Goal: Information Seeking & Learning: Learn about a topic

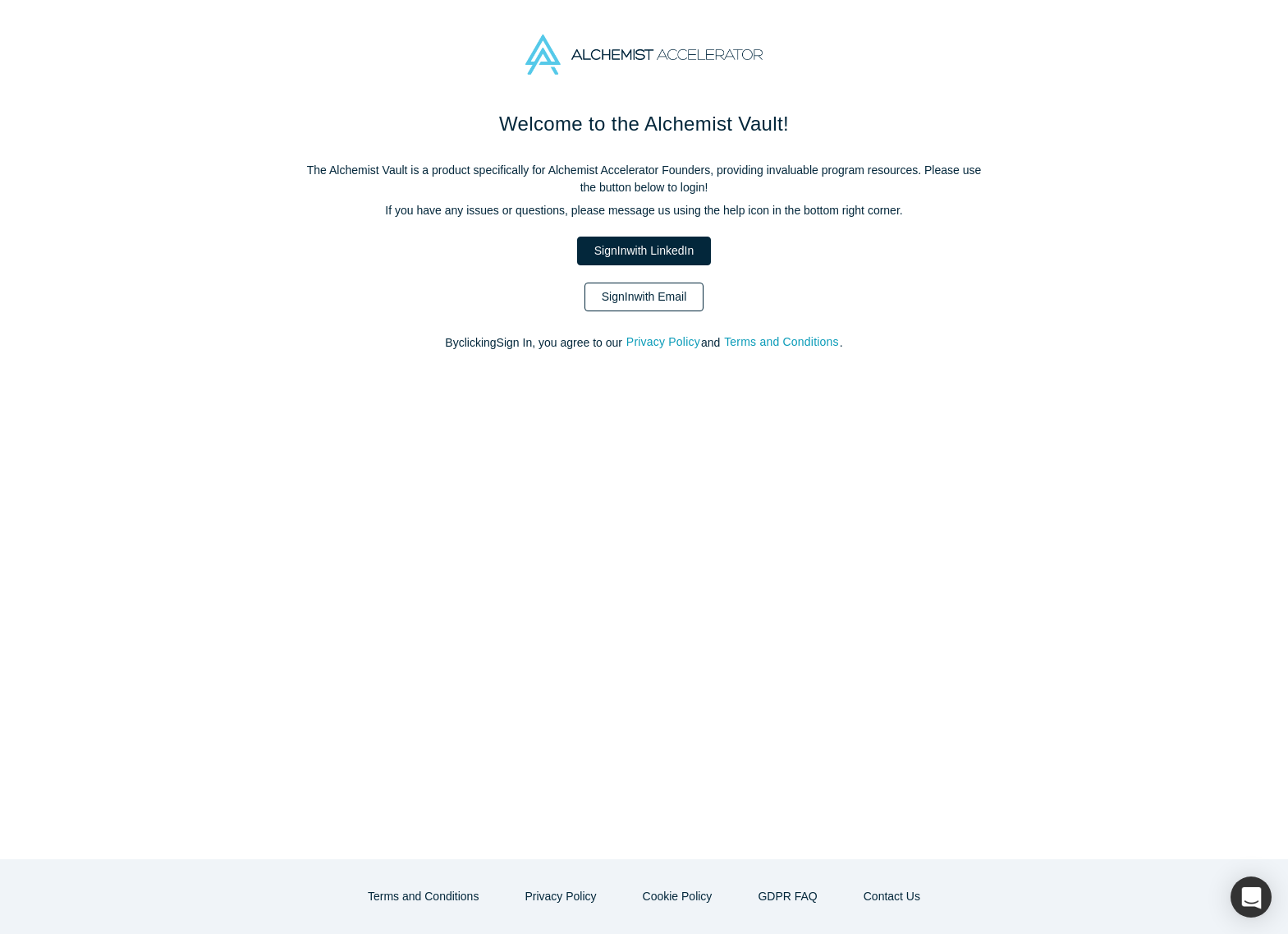
click at [631, 295] on link "Sign In with Email" at bounding box center [645, 297] width 120 height 29
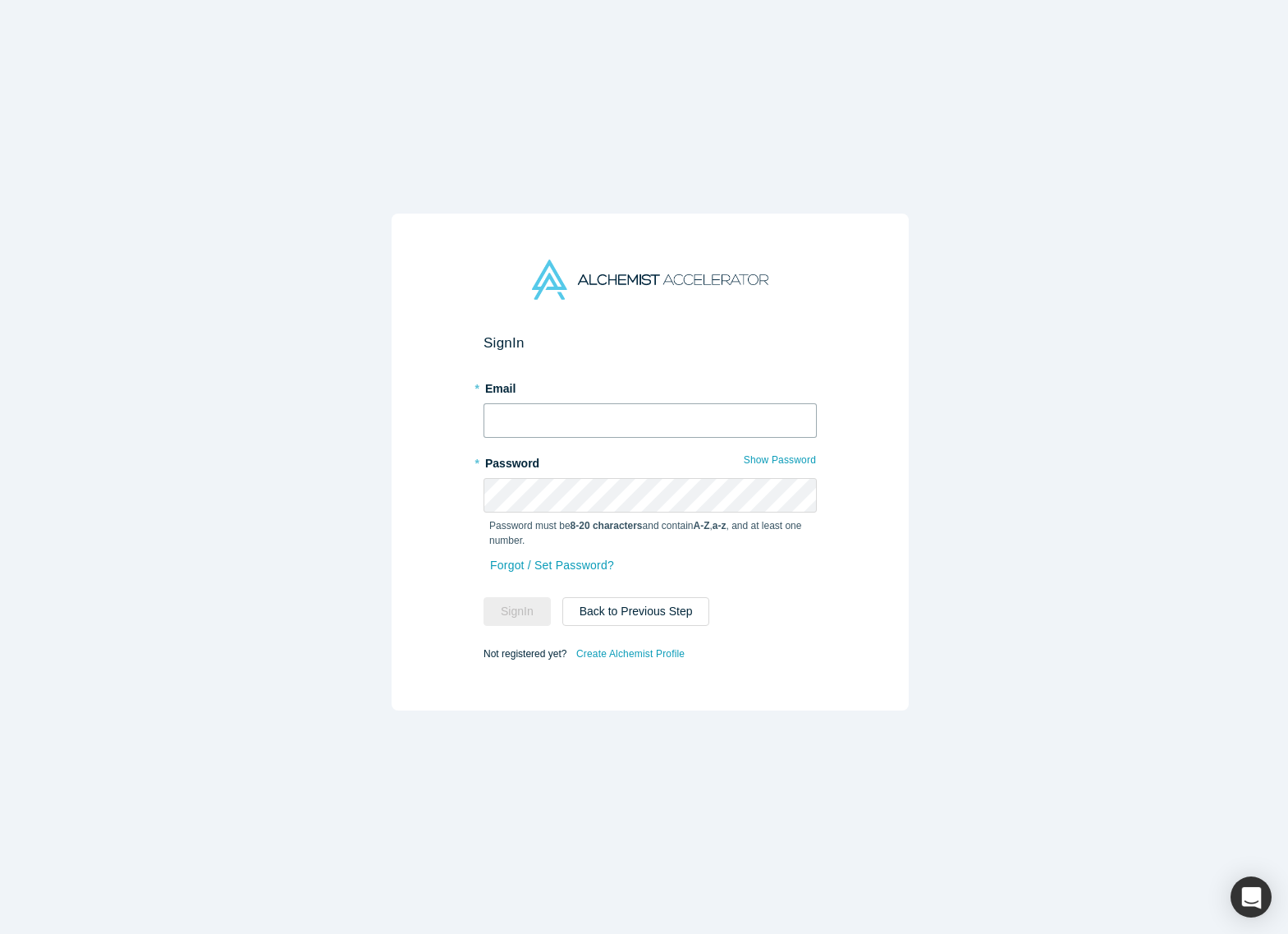
type input "ian@alchemistaccelerator.com"
click at [512, 608] on button "Sign In" at bounding box center [517, 612] width 68 height 29
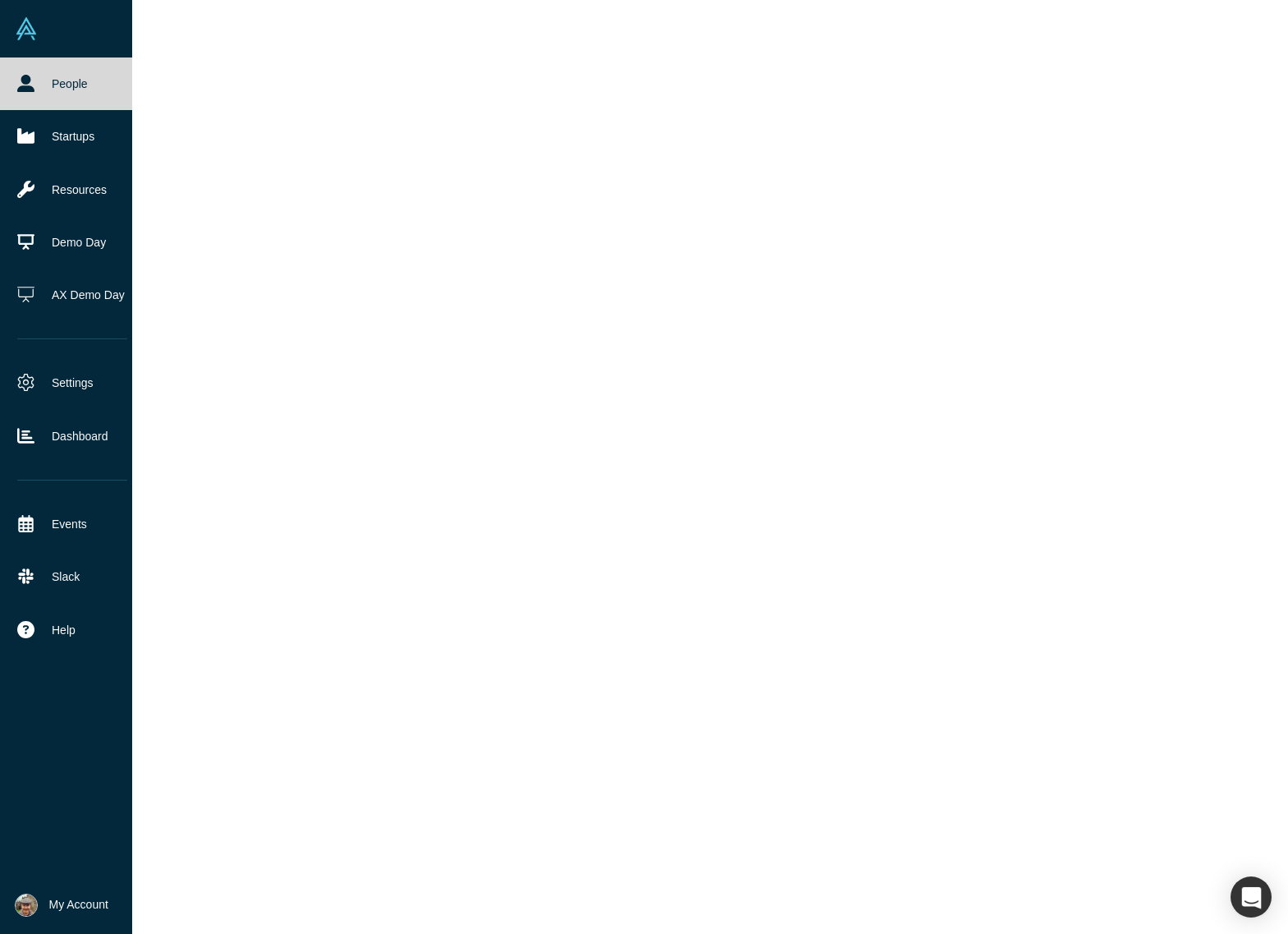
click at [24, 373] on div "People Startups Resources Demo Day AX Demo Day Settings Dashboard Events Slack …" at bounding box center [72, 473] width 145 height 831
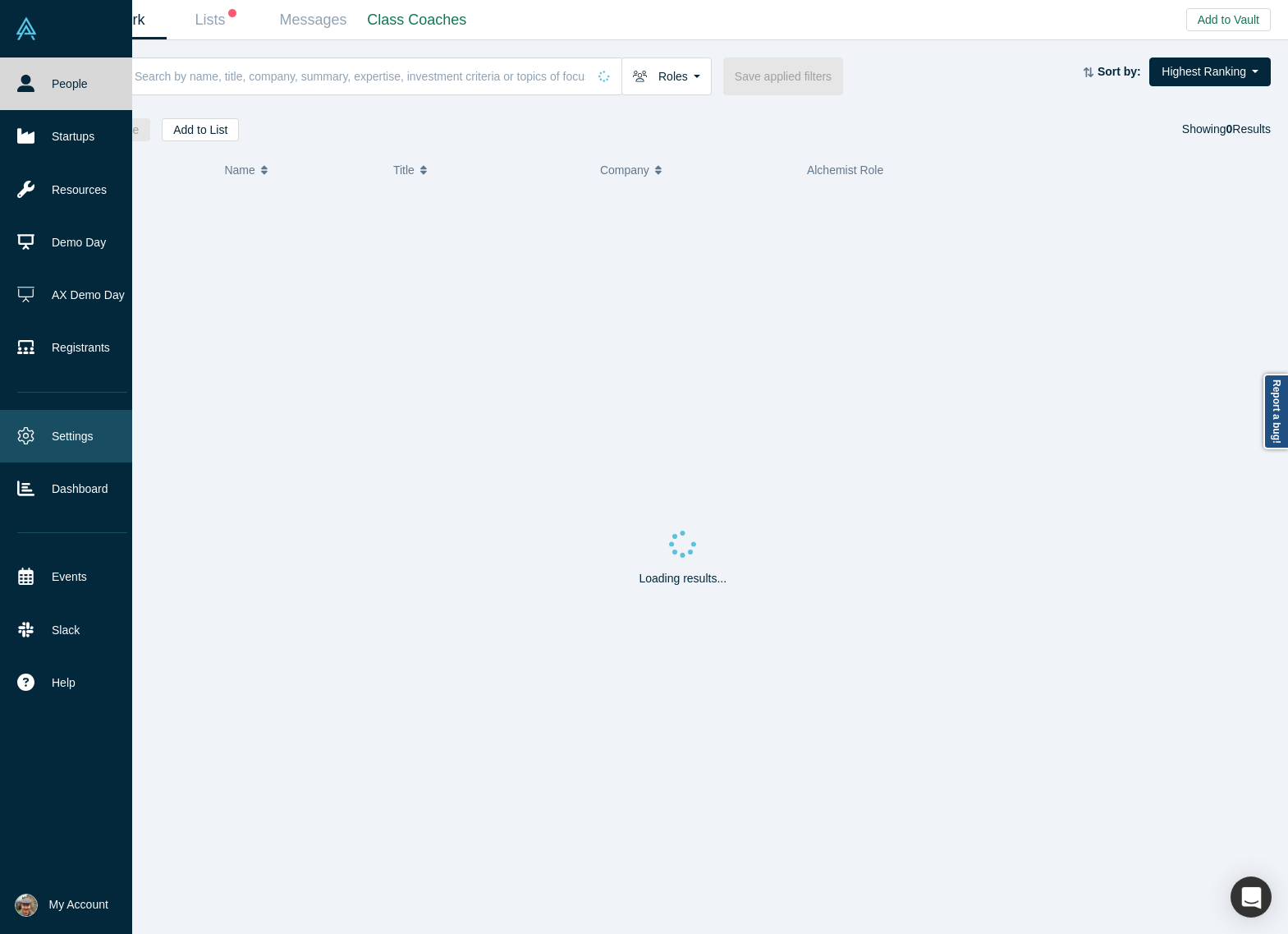
click at [32, 419] on link "Settings" at bounding box center [72, 435] width 145 height 52
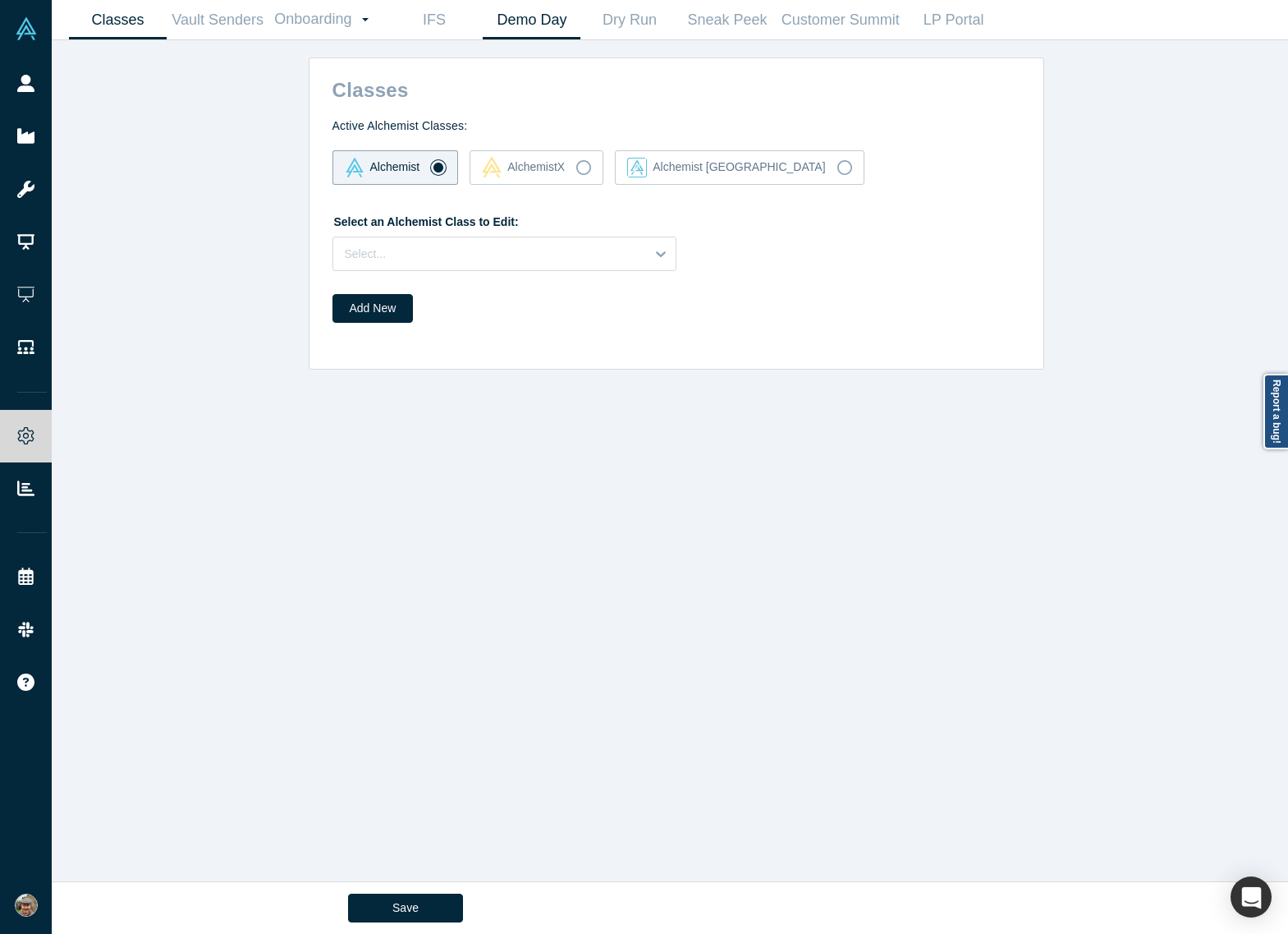
click at [562, 26] on link "Demo Day" at bounding box center [532, 20] width 97 height 38
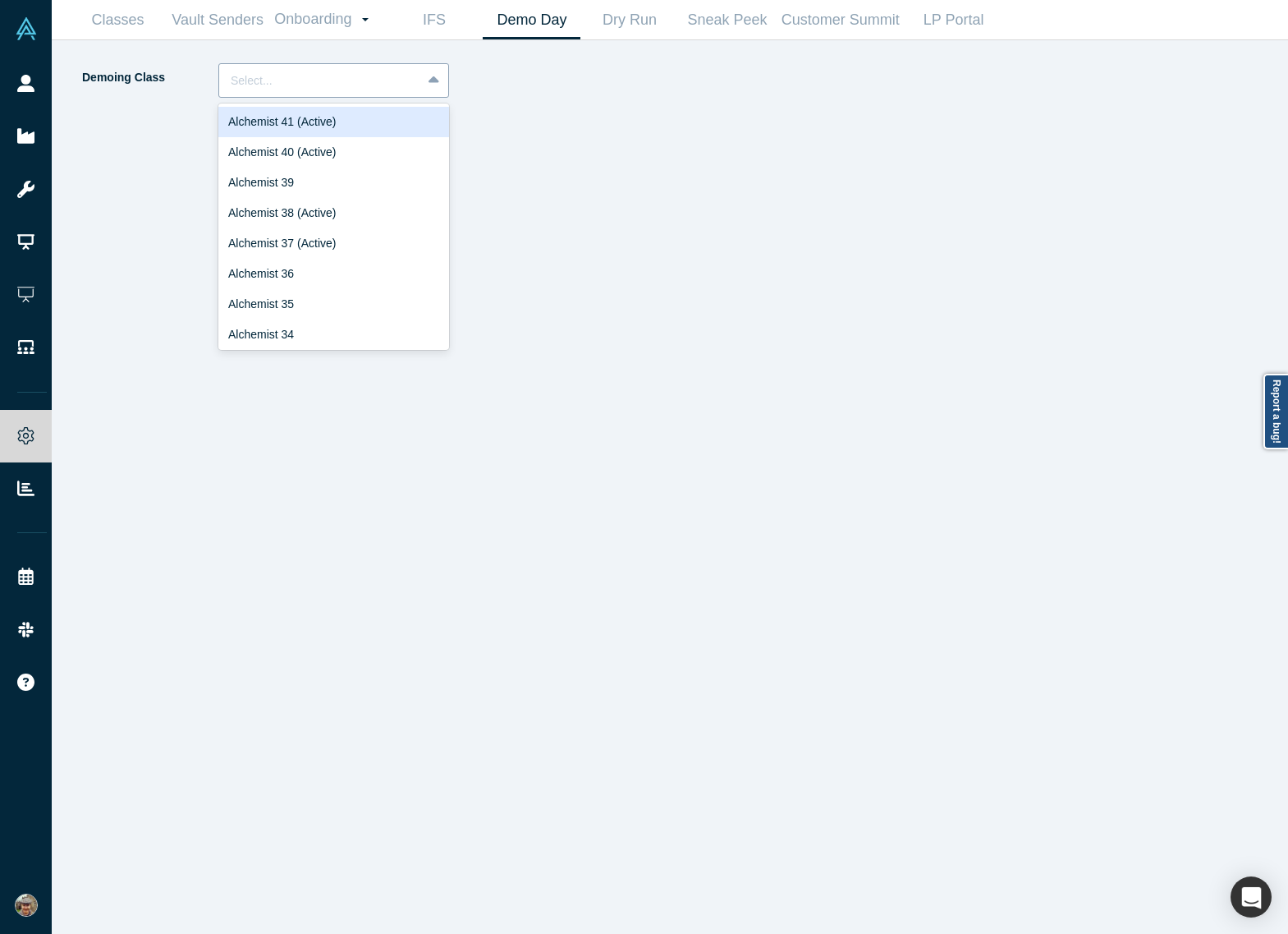
click at [431, 90] on div at bounding box center [435, 80] width 27 height 30
click at [353, 141] on div "Alchemist 40 (Active)" at bounding box center [334, 152] width 231 height 31
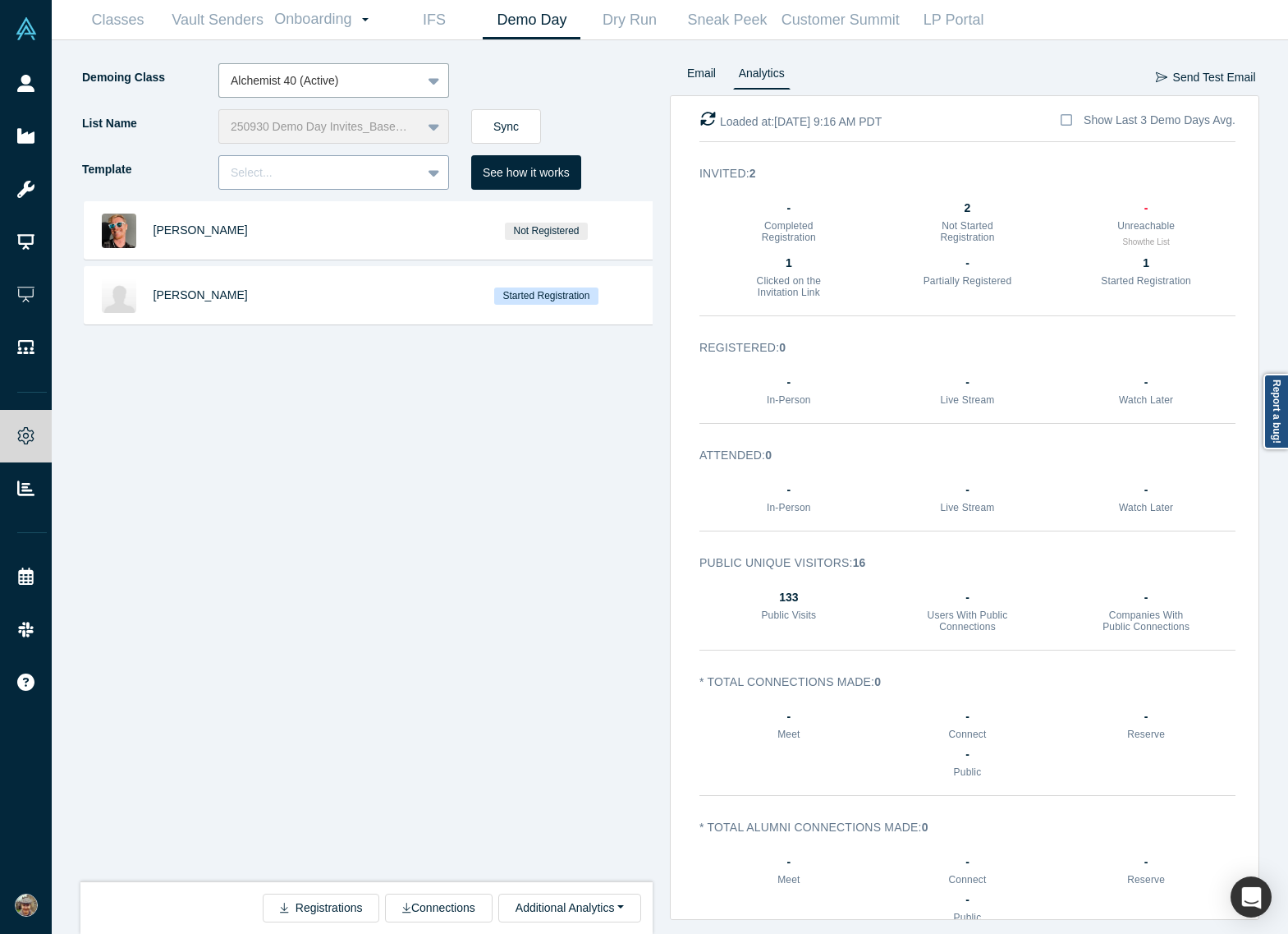
click at [360, 174] on div at bounding box center [320, 173] width 179 height 21
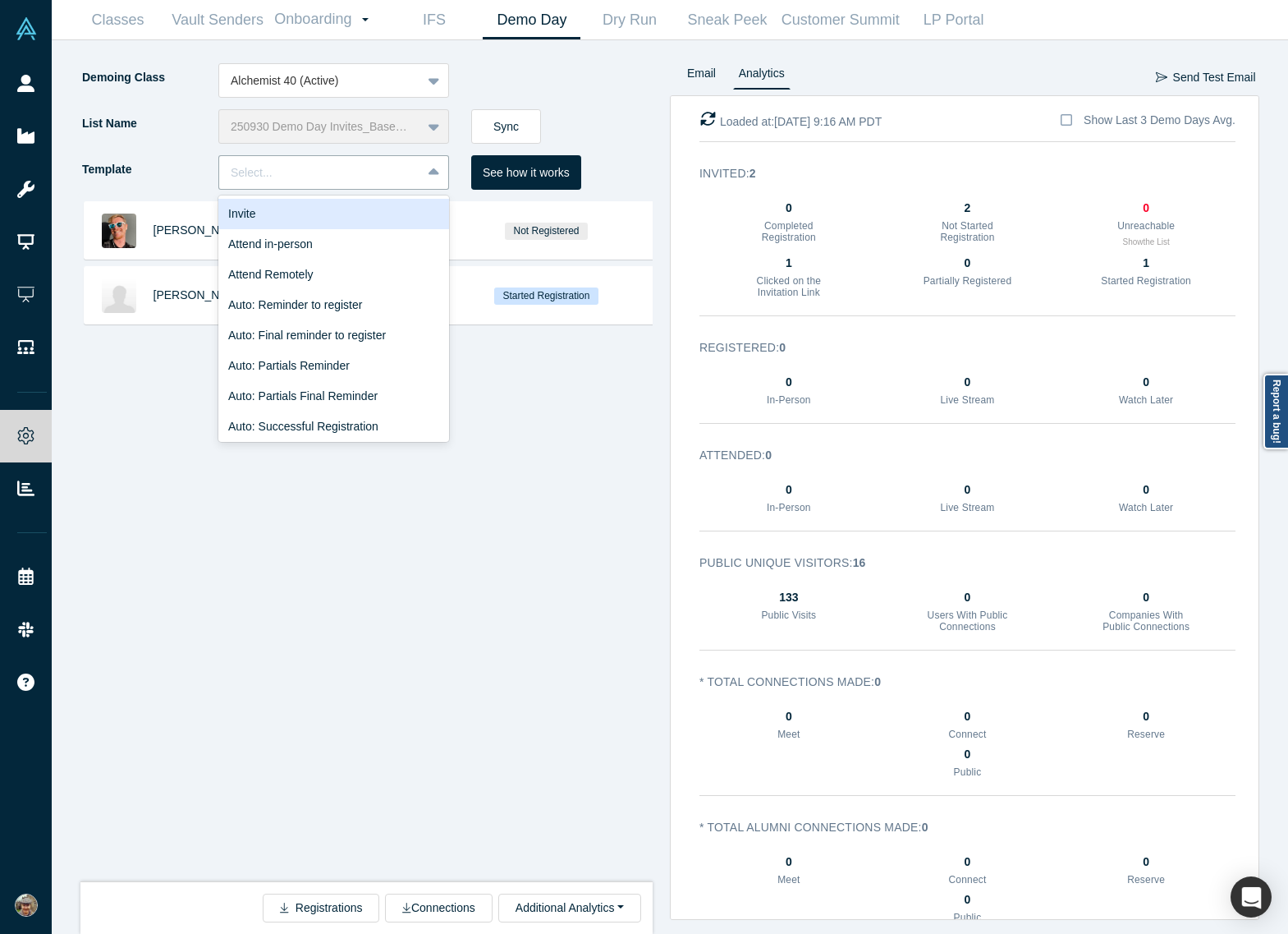
click at [340, 212] on div "Invite" at bounding box center [334, 214] width 231 height 31
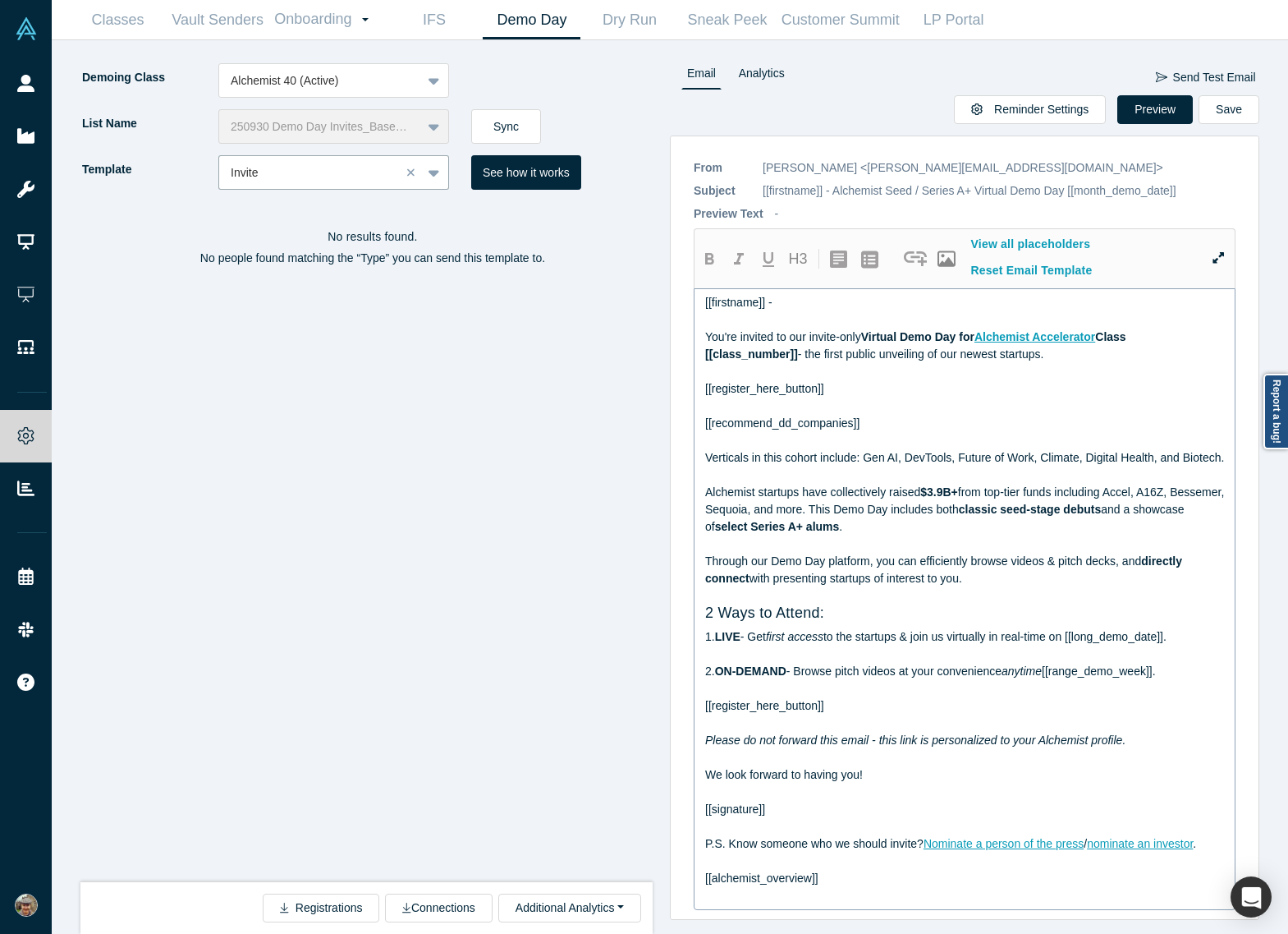
click at [911, 384] on div "[[register_here_button]]" at bounding box center [966, 389] width 520 height 17
click at [833, 359] on span "- the first public unveiling of our newest startups." at bounding box center [921, 353] width 246 height 13
click at [891, 452] on span "Verticals in this cohort include: Gen AI, DevTools, Future of Work, Climate, Di…" at bounding box center [965, 457] width 519 height 13
click at [861, 462] on span "Verticals in this cohort include: Gen AI, DevTools, Future of Work, Climate, Di…" at bounding box center [965, 457] width 519 height 13
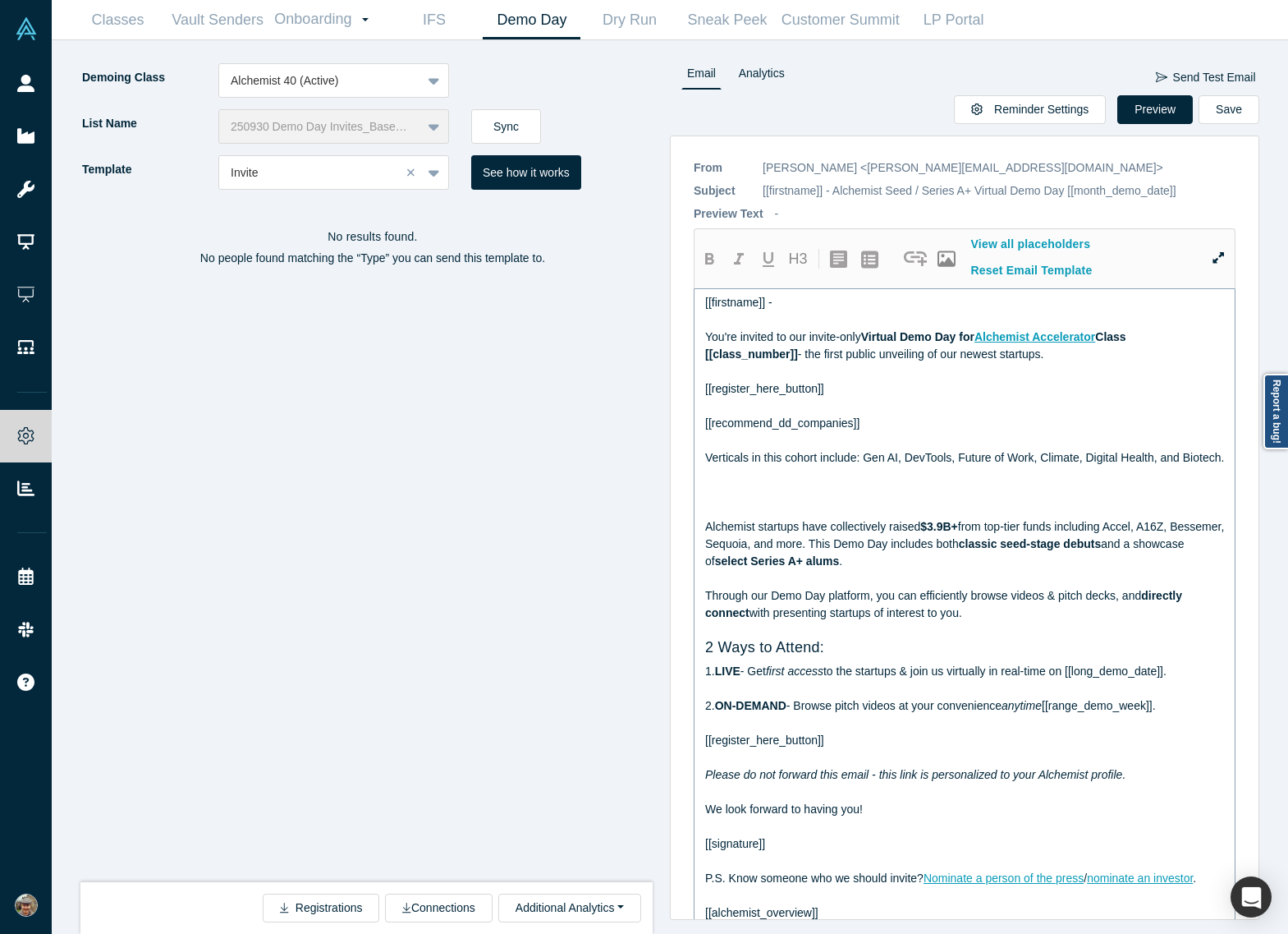
click at [767, 533] on span "Alchemist startups have collectively raised" at bounding box center [813, 526] width 216 height 13
click at [773, 501] on div "T" at bounding box center [966, 493] width 520 height 17
copy div "[[firstname]] - You're invited to our invite-only Virtual Demo Day for Alchemis…"
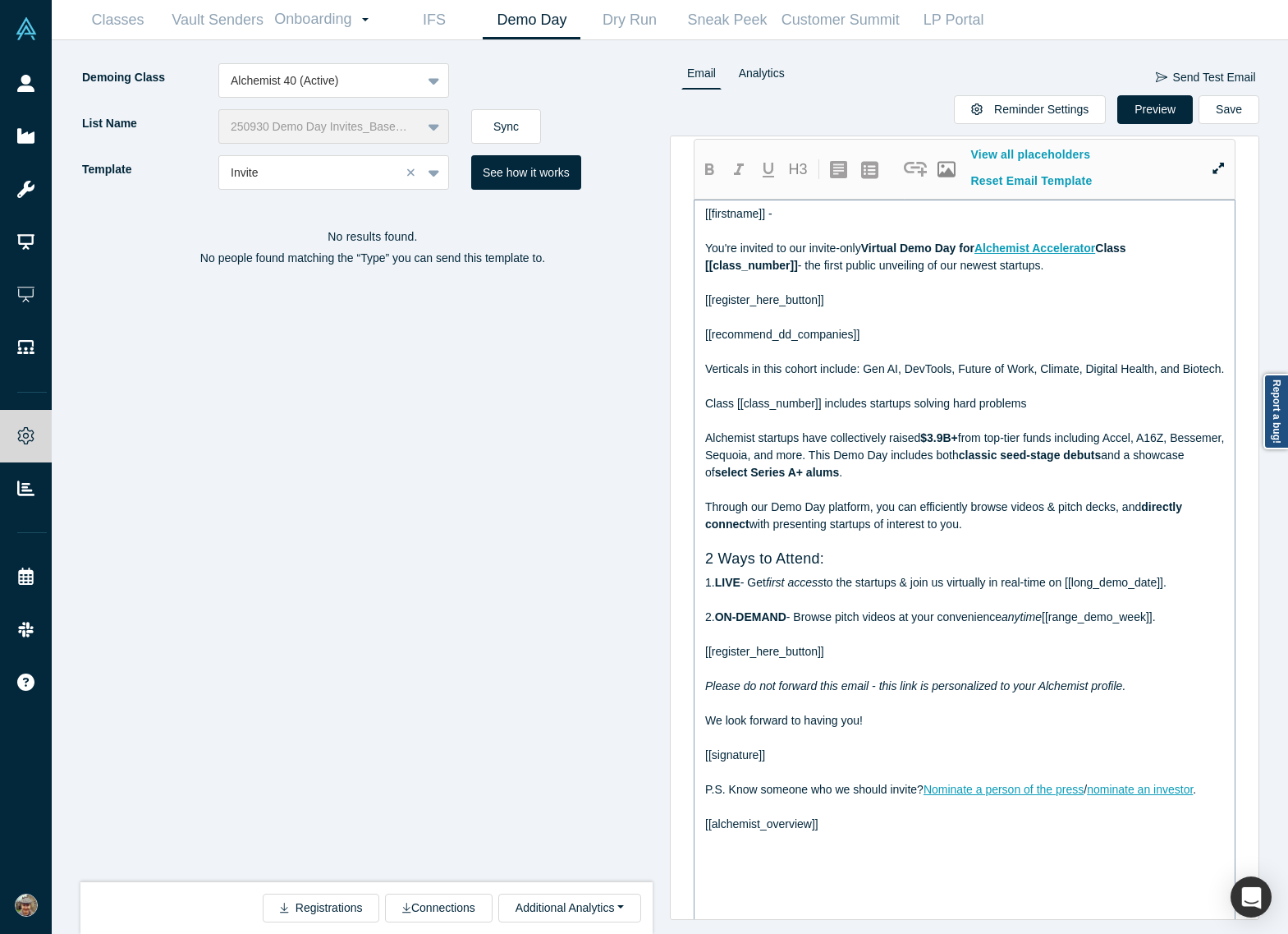
scroll to position [164, 0]
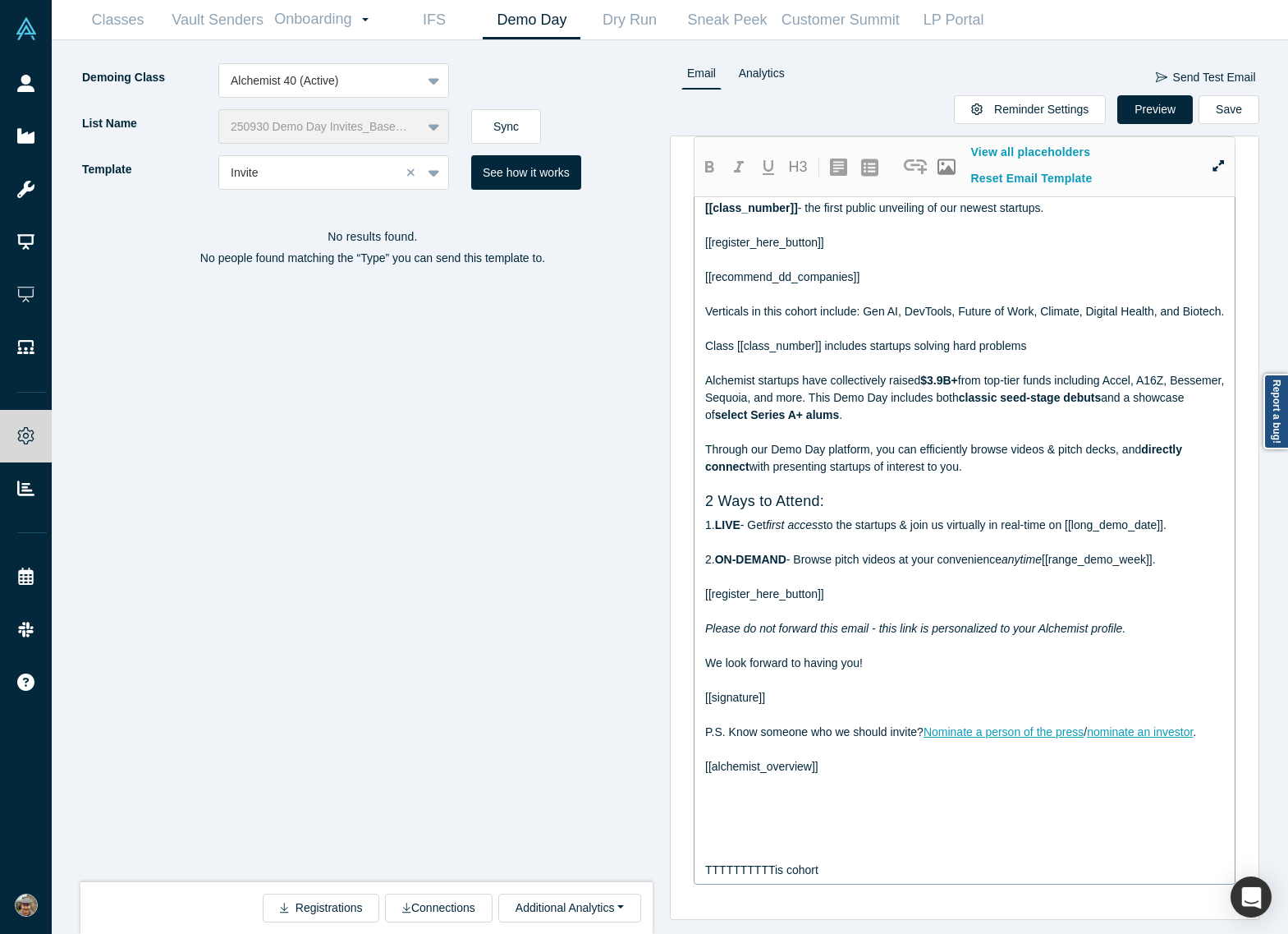
drag, startPoint x: 853, startPoint y: 850, endPoint x: 865, endPoint y: 876, distance: 28.6
click at [853, 850] on div at bounding box center [966, 853] width 520 height 17
click at [865, 871] on div "TTTTTTTTTTis cohort" at bounding box center [966, 870] width 520 height 17
click at [781, 325] on div at bounding box center [966, 328] width 520 height 17
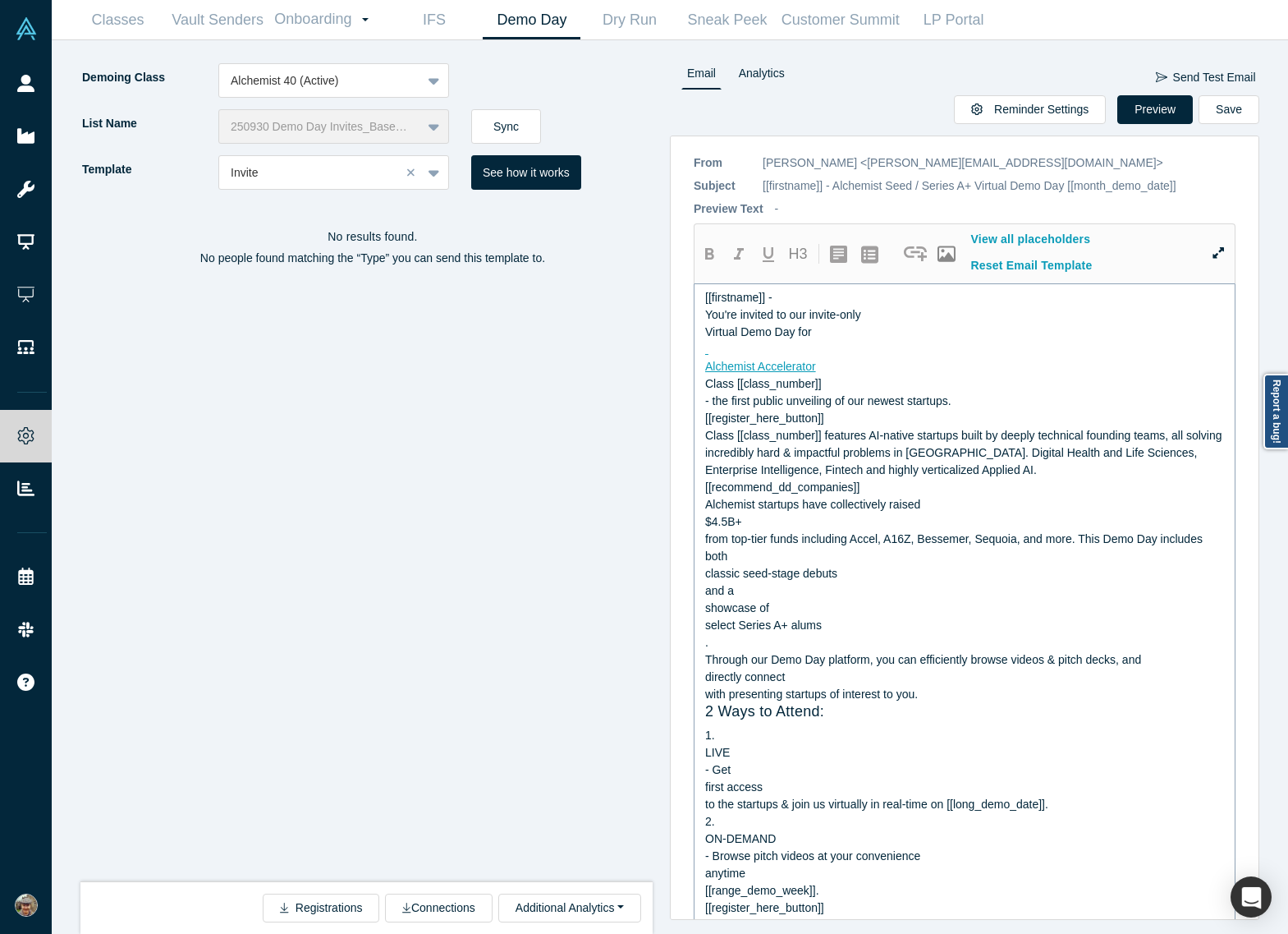
scroll to position [0, 0]
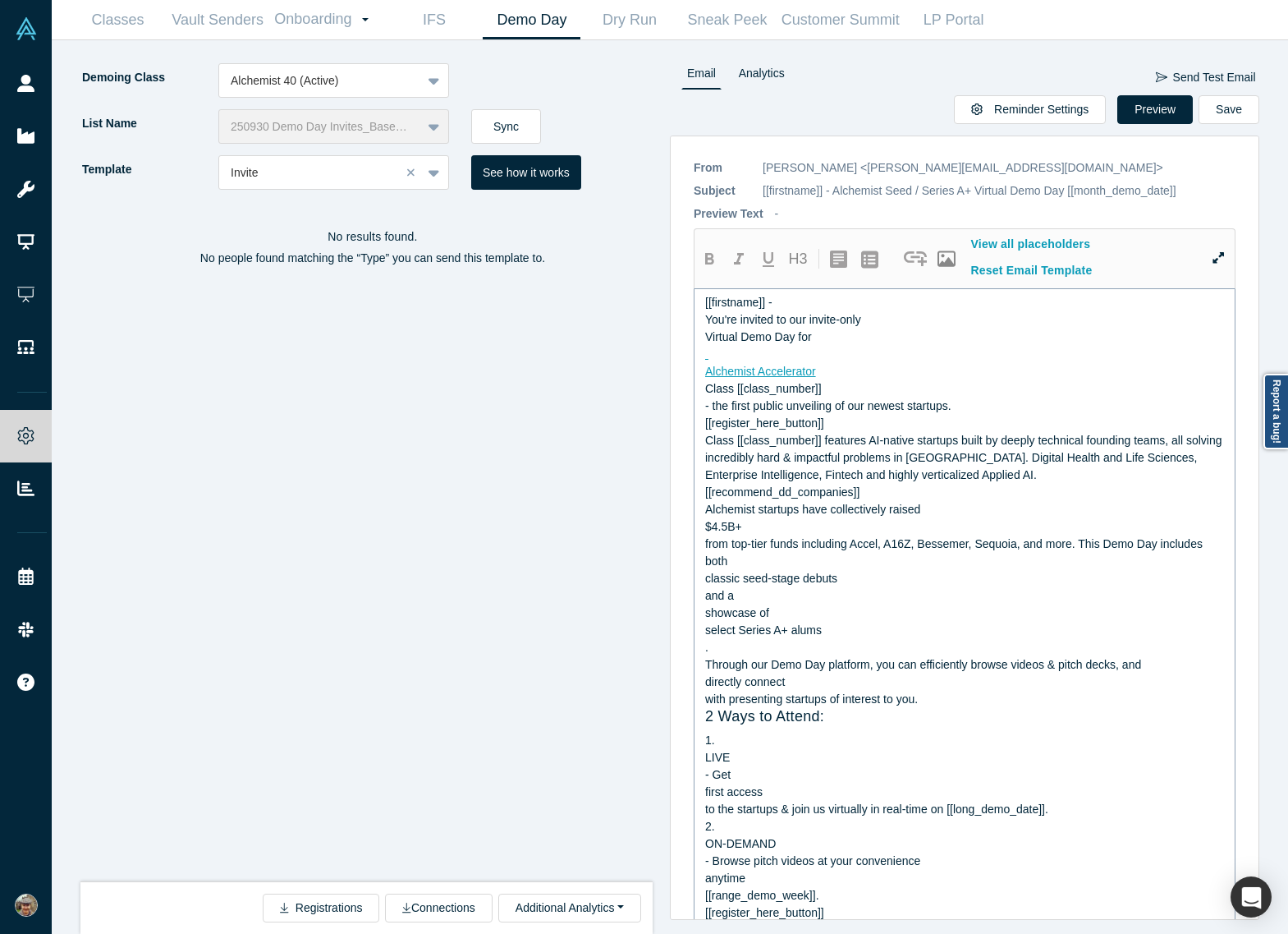
click at [978, 424] on div "[[register_here_button]]" at bounding box center [966, 423] width 520 height 17
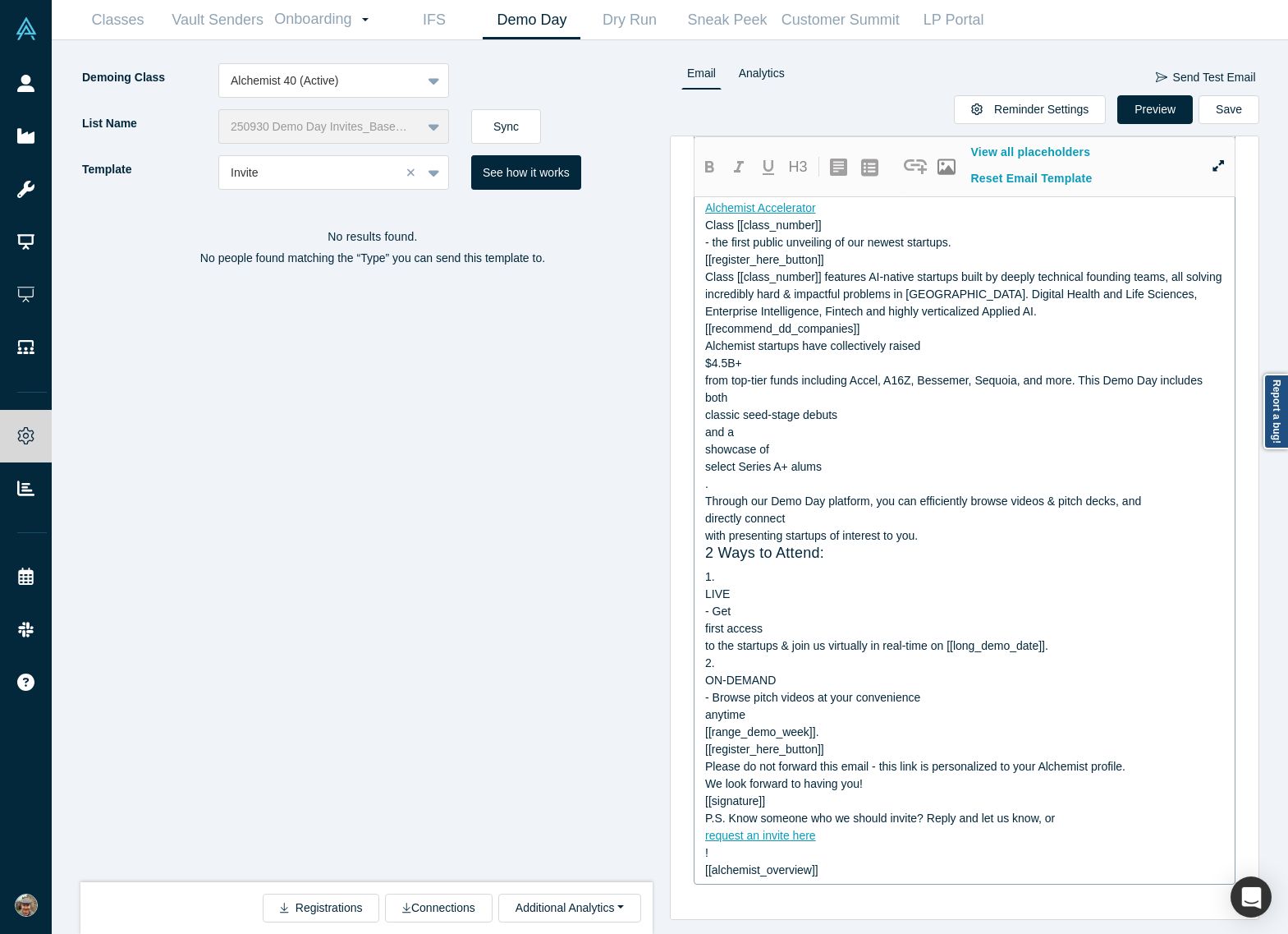
click at [964, 505] on span "Through our Demo Day platform, you can efficiently browse videos & pitch decks,…" at bounding box center [924, 500] width 436 height 13
click at [442, 458] on div "No results found. No people found matching the “Type” you can send this templat…" at bounding box center [373, 547] width 585 height 692
click at [420, 22] on link "IFS" at bounding box center [434, 20] width 97 height 38
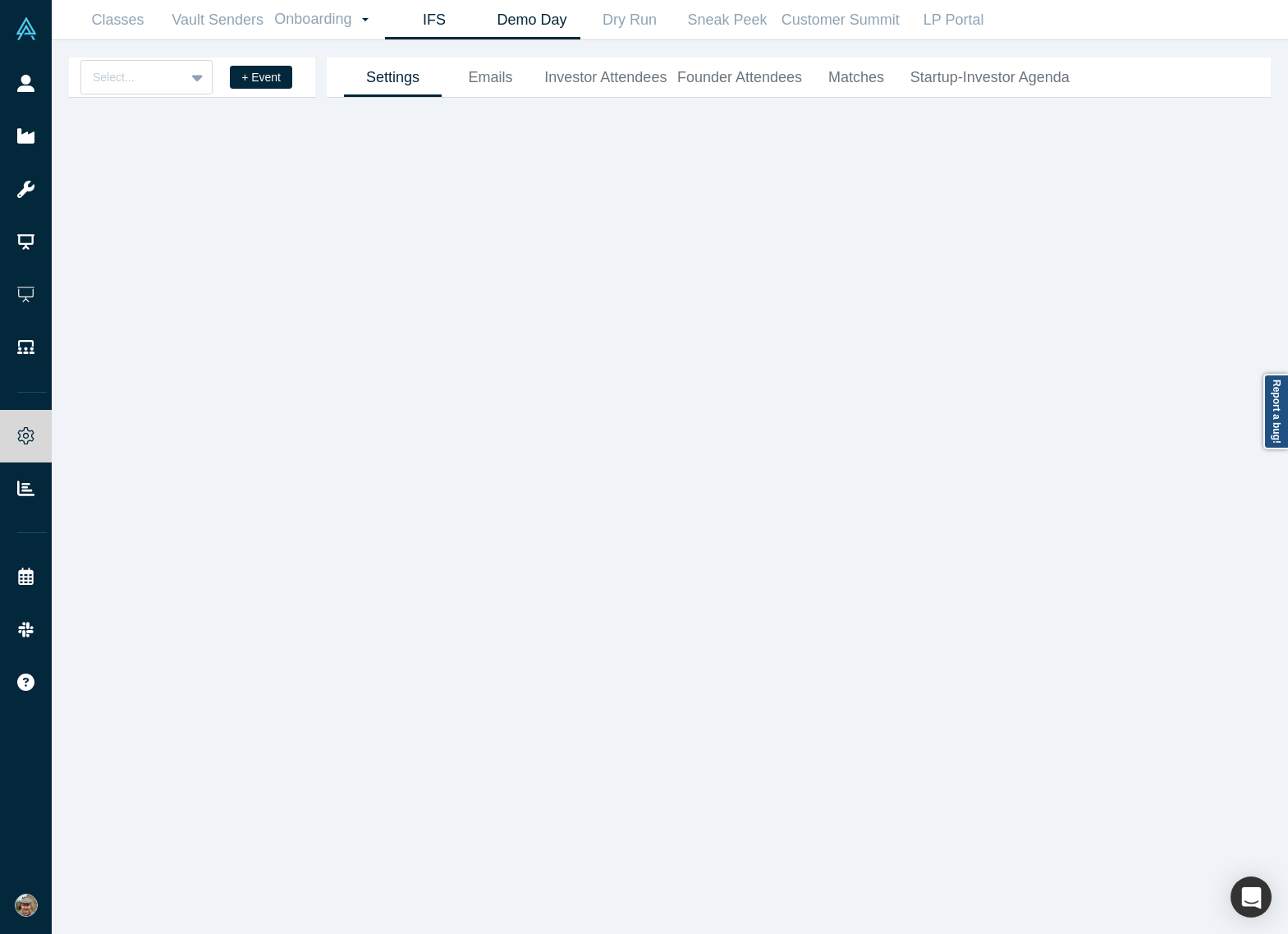
click at [526, 21] on link "Demo Day" at bounding box center [532, 20] width 97 height 38
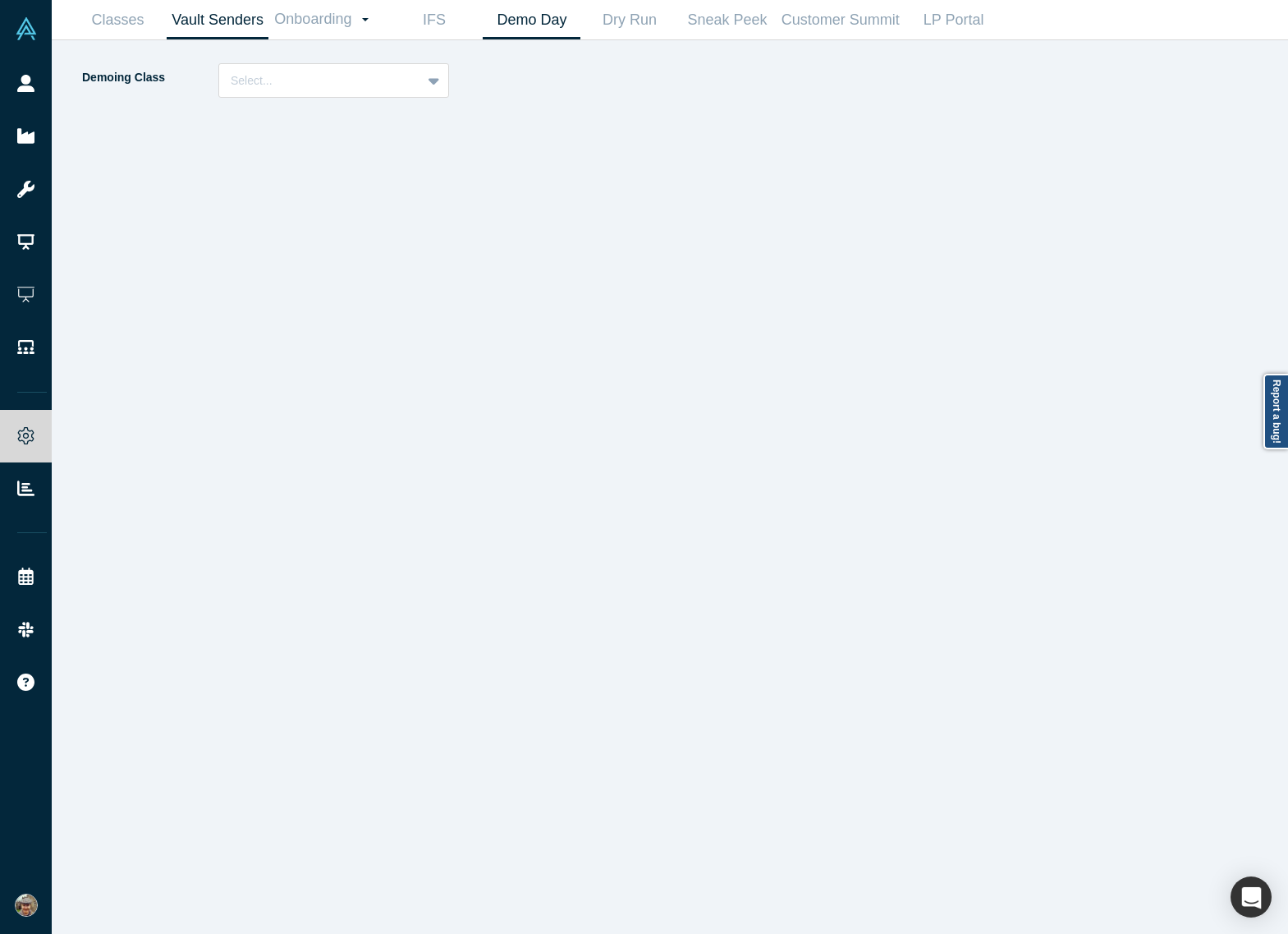
click at [230, 19] on link "Vault Senders" at bounding box center [217, 20] width 102 height 38
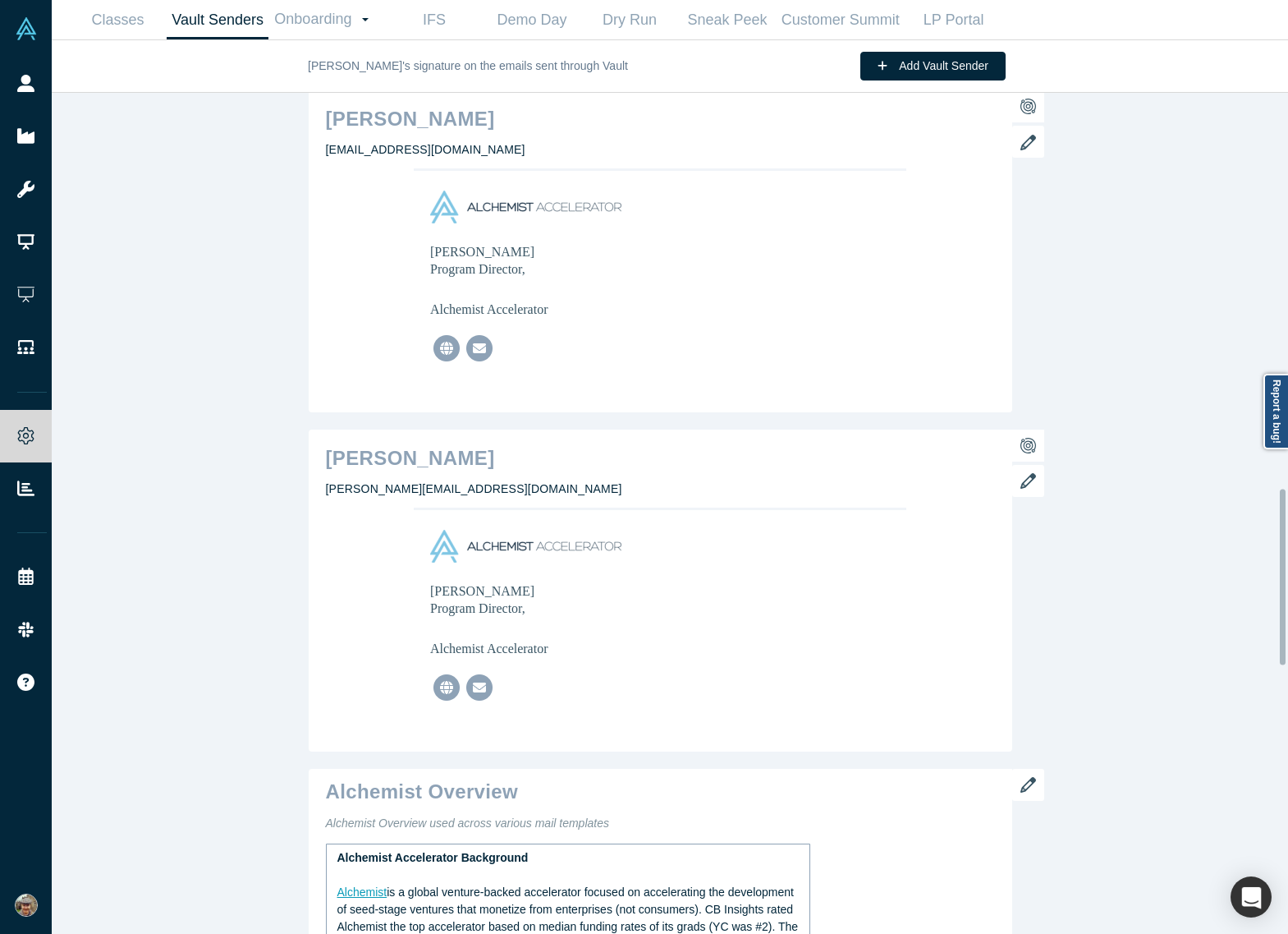
scroll to position [3168, 0]
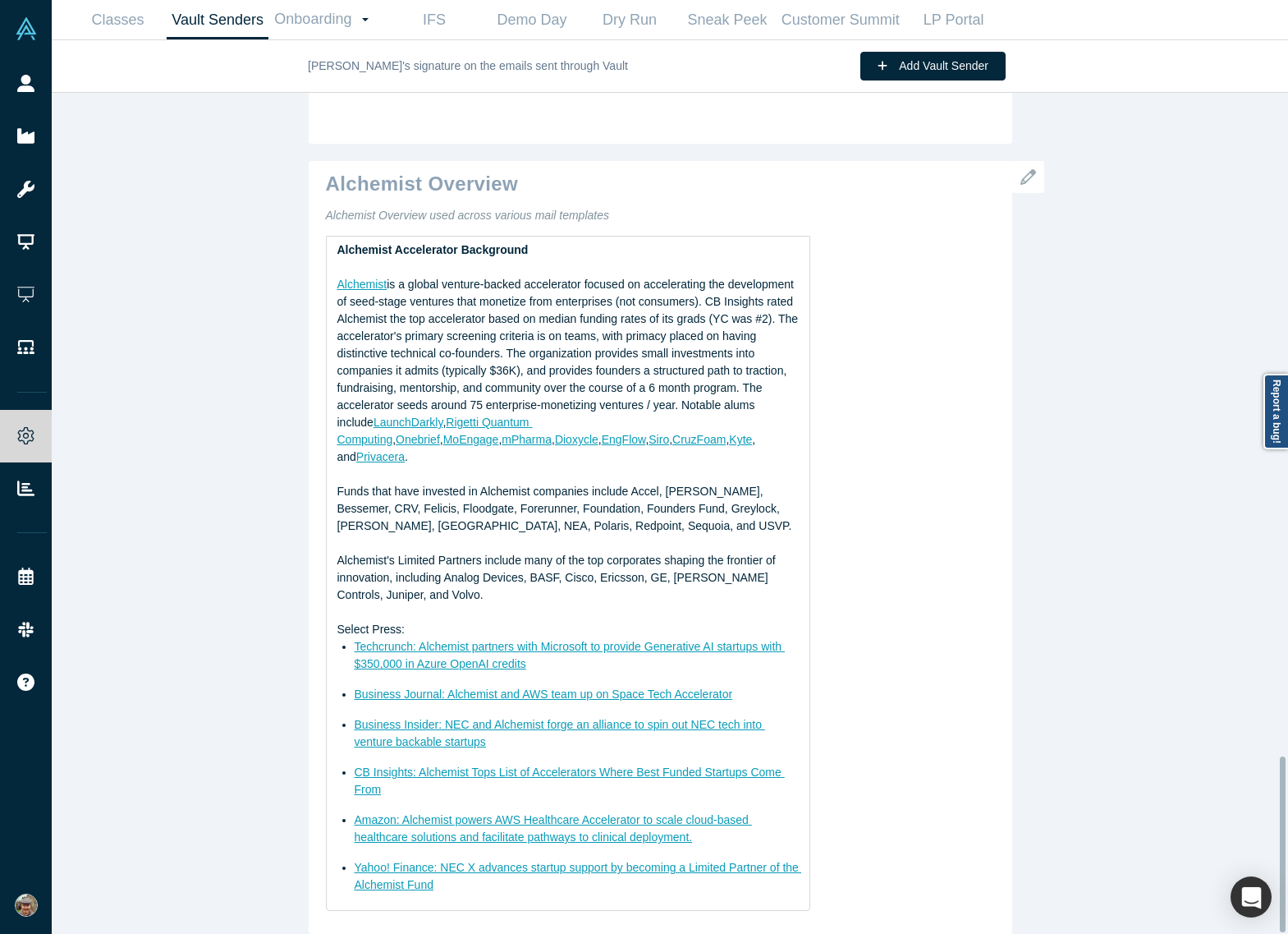
click at [1023, 175] on icon "button" at bounding box center [1028, 177] width 15 height 15
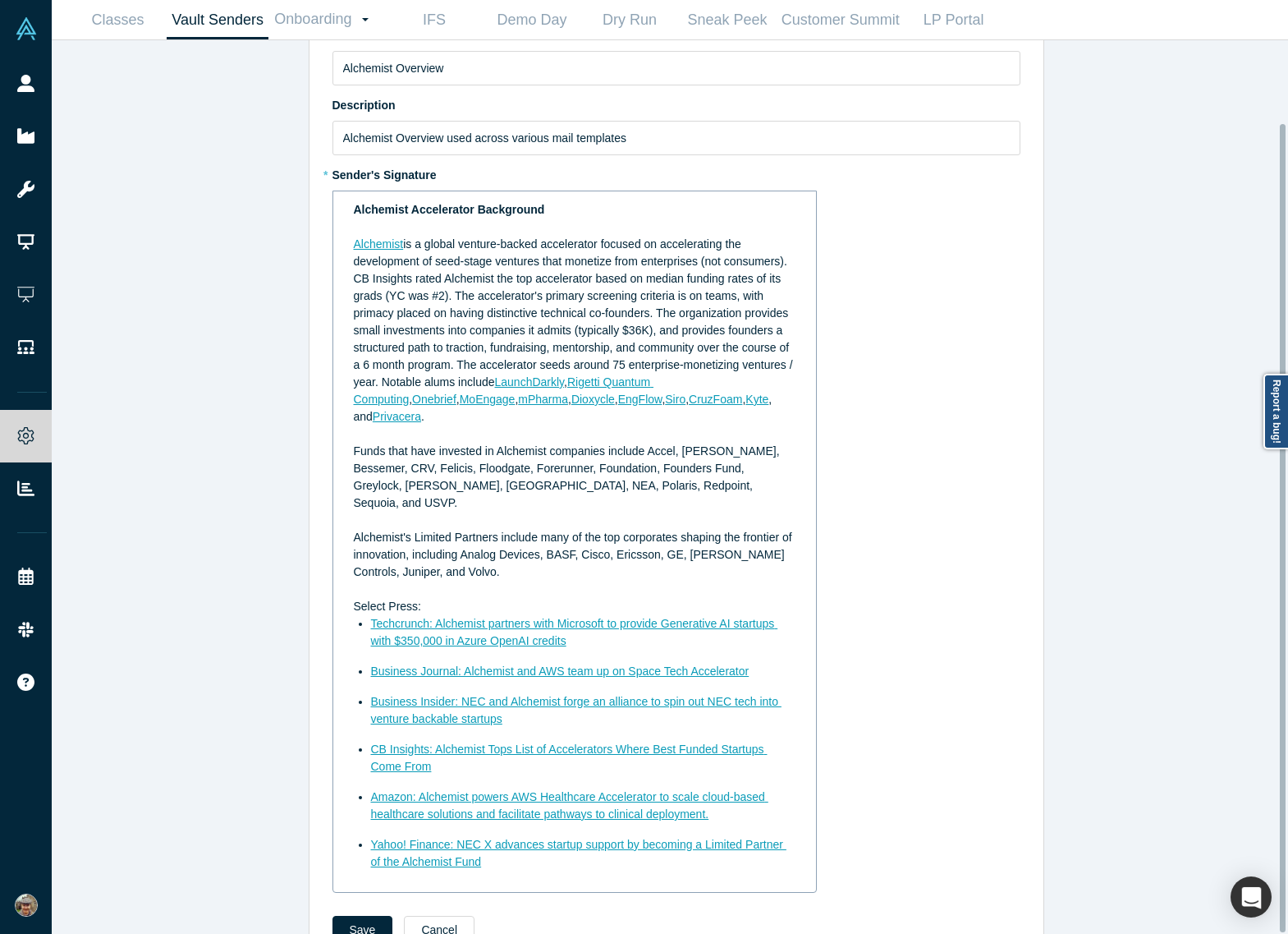
click at [505, 255] on span "is a global venture-backed accelerator focused on accelerating the development …" at bounding box center [576, 312] width 443 height 151
click at [491, 240] on span "is a global venture-backed accelerator focused on accelerating the development …" at bounding box center [576, 312] width 443 height 151
click at [498, 266] on span "is a global venture-backed accelerator focused on accelerating the development …" at bounding box center [576, 312] width 443 height 151
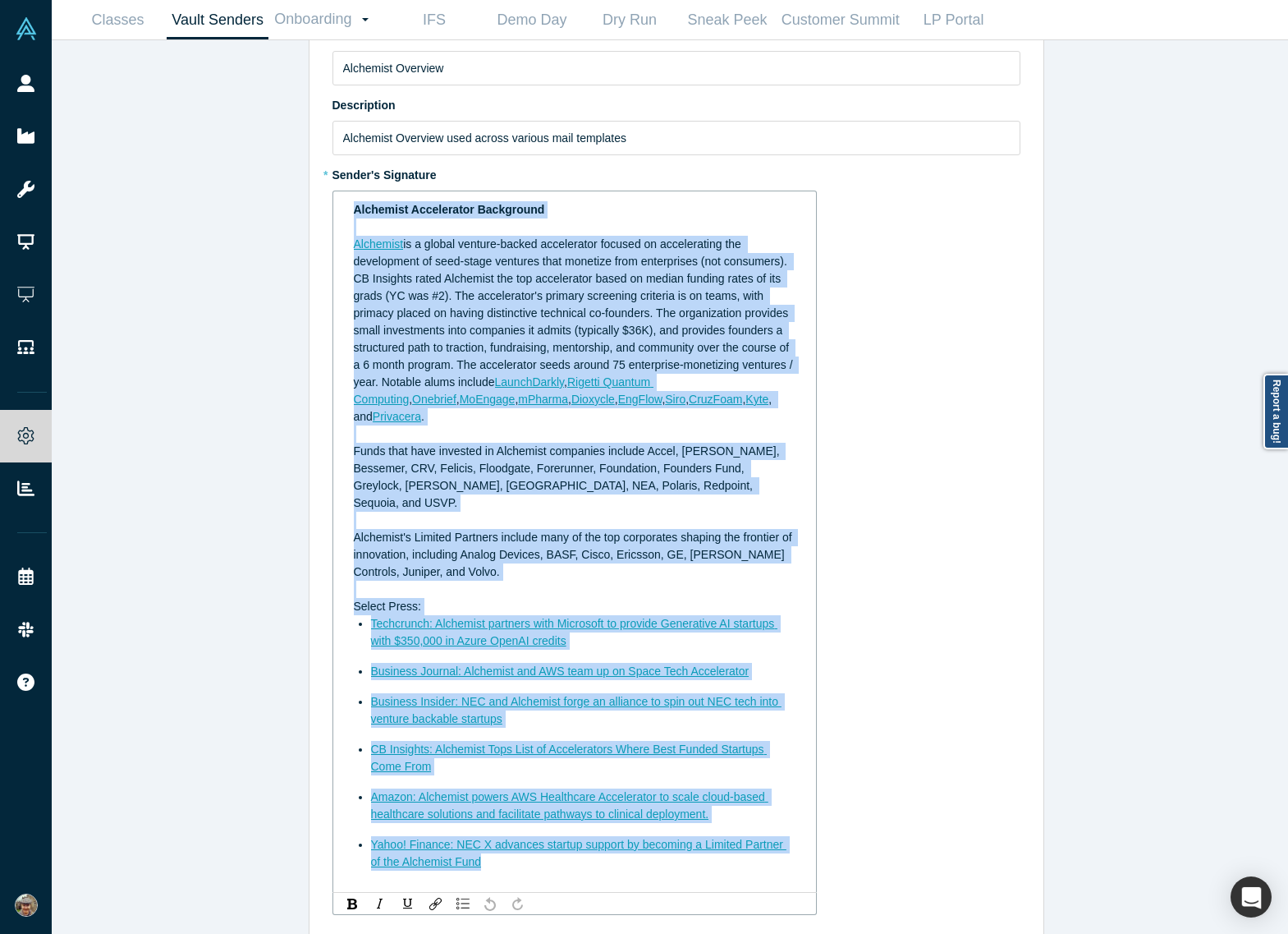
copy div "Alchemist Accelerator Background Alchemist is a global venture-backed accelerat…"
click at [507, 280] on span "is a global venture-backed accelerator focused on accelerating the development …" at bounding box center [576, 312] width 443 height 151
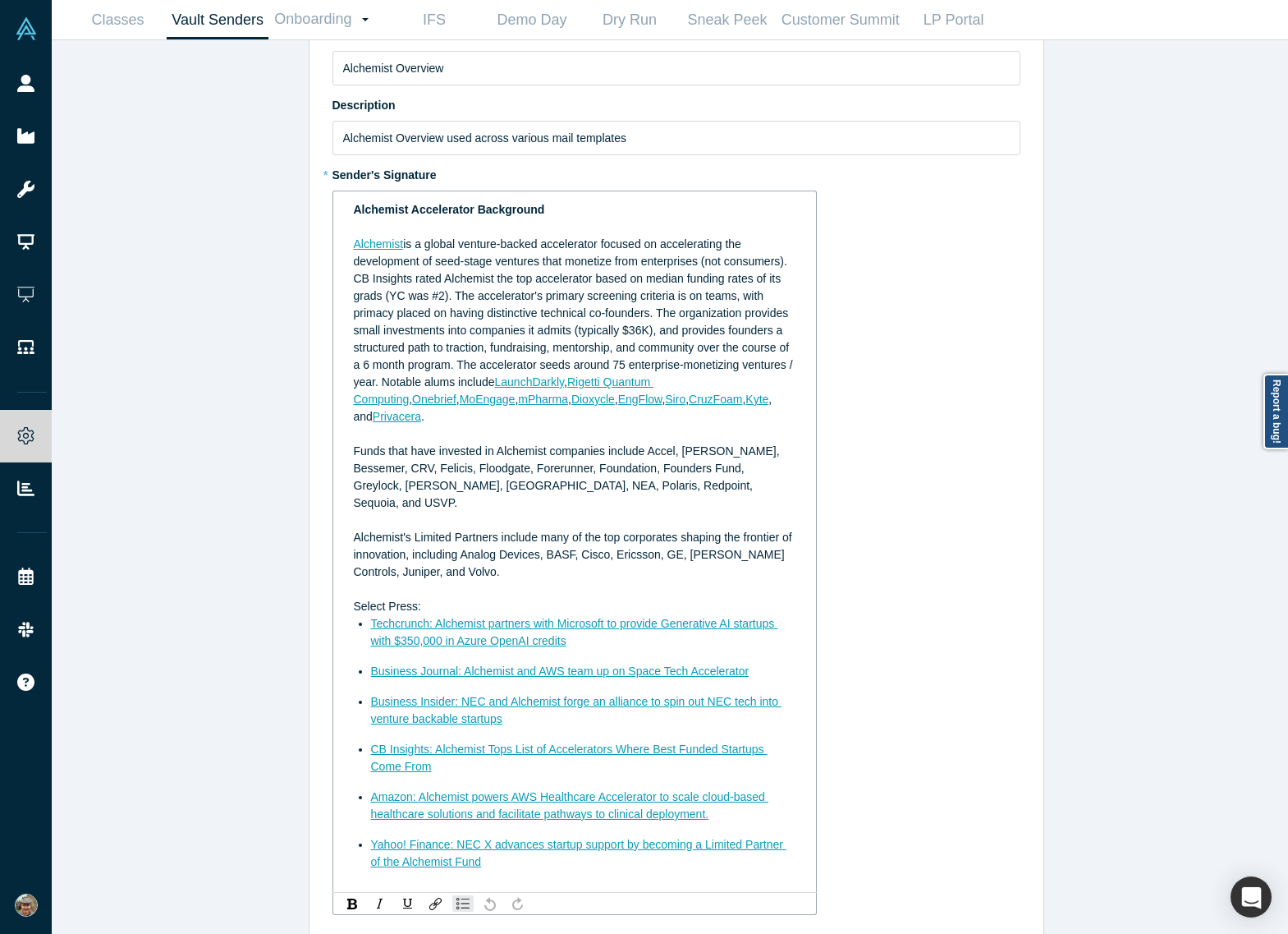
click at [519, 303] on span "is a global venture-backed accelerator focused on accelerating the development …" at bounding box center [576, 312] width 443 height 151
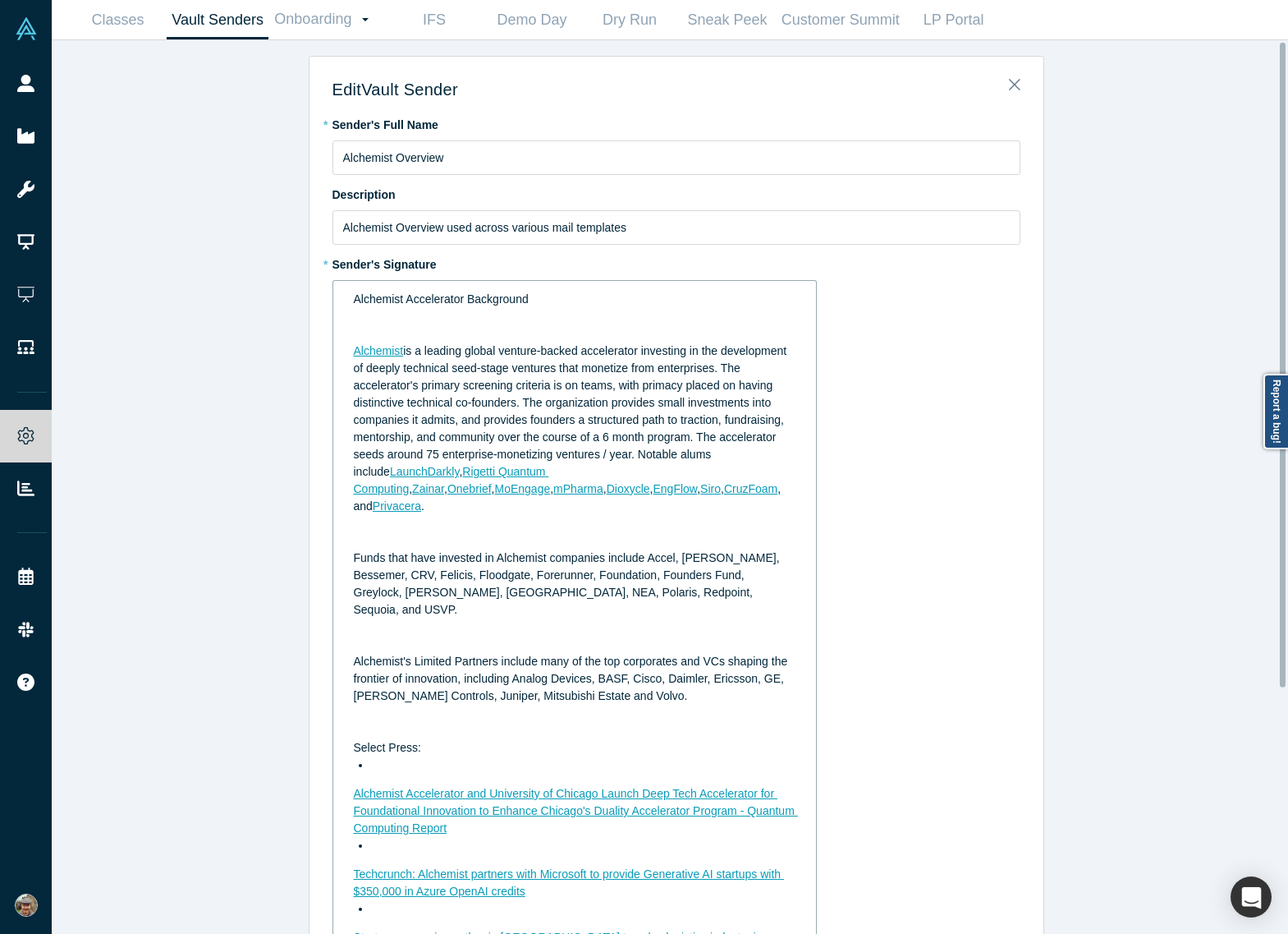
scroll to position [0, 0]
click at [402, 319] on div "rdw-editor" at bounding box center [576, 318] width 443 height 17
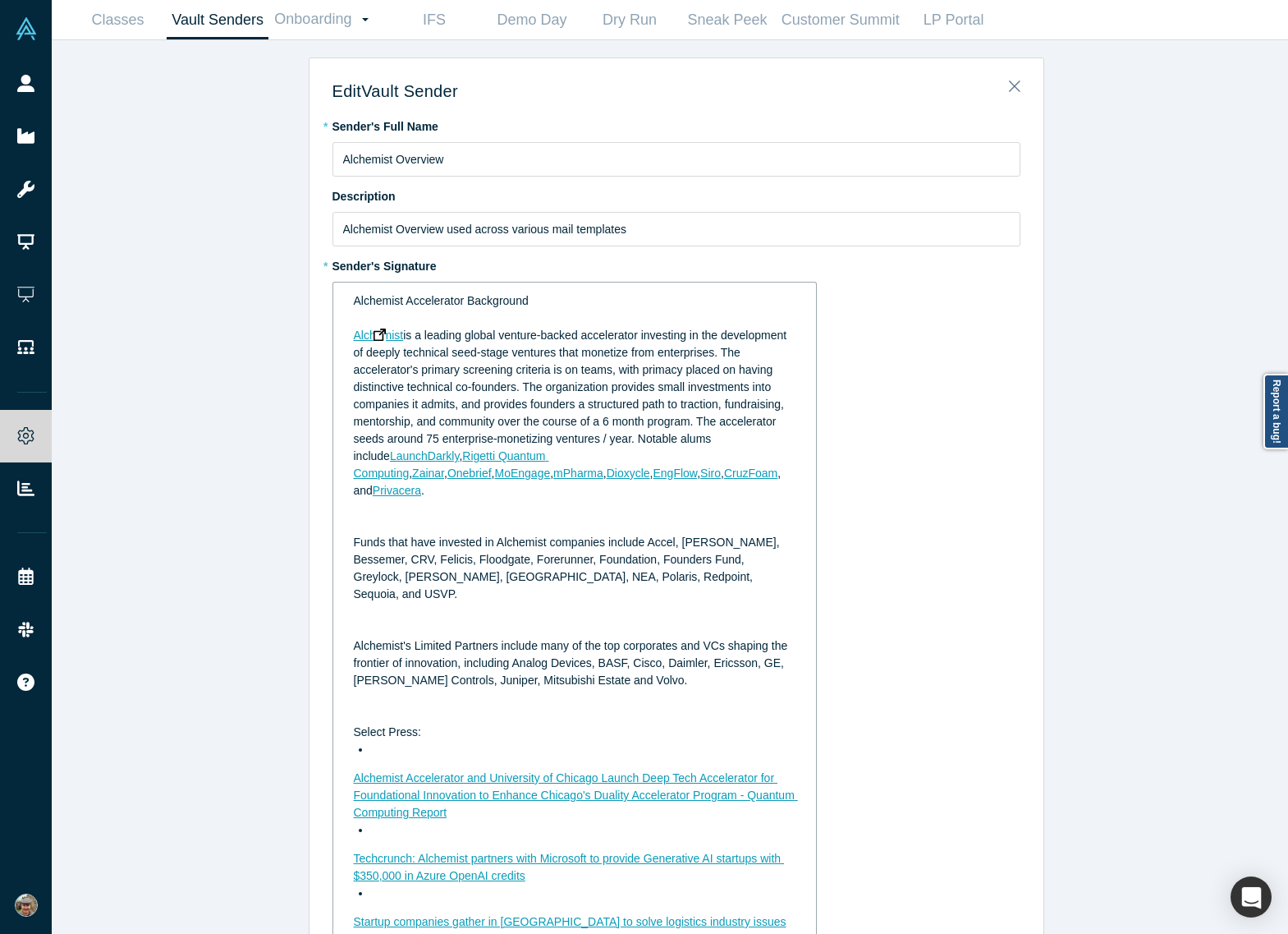
click at [377, 334] on img "rdw-editor" at bounding box center [380, 334] width 12 height 12
click at [488, 391] on span "is a leading global venture-backed accelerator investing in the development of …" at bounding box center [572, 395] width 437 height 134
click at [468, 517] on div "rdw-editor" at bounding box center [576, 525] width 443 height 17
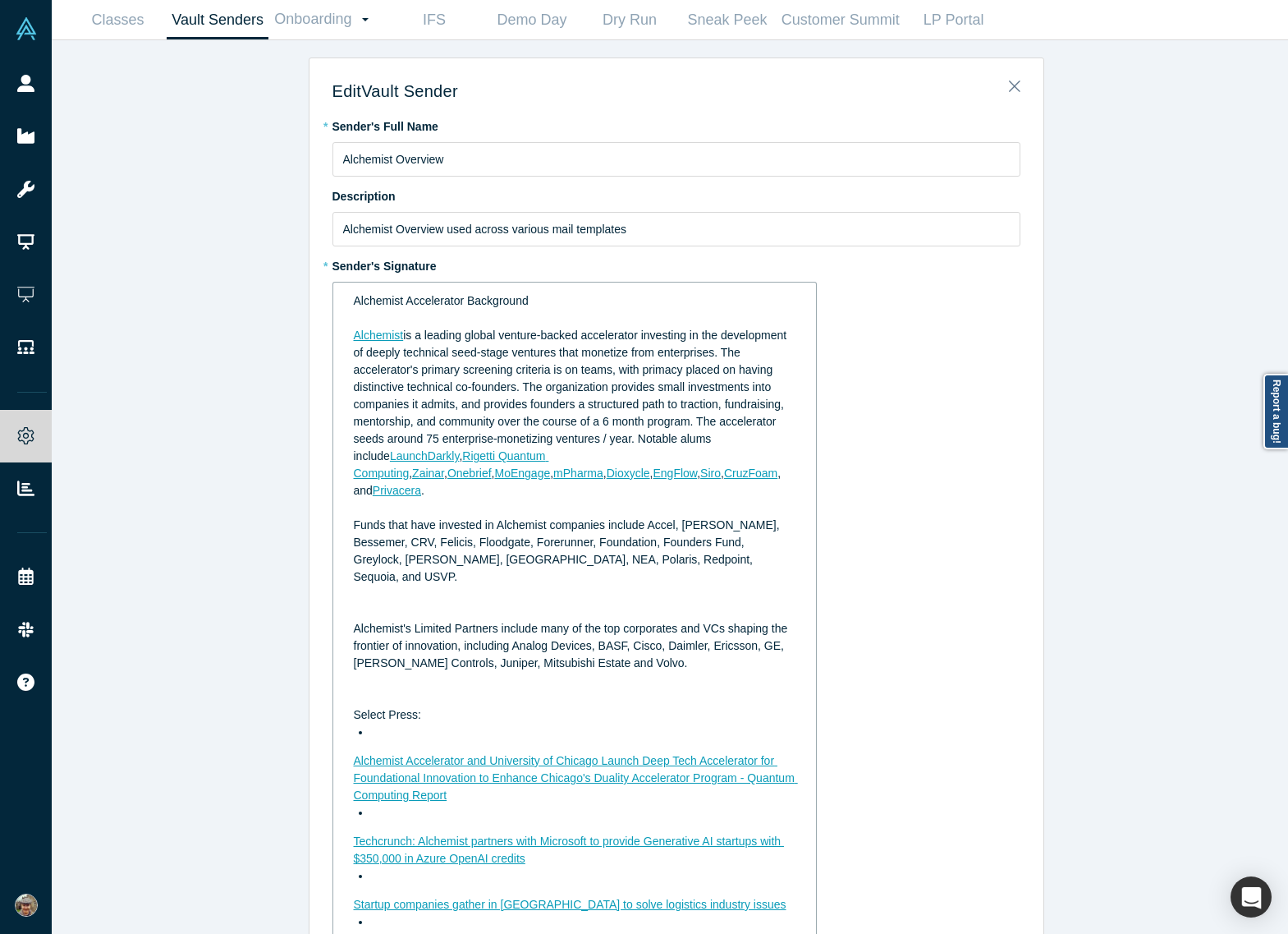
click at [540, 603] on div "rdw-editor" at bounding box center [576, 612] width 443 height 17
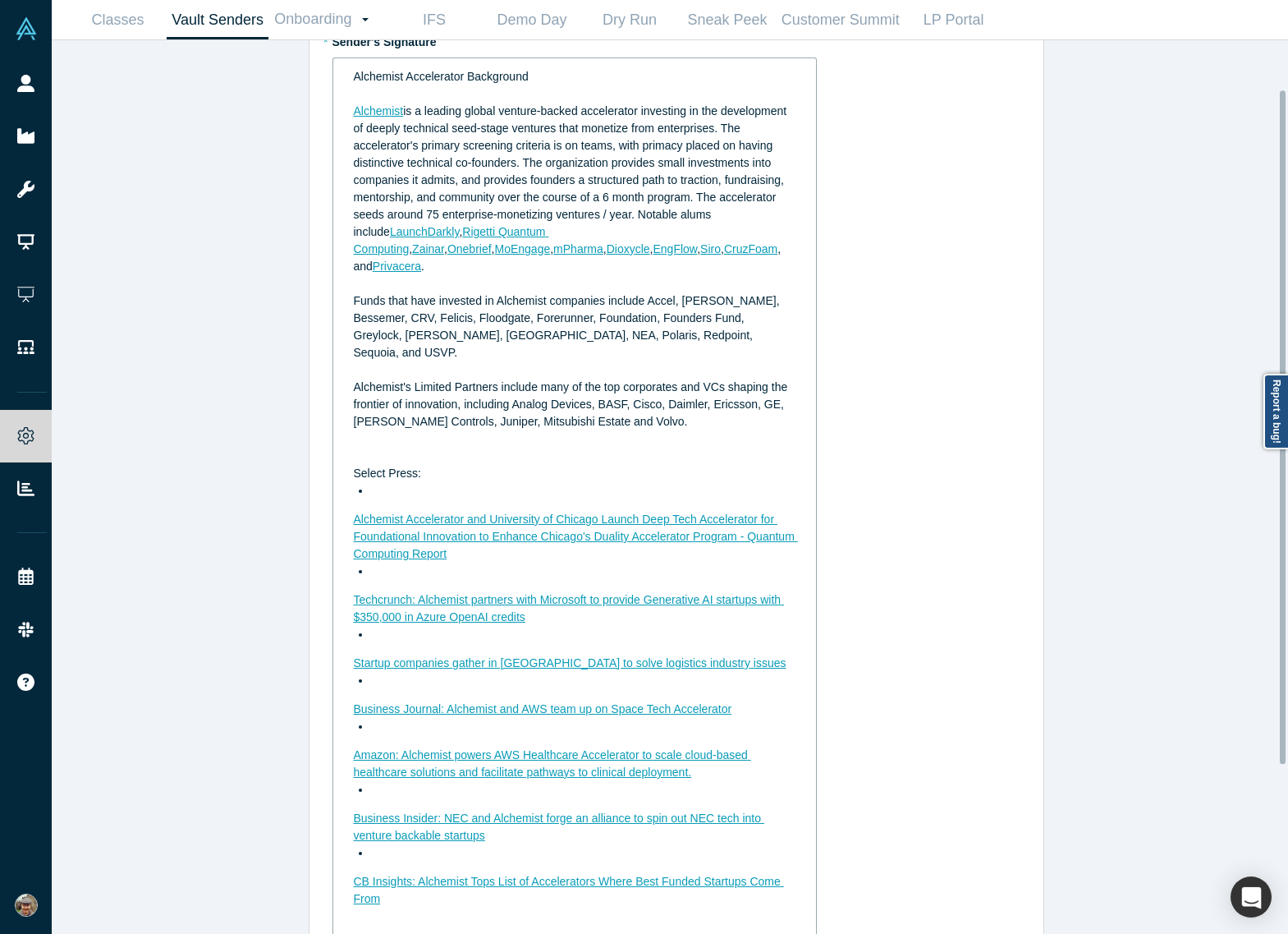
scroll to position [246, 0]
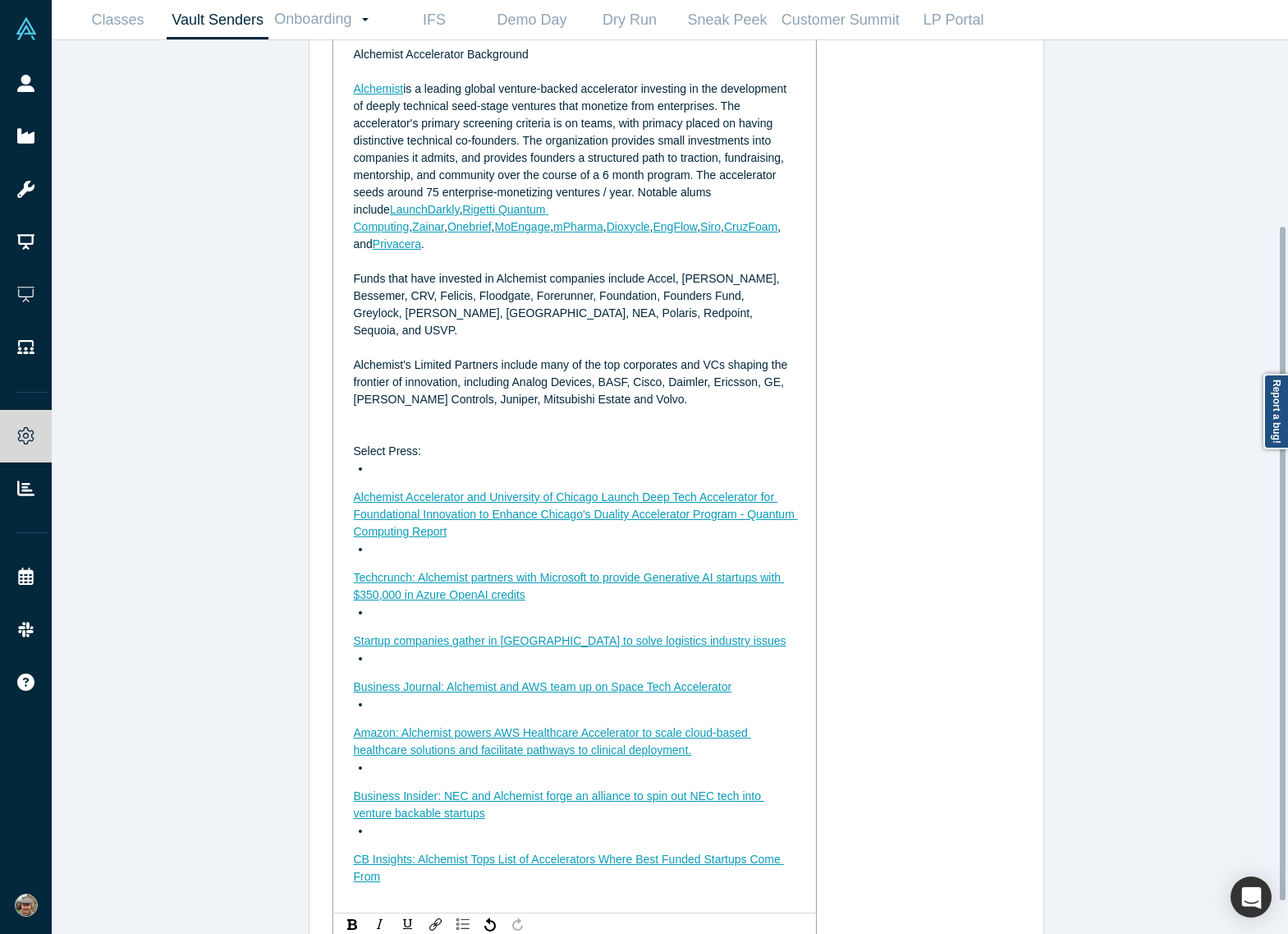
click at [380, 408] on div "rdw-editor" at bounding box center [576, 417] width 443 height 17
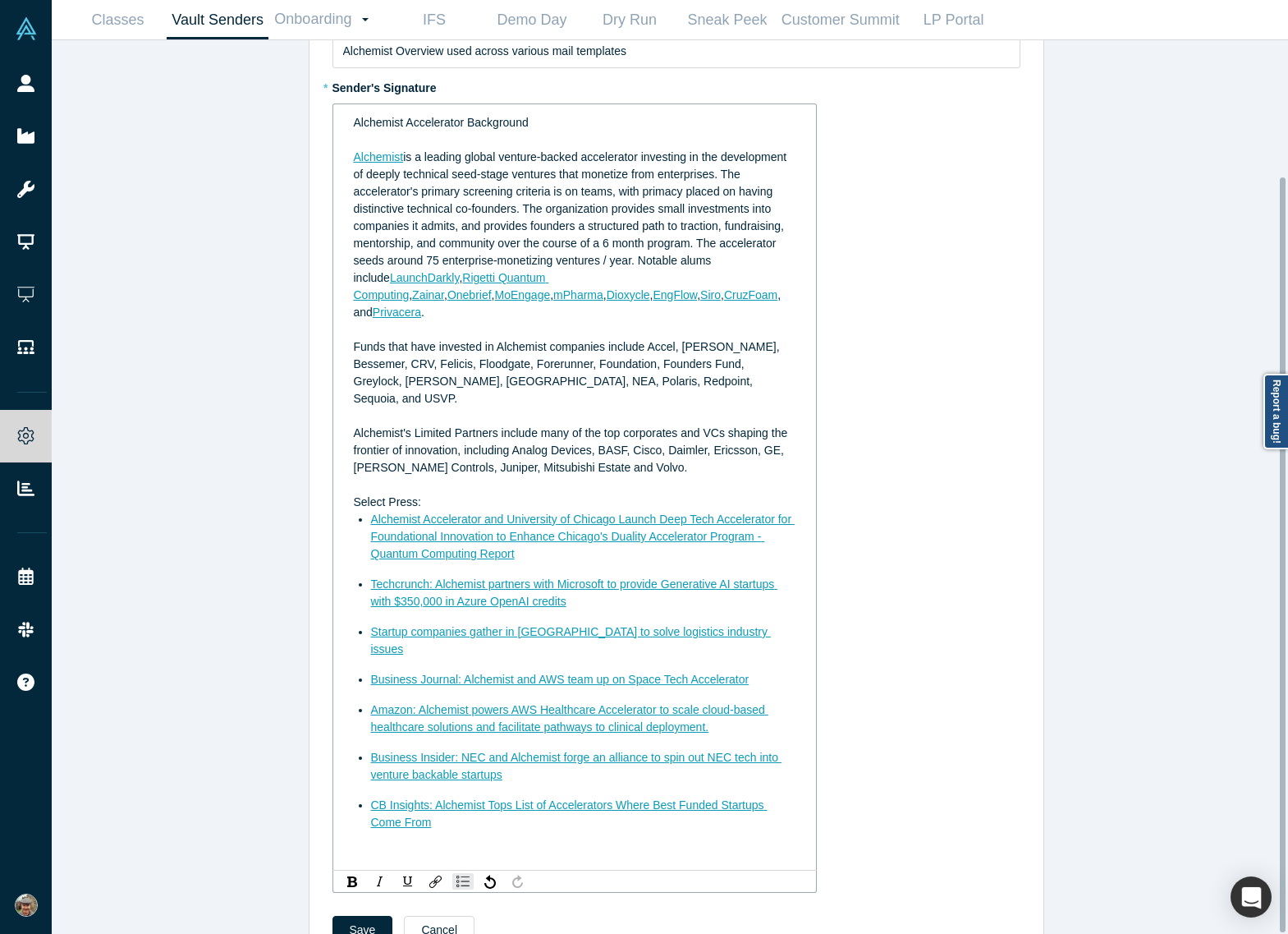
scroll to position [161, 0]
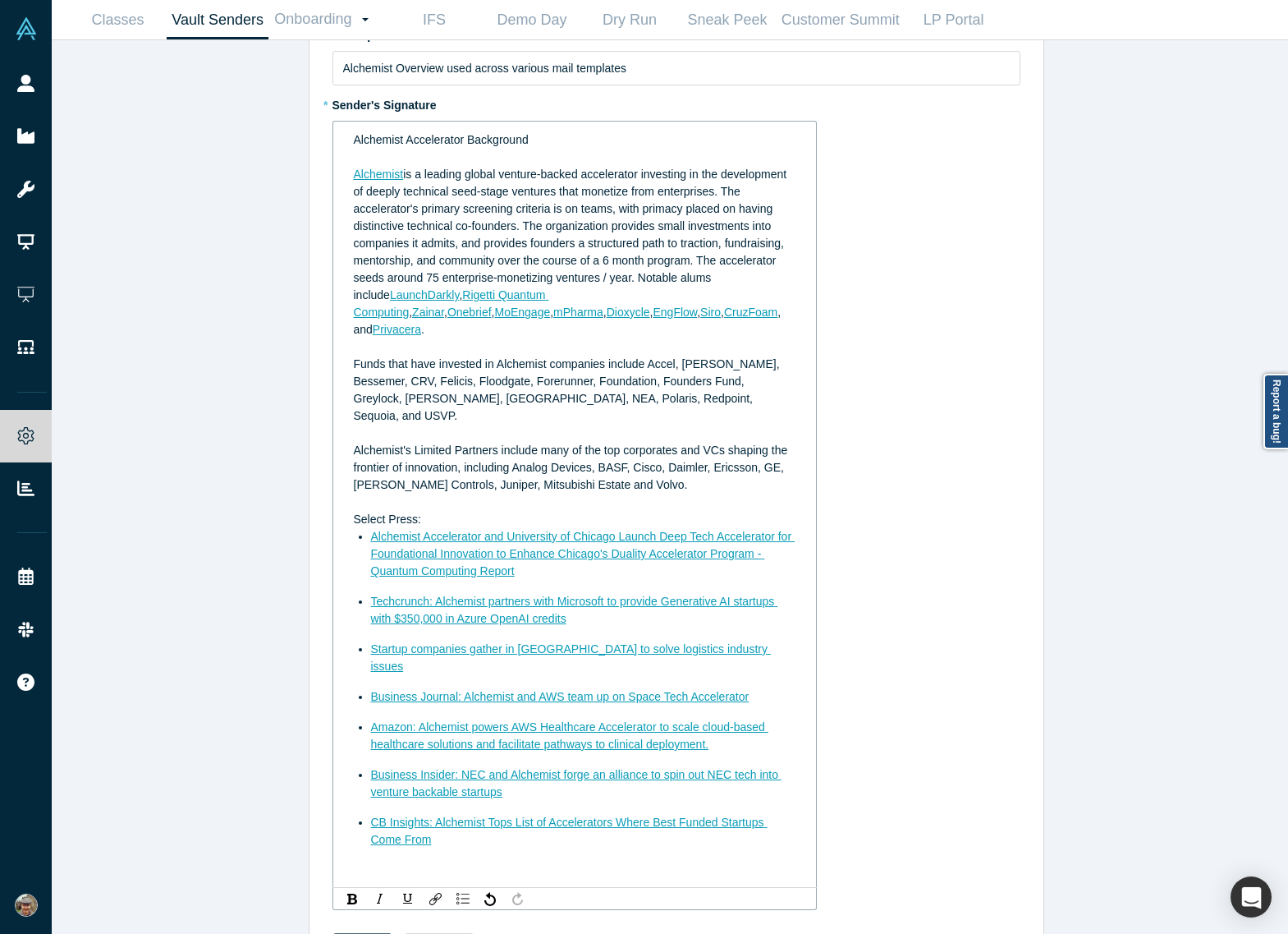
click at [358, 933] on button "Save" at bounding box center [363, 948] width 61 height 29
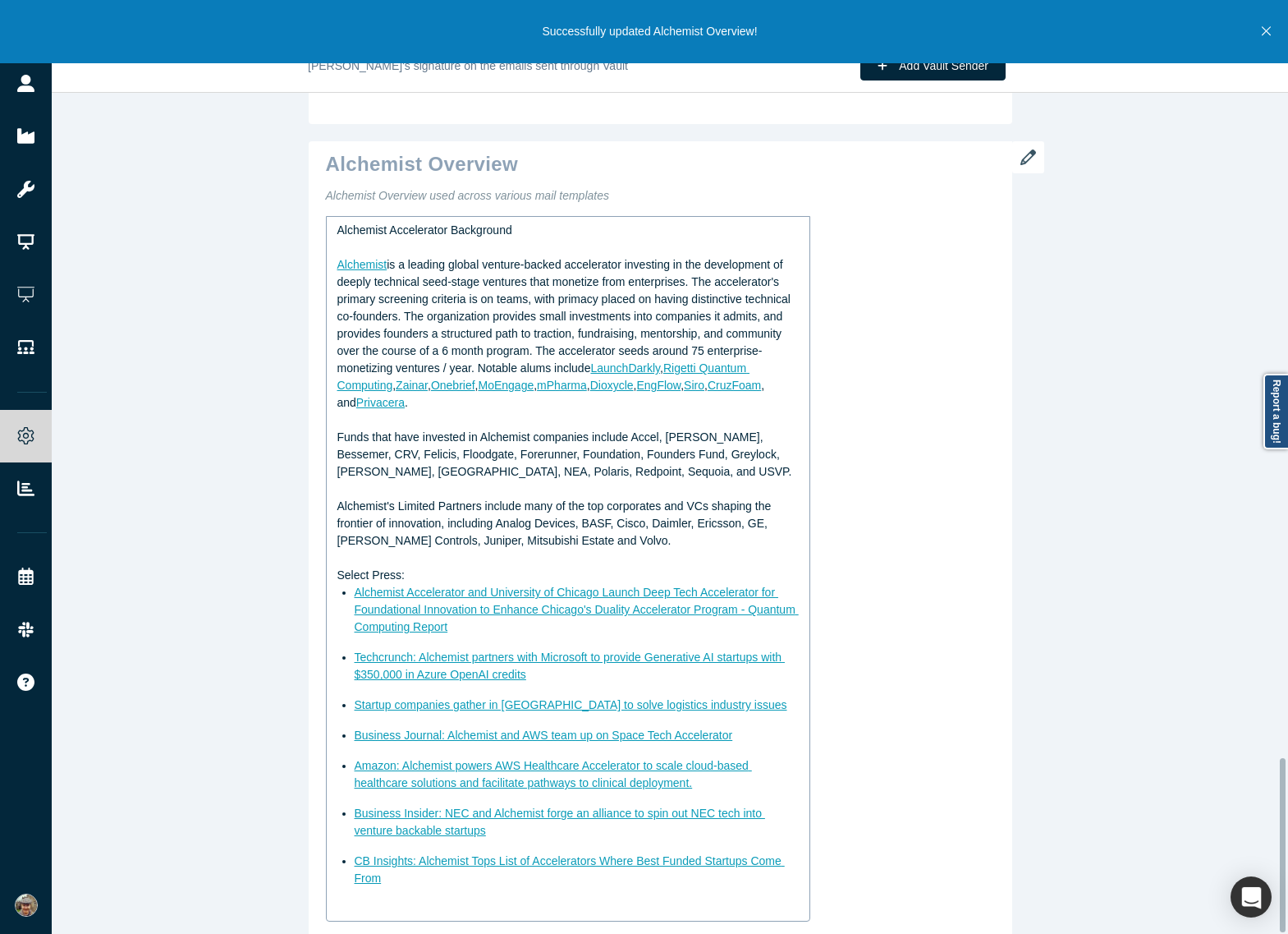
scroll to position [3216, 0]
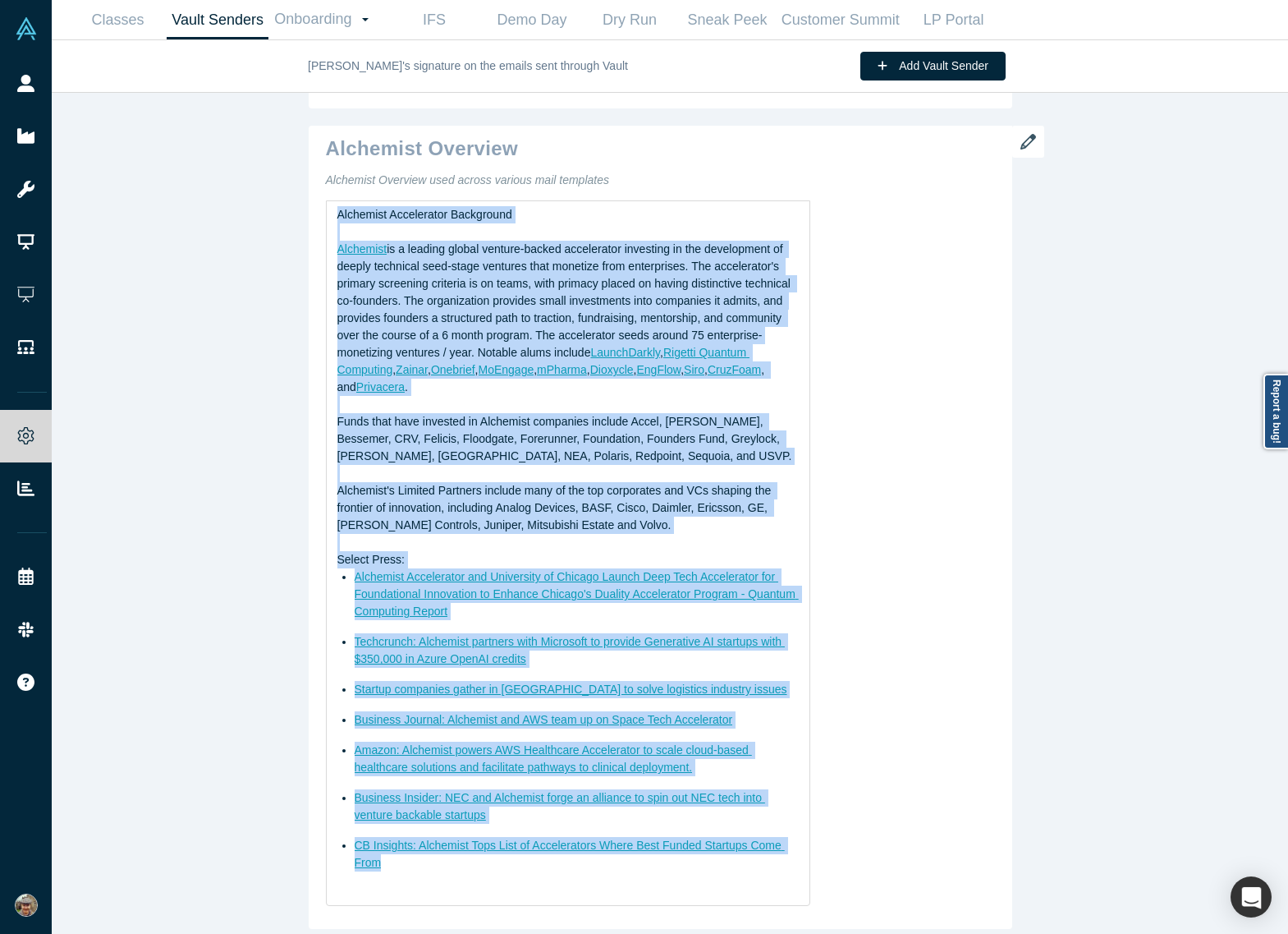
drag, startPoint x: 458, startPoint y: 856, endPoint x: 286, endPoint y: 199, distance: 679.1
copy div "Alchemist Accelerator Background Alchemist is a leading global venture-backed a…"
click at [648, 274] on span "is a leading global venture-backed accelerator investing in the development of …" at bounding box center [566, 300] width 457 height 116
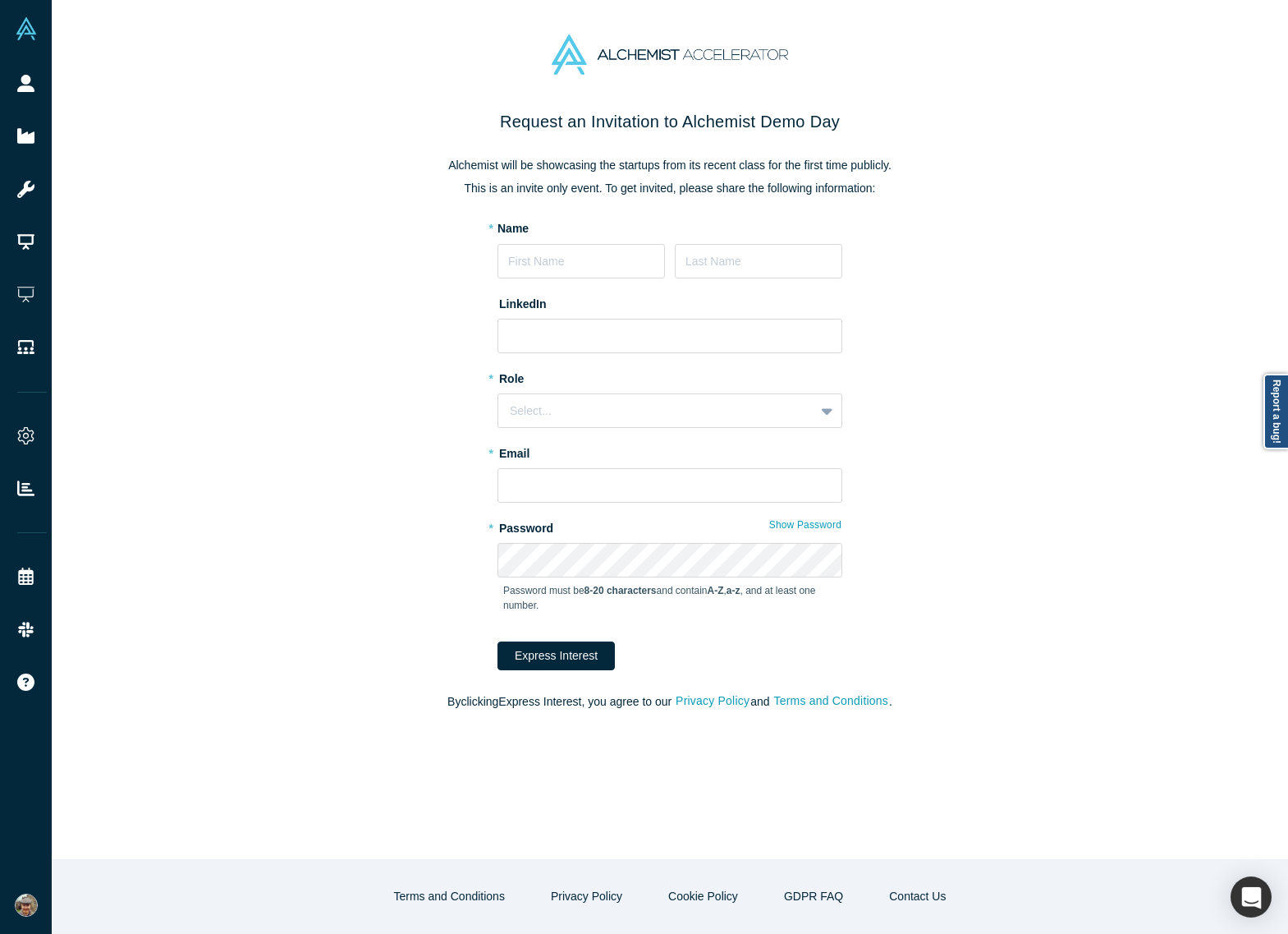
click at [1117, 593] on div "Request an Invitation to Alchemist Demo Day Alchemist will be showcasing the st…" at bounding box center [670, 484] width 1237 height 750
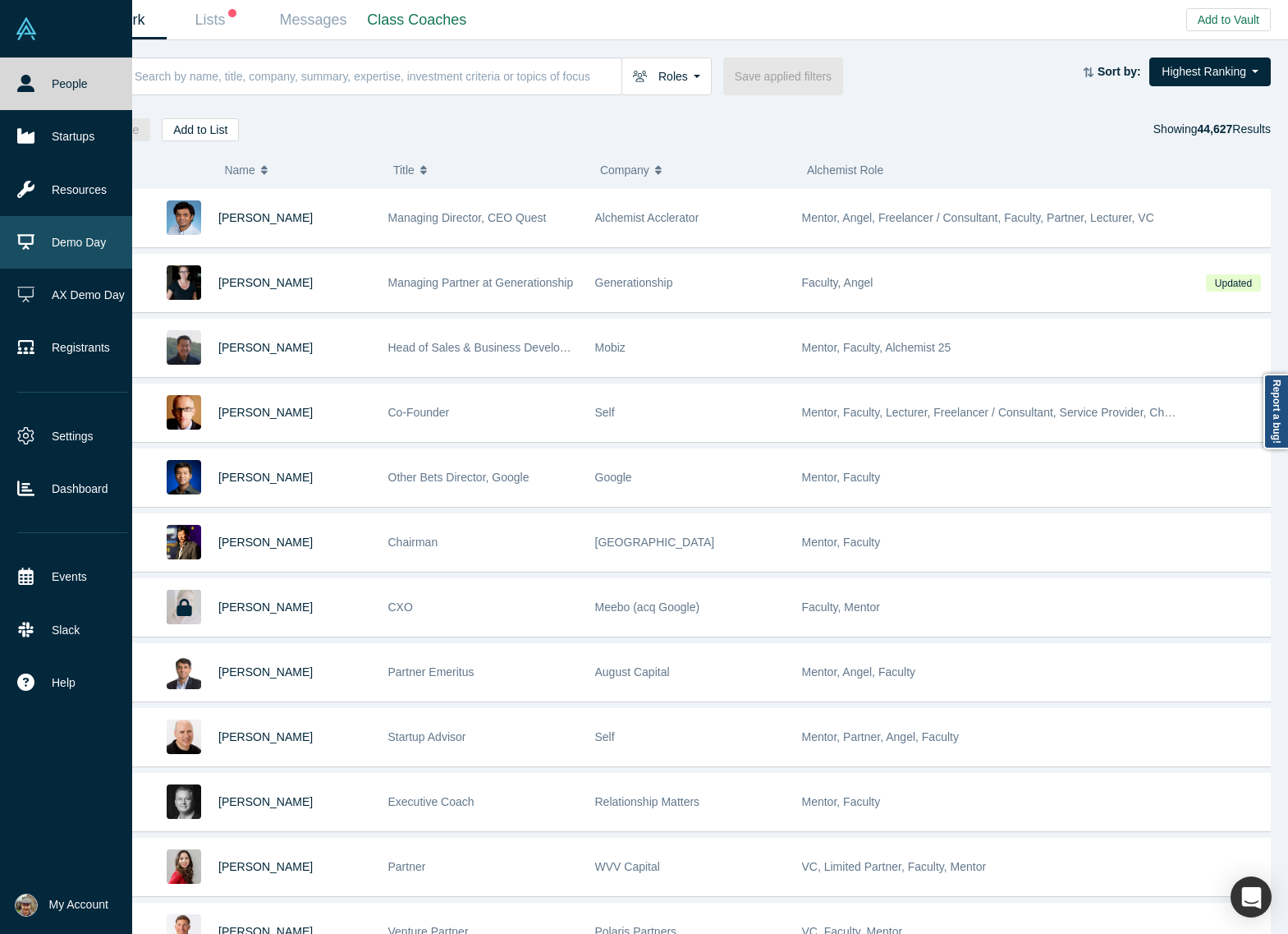
click at [71, 236] on link "Demo Day" at bounding box center [72, 242] width 145 height 52
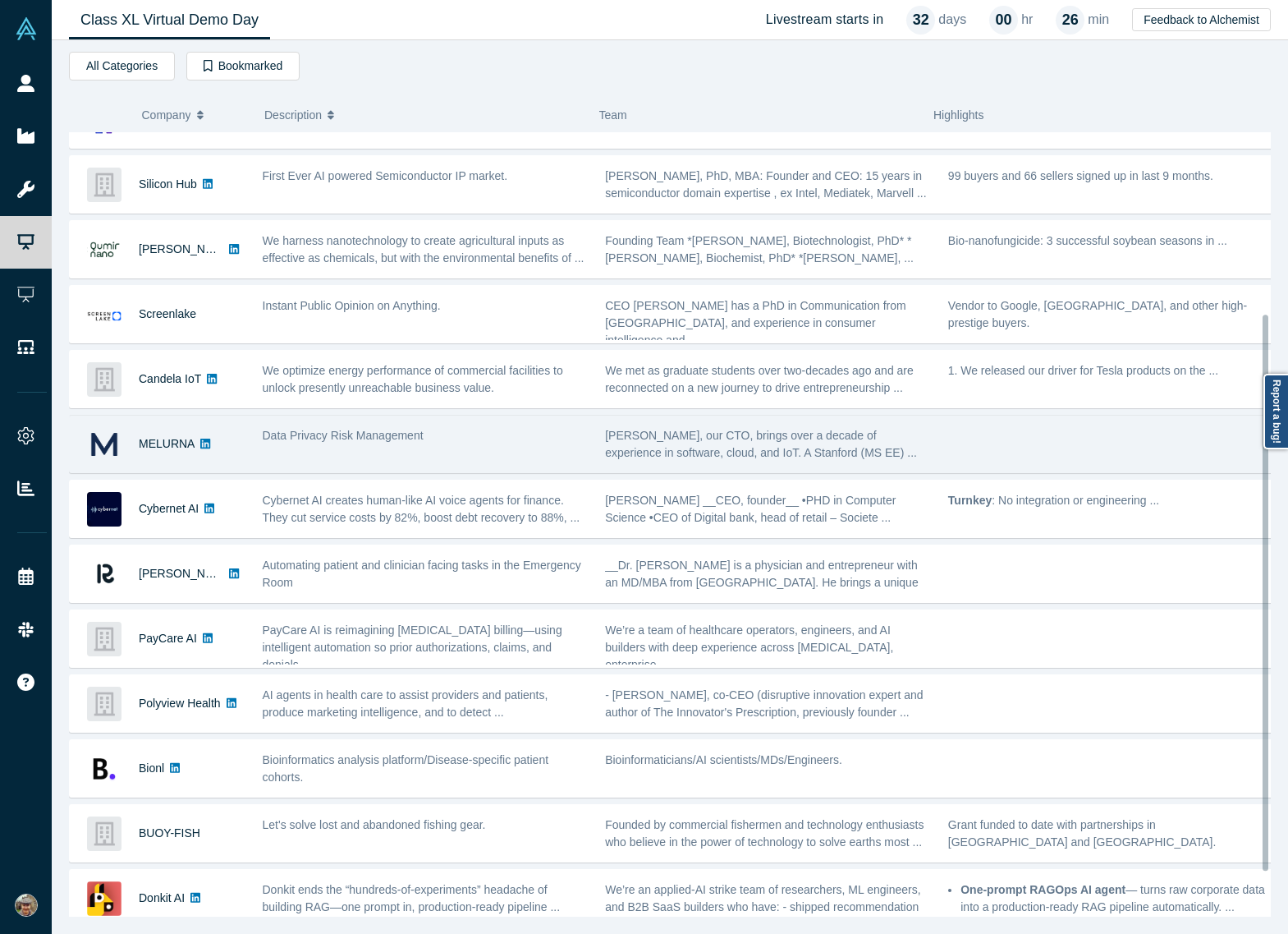
scroll to position [319, 0]
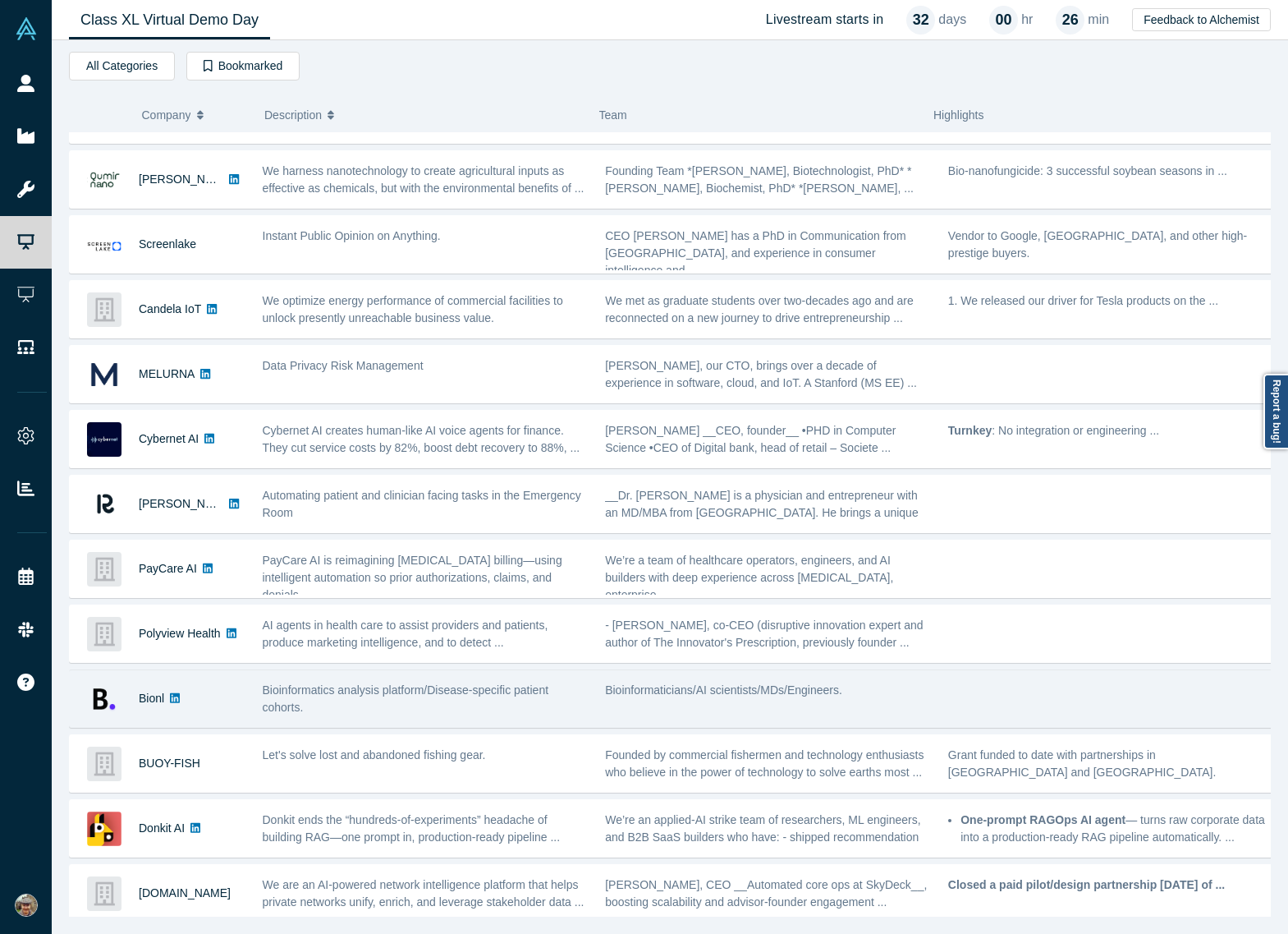
click at [350, 672] on div "Bioinformatics analysis platform/Disease-specific patient cohorts." at bounding box center [425, 698] width 343 height 51
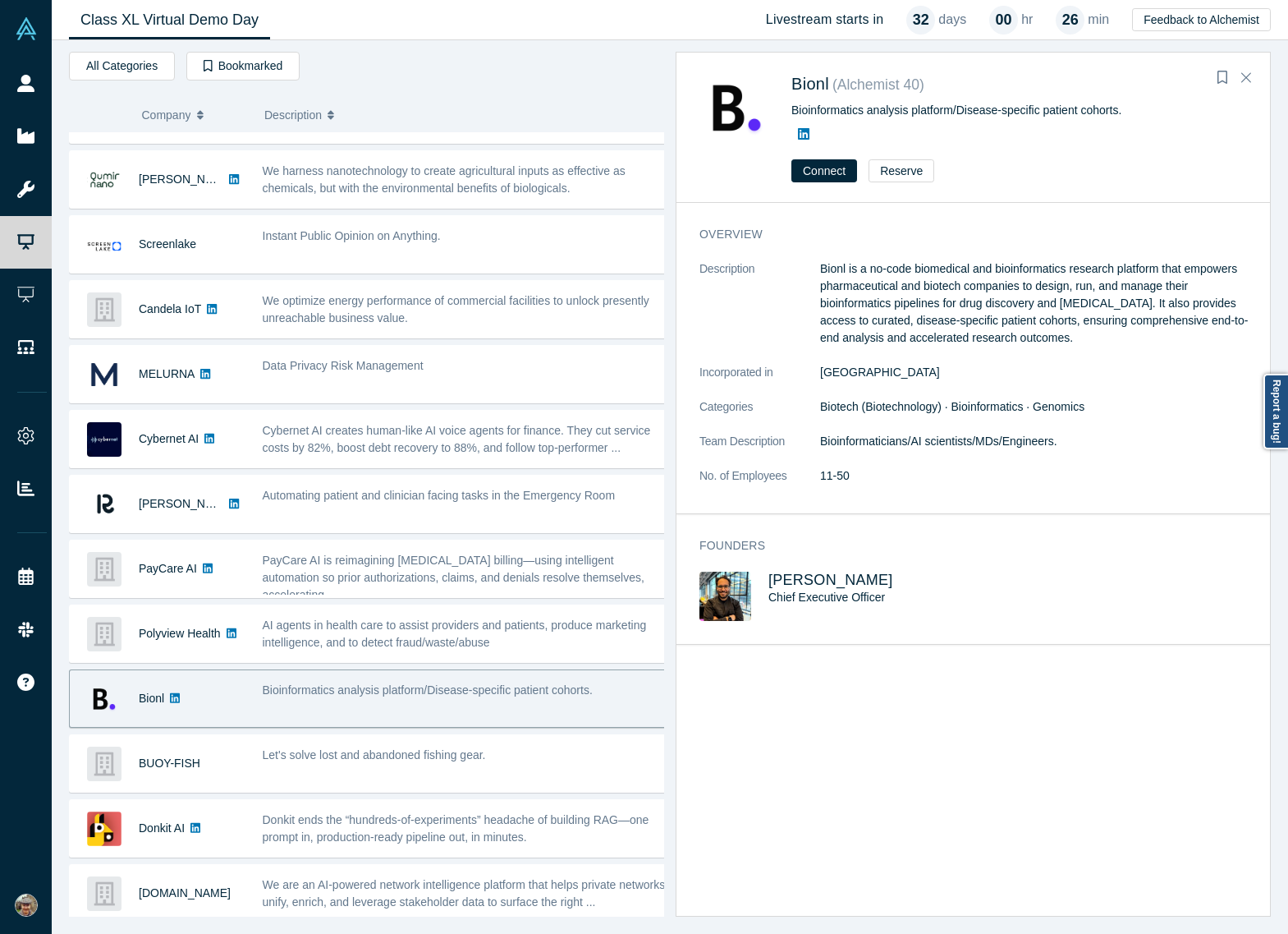
click at [352, 683] on span "Bioinformatics analysis platform/Disease-specific patient cohorts." at bounding box center [428, 689] width 330 height 13
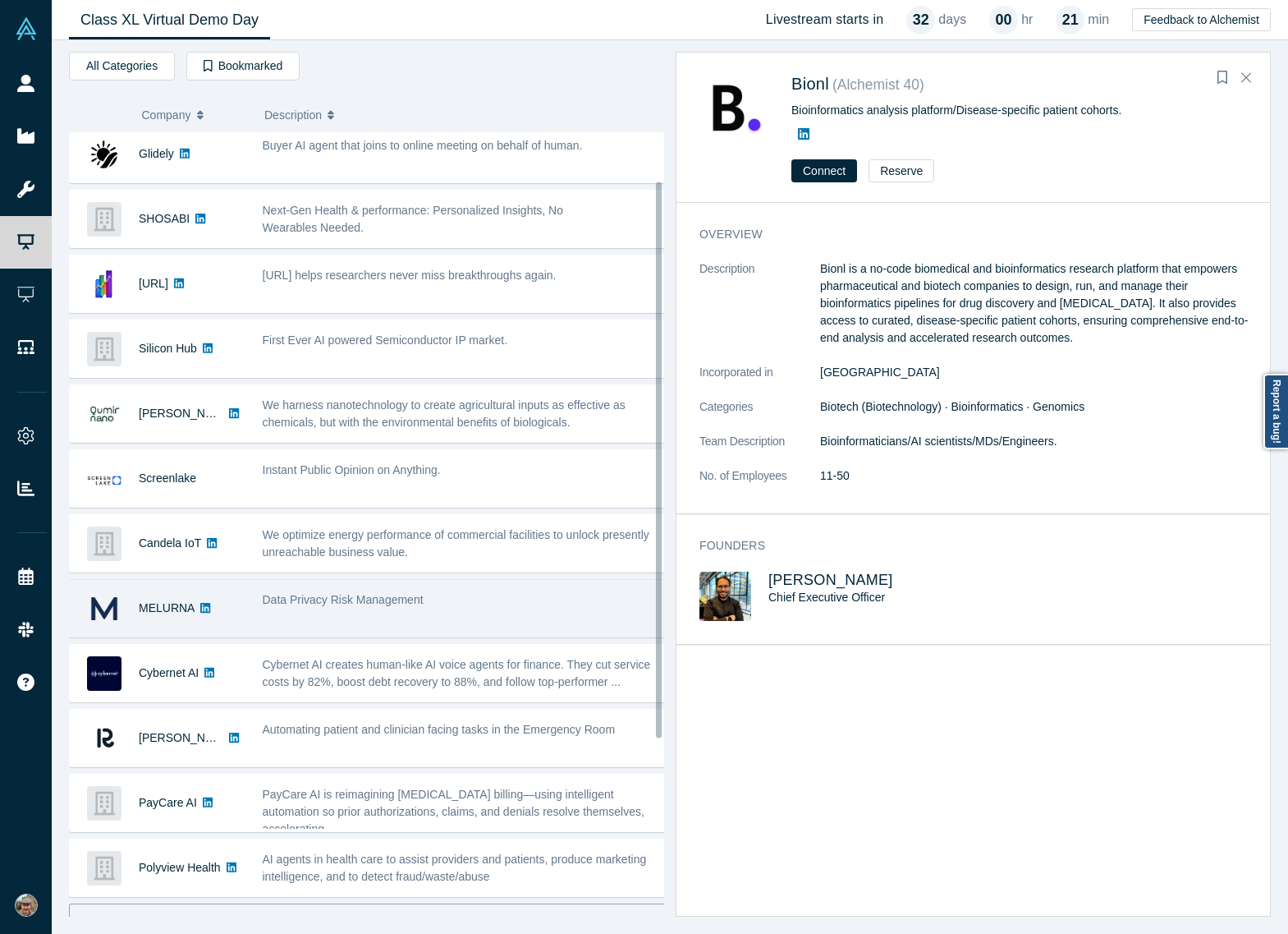
scroll to position [0, 0]
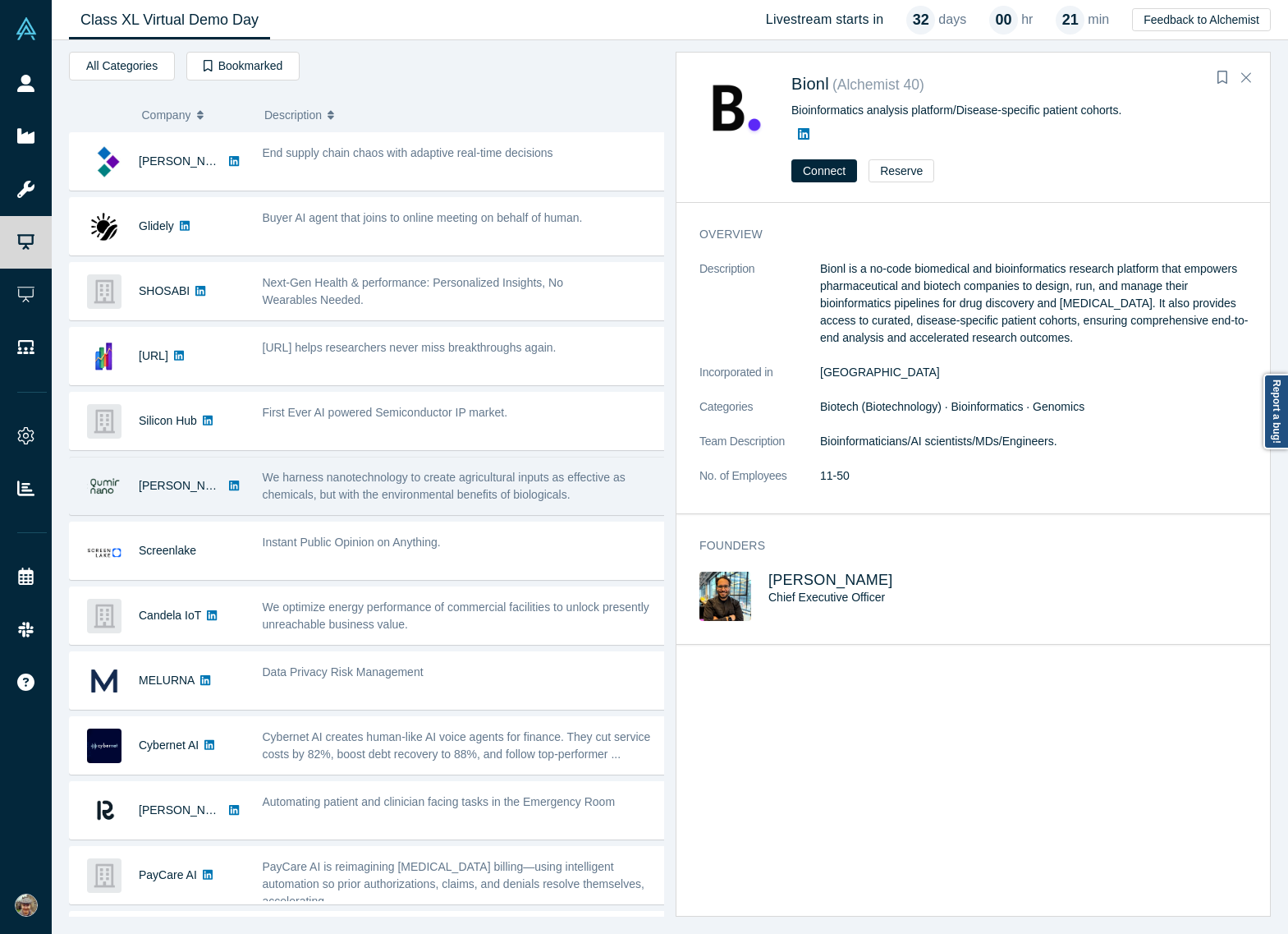
click at [419, 488] on span "We harness nanotechnology to create agricultural inputs as effective as chemica…" at bounding box center [444, 486] width 363 height 31
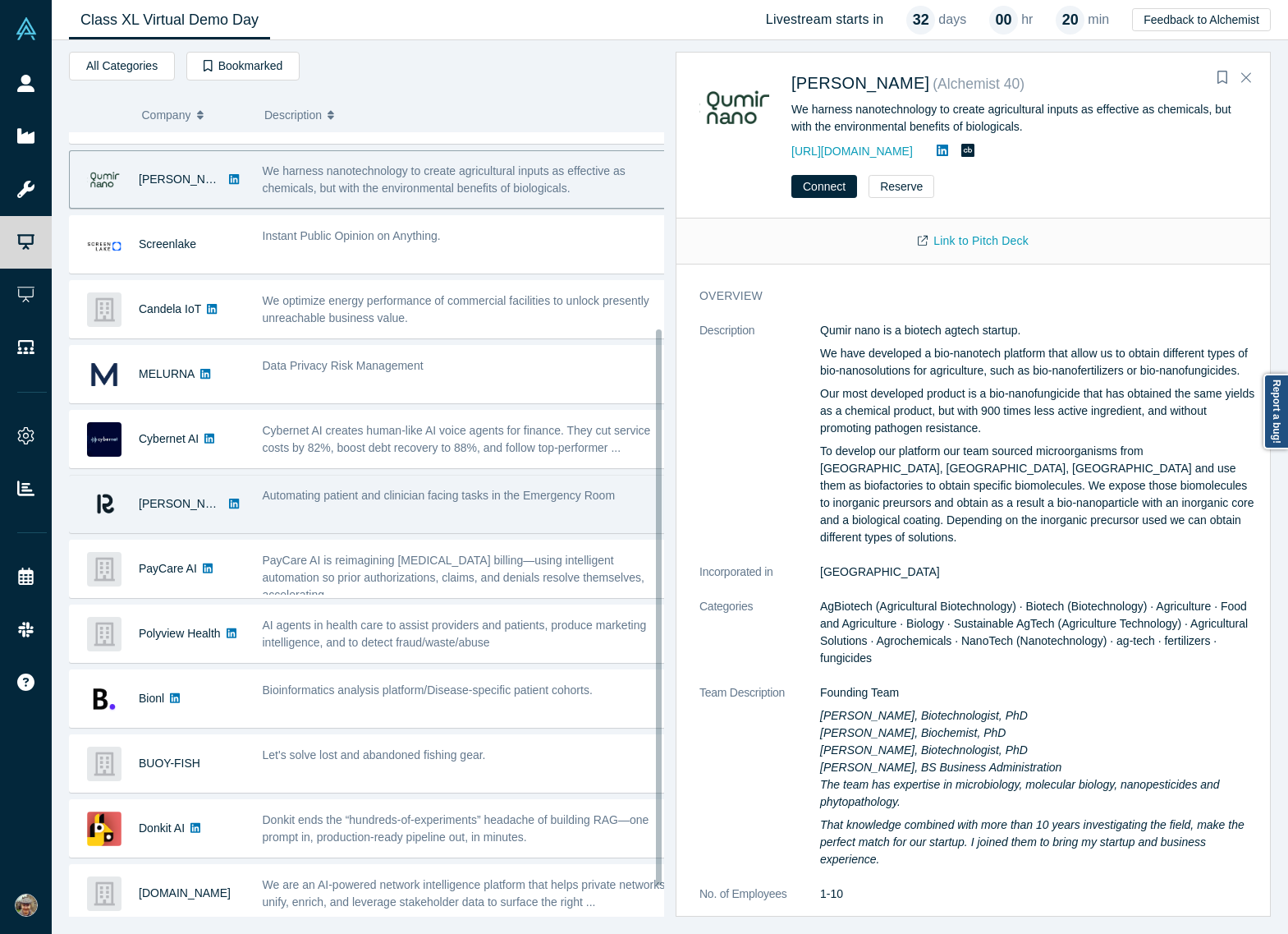
scroll to position [319, 0]
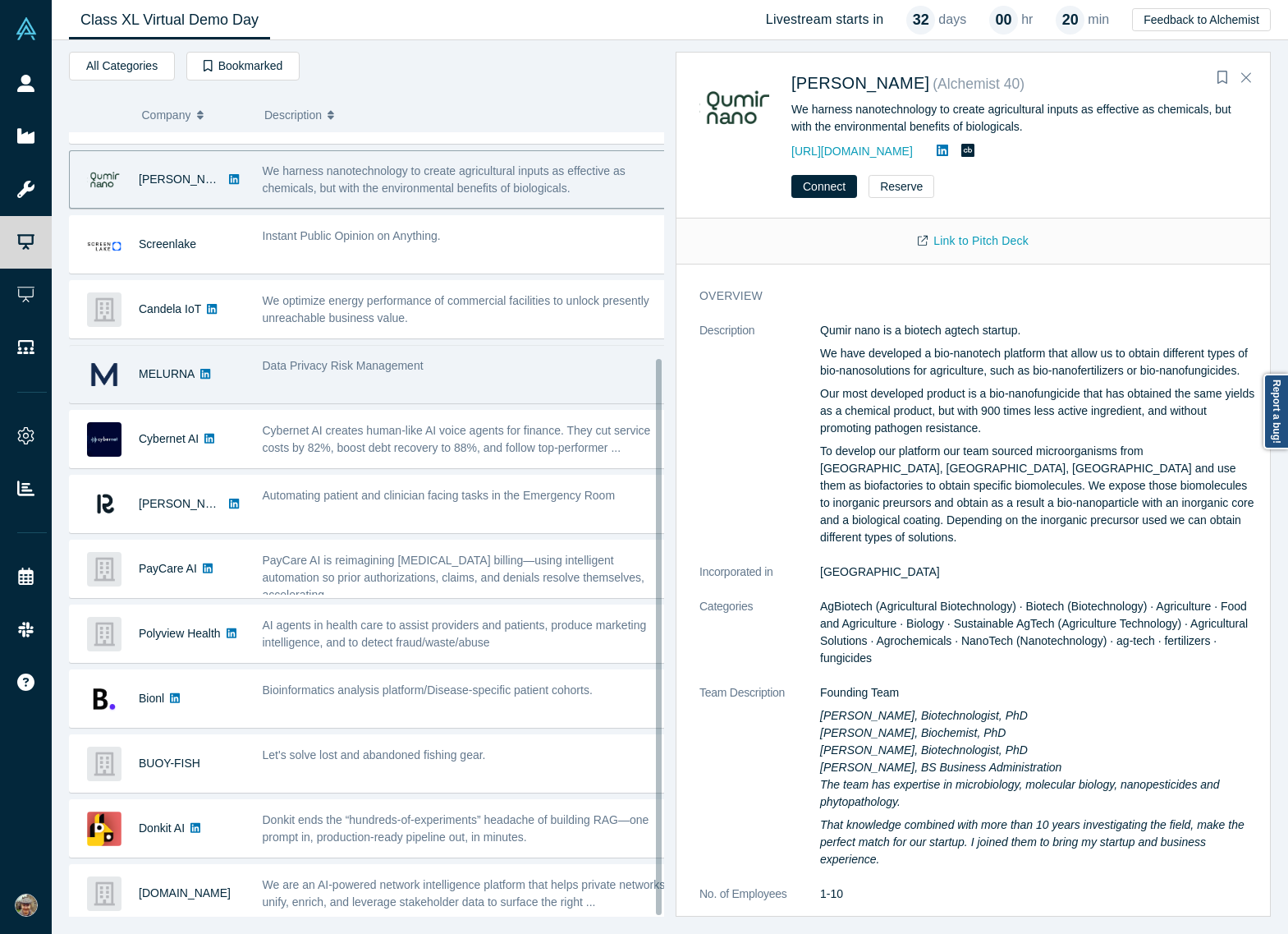
click at [430, 358] on div "Data Privacy Risk Management" at bounding box center [464, 366] width 405 height 17
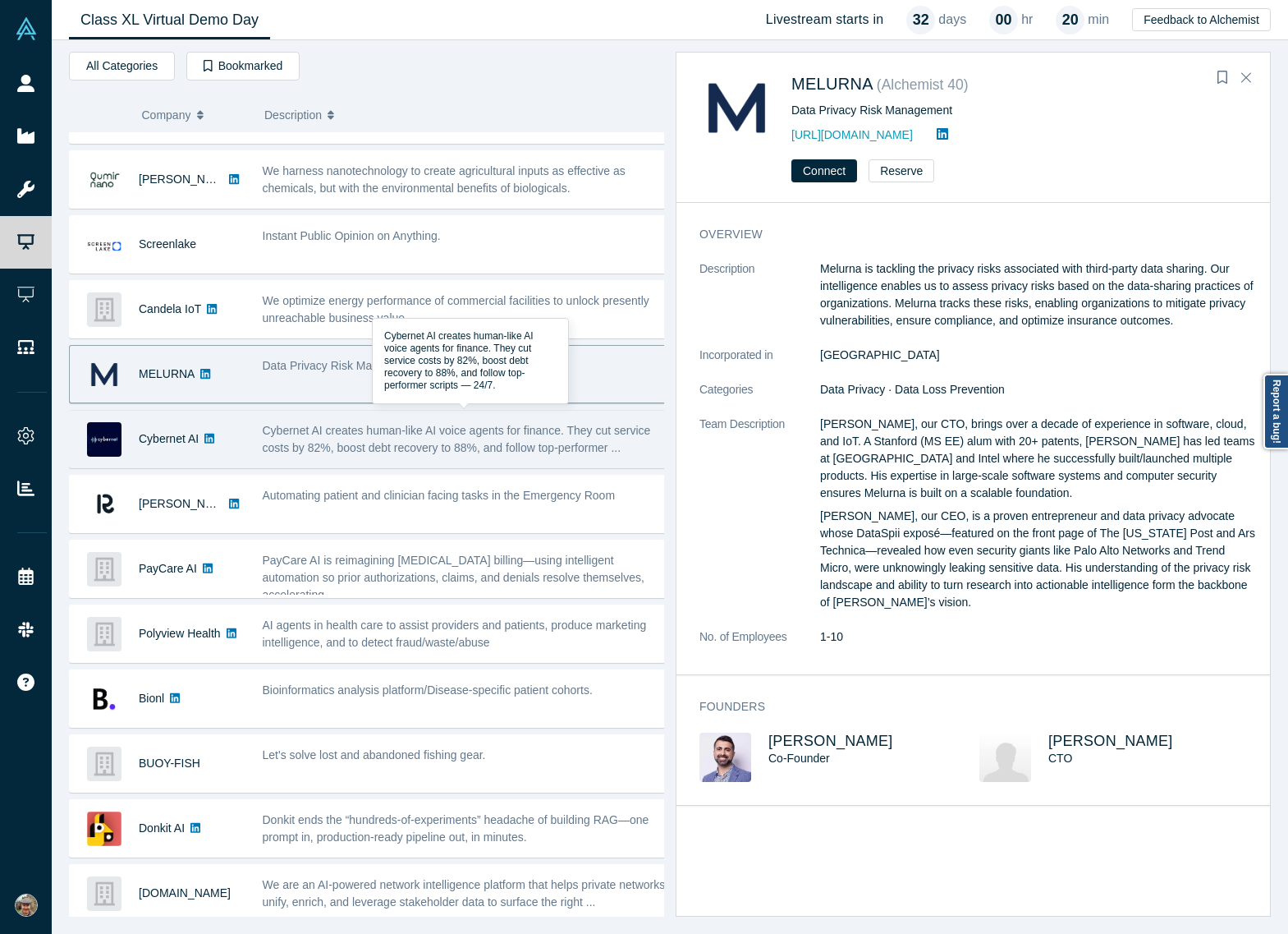
click at [440, 423] on span "Cybernet AI creates human-like AI voice agents for finance. They cut service co…" at bounding box center [457, 439] width 388 height 31
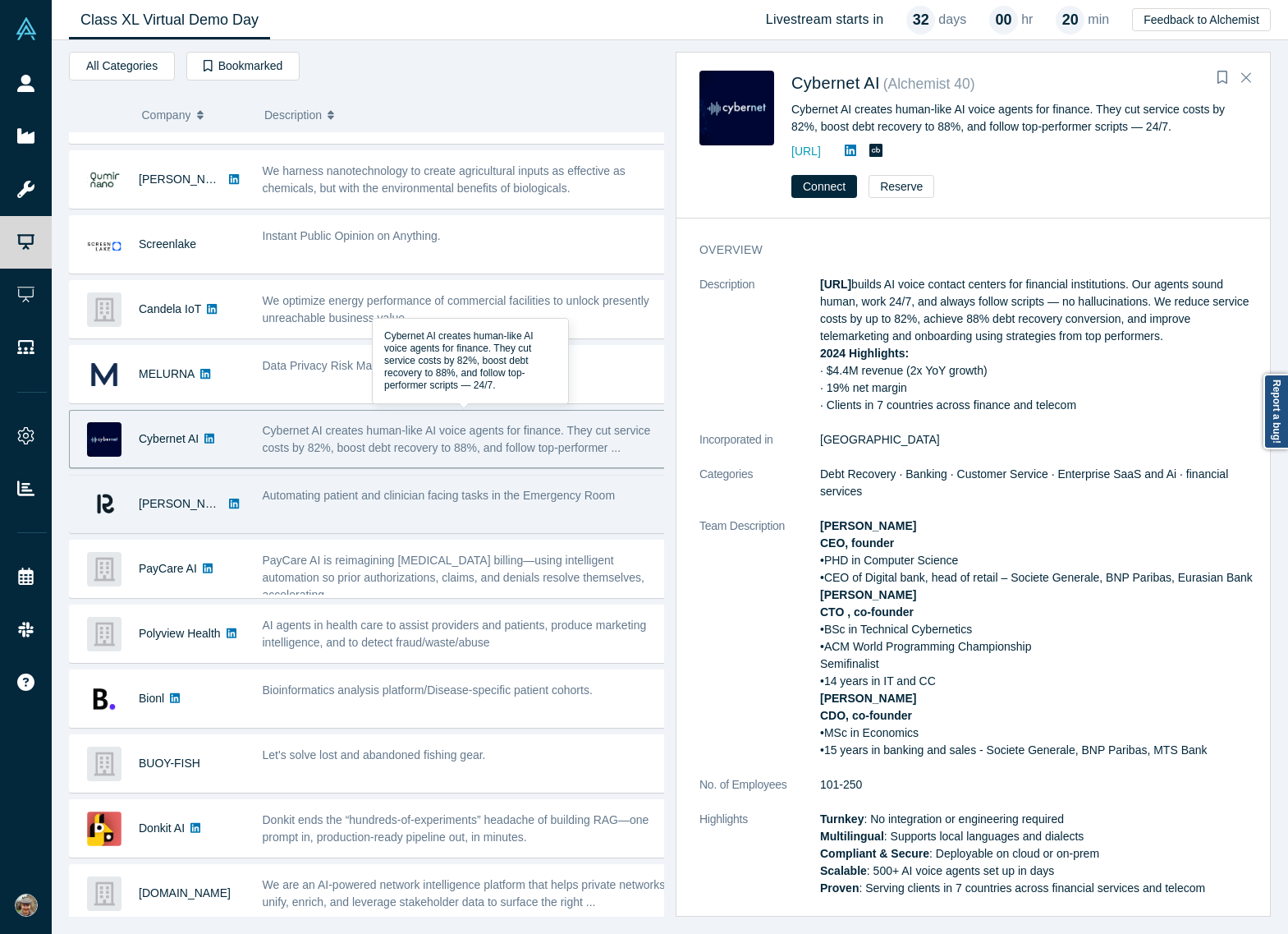
click at [442, 492] on div "Automating patient and clinician facing tasks in the Emergency Room" at bounding box center [465, 504] width 422 height 51
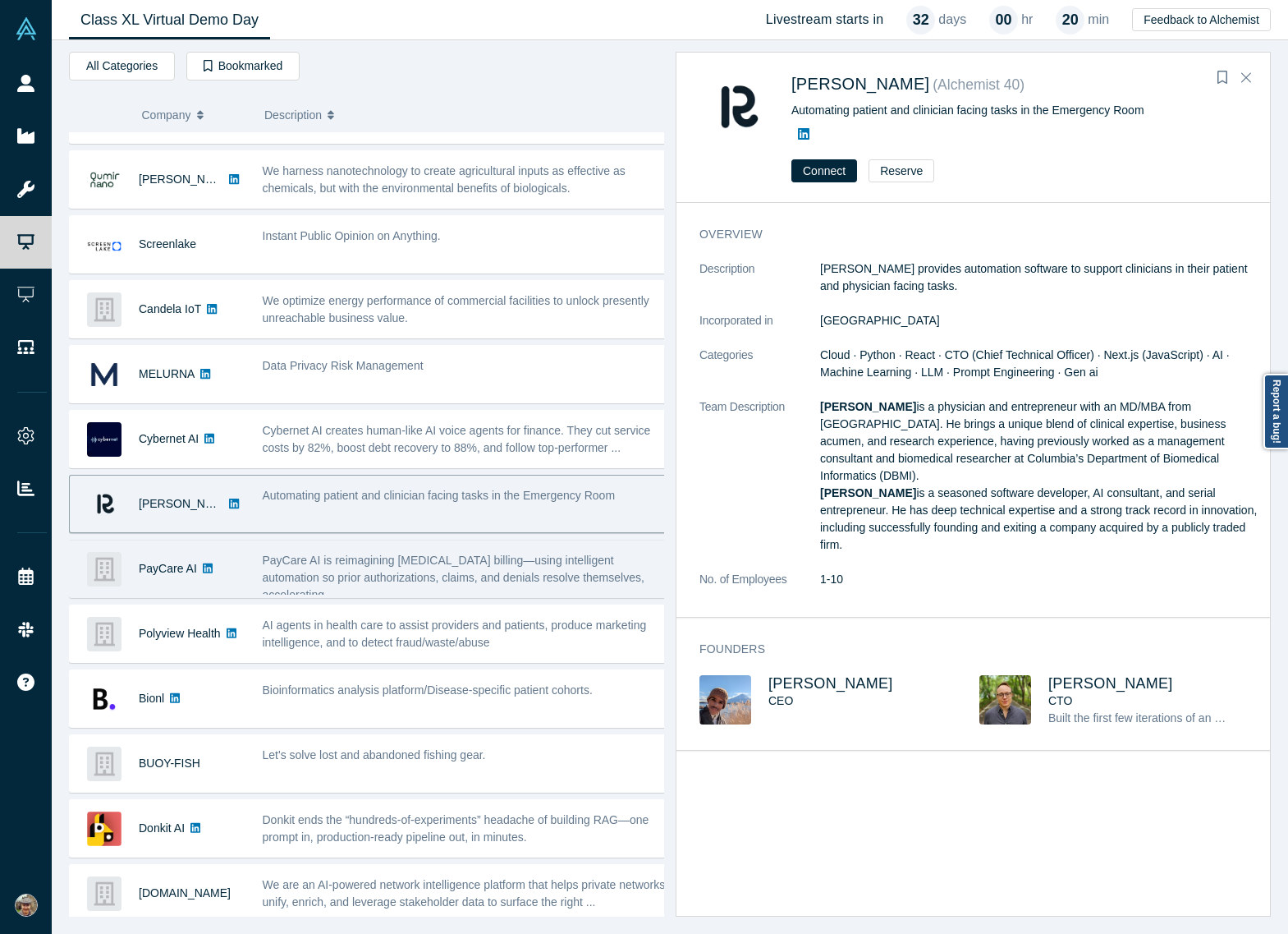
click at [431, 543] on div "PayCare AI is reimagining [MEDICAL_DATA] billing—using intelligent automation s…" at bounding box center [465, 569] width 422 height 51
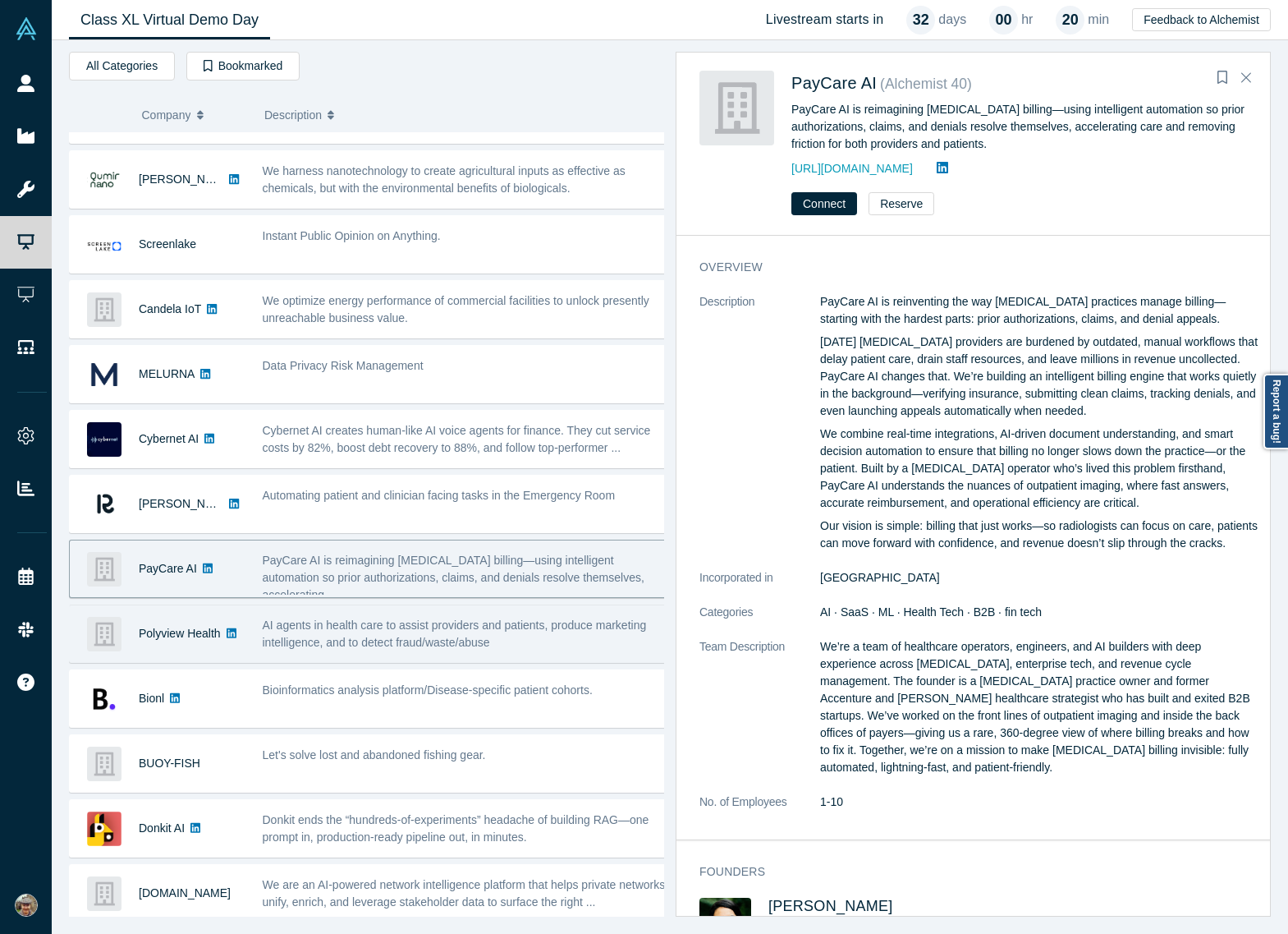
click at [430, 608] on div "AI agents in health care to assist providers and patients, produce marketing in…" at bounding box center [465, 634] width 422 height 51
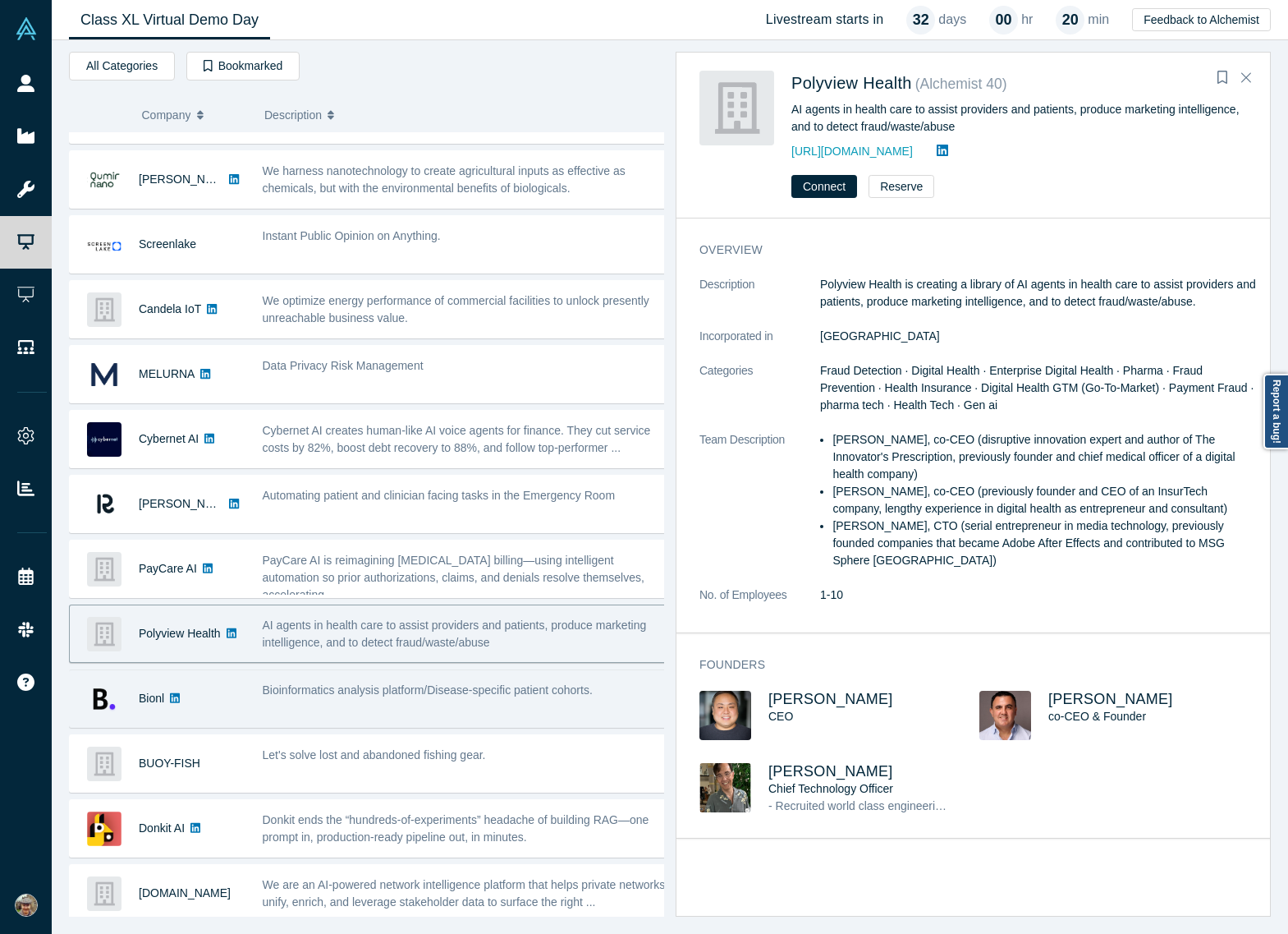
click at [431, 672] on div "Bioinformatics analysis platform/Disease-specific patient cohorts." at bounding box center [465, 698] width 422 height 51
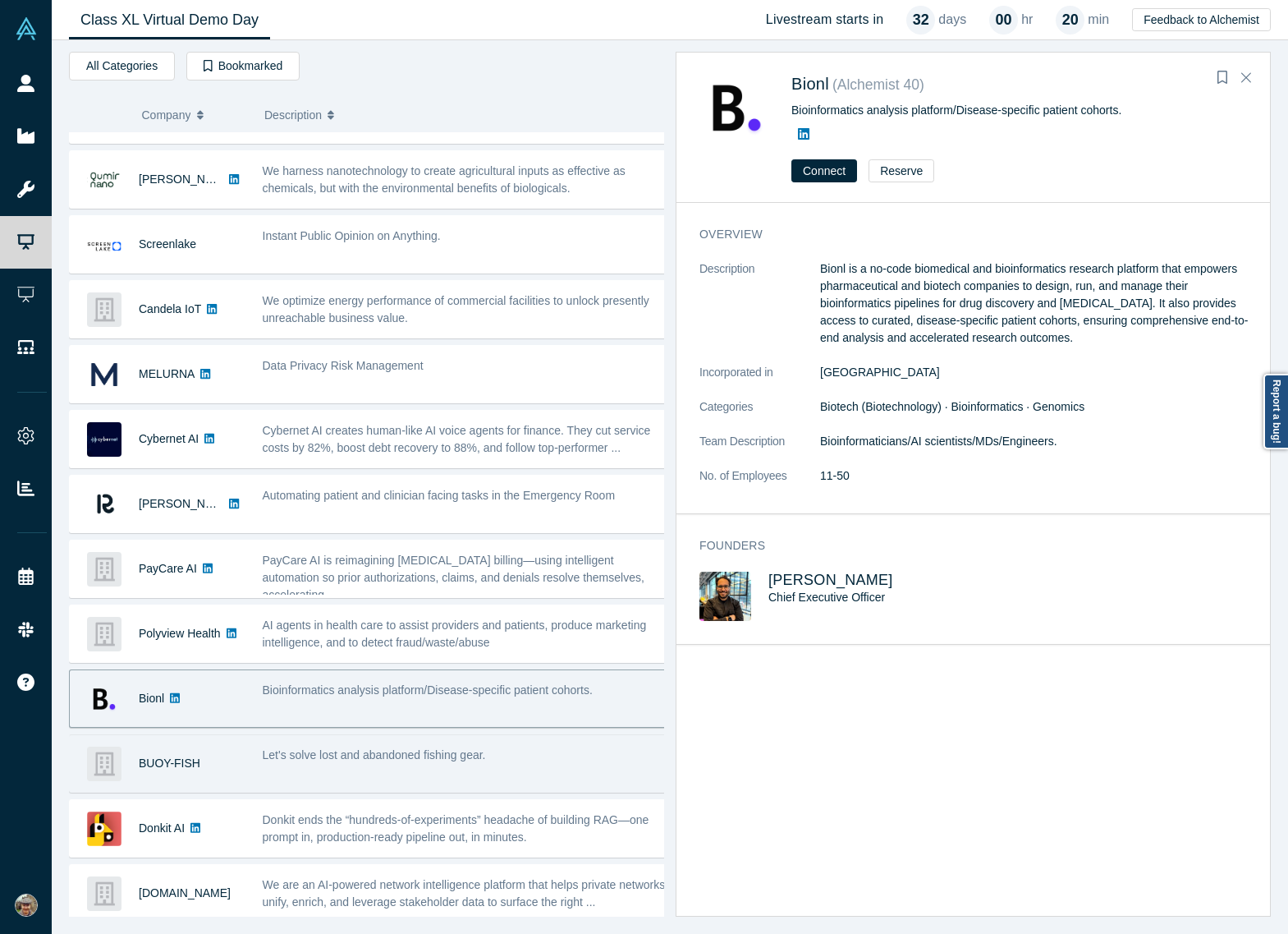
click at [428, 737] on div "Let's solve lost and abandoned fishing gear." at bounding box center [465, 763] width 422 height 51
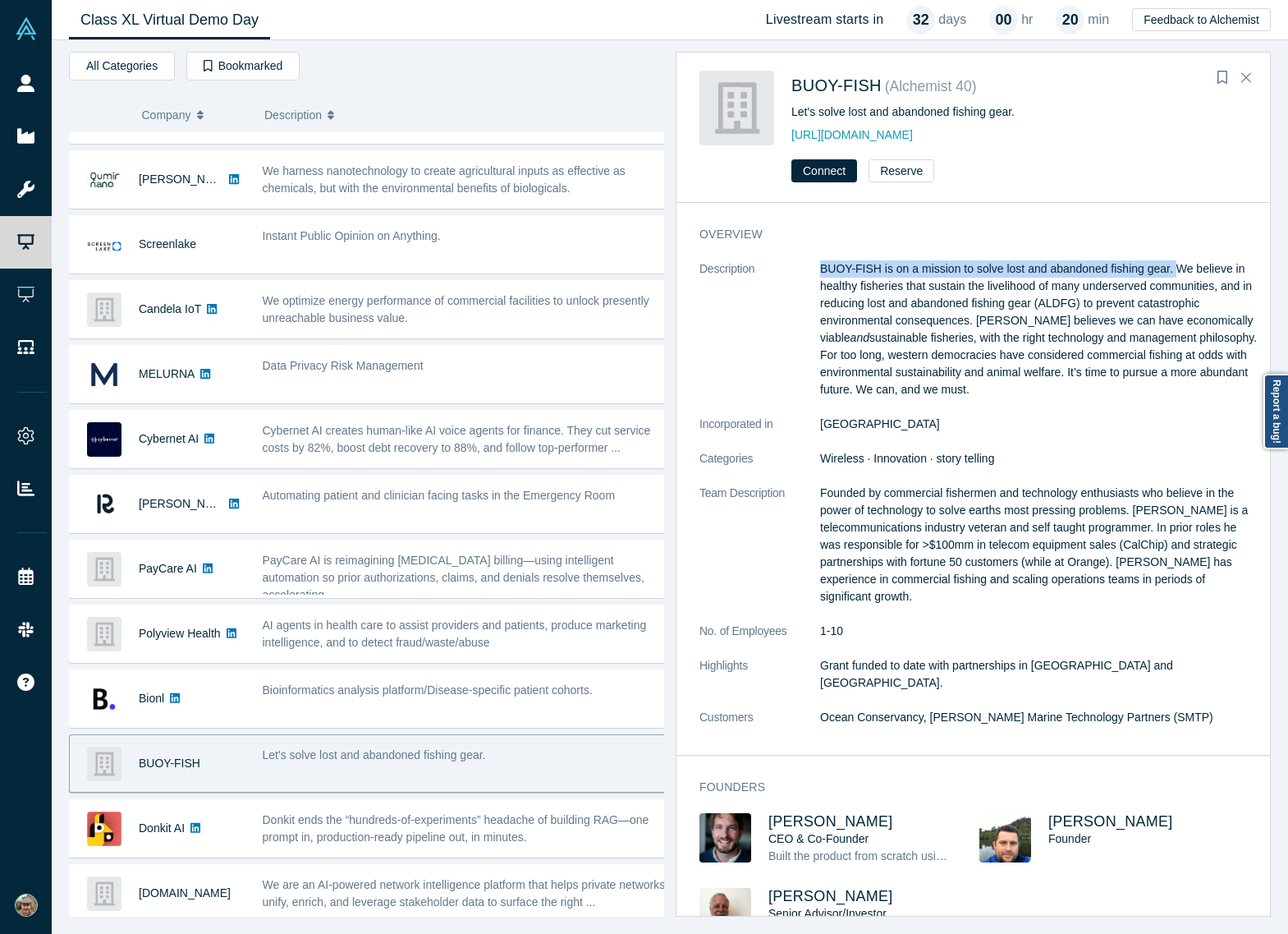
drag, startPoint x: 849, startPoint y: 269, endPoint x: 1174, endPoint y: 274, distance: 325.0
click at [1174, 274] on p "BUOY-FISH is on a mission to solve lost and abandoned fishing gear. We believe …" at bounding box center [1040, 328] width 440 height 138
click at [1083, 353] on p "BUOY-FISH is on a mission to solve lost and abandoned fishing gear. We believe …" at bounding box center [1040, 328] width 440 height 138
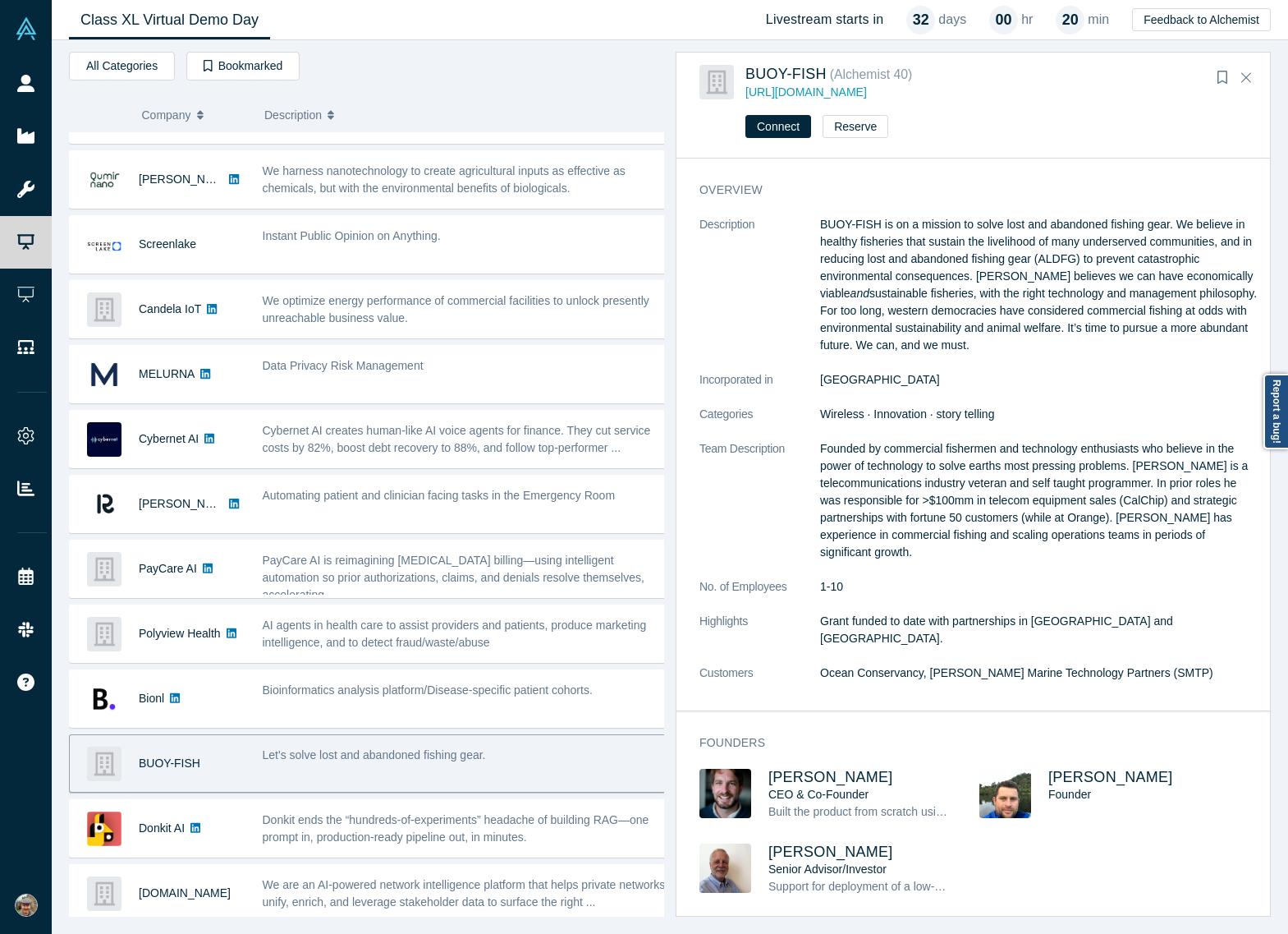
scroll to position [0, 0]
drag, startPoint x: 807, startPoint y: 625, endPoint x: 1183, endPoint y: 624, distance: 376.0
click at [1183, 624] on dl "Description BUOY-FISH is on a mission to solve lost and abandoned fishing gear.…" at bounding box center [979, 458] width 560 height 483
click at [1061, 622] on p "Grant funded to date with partnerships in [GEOGRAPHIC_DATA] and [GEOGRAPHIC_DAT…" at bounding box center [1040, 630] width 440 height 34
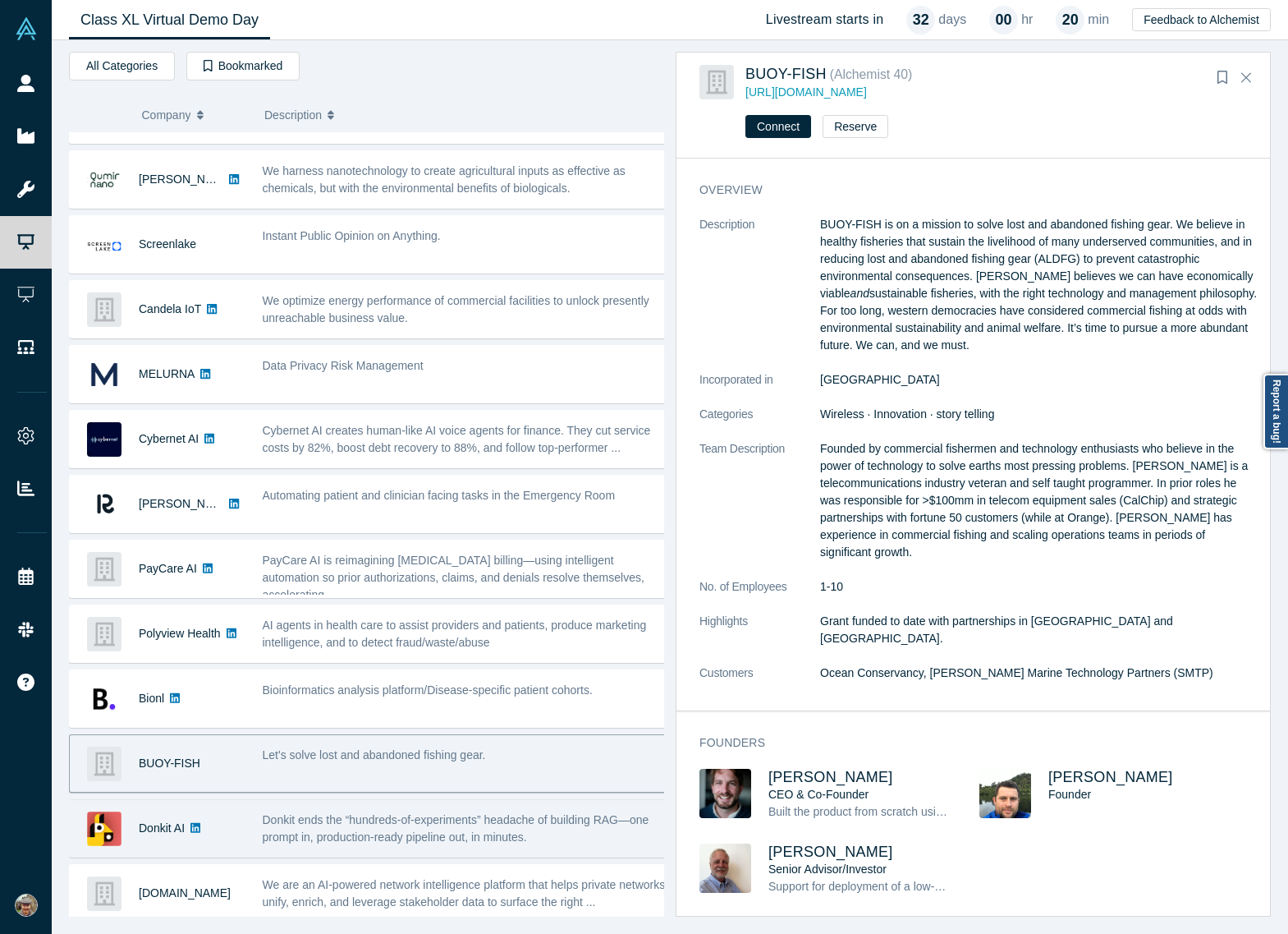
click at [357, 813] on span "Donkit ends the “hundreds-of-experiments” headache of building RAG—one prompt i…" at bounding box center [456, 829] width 387 height 31
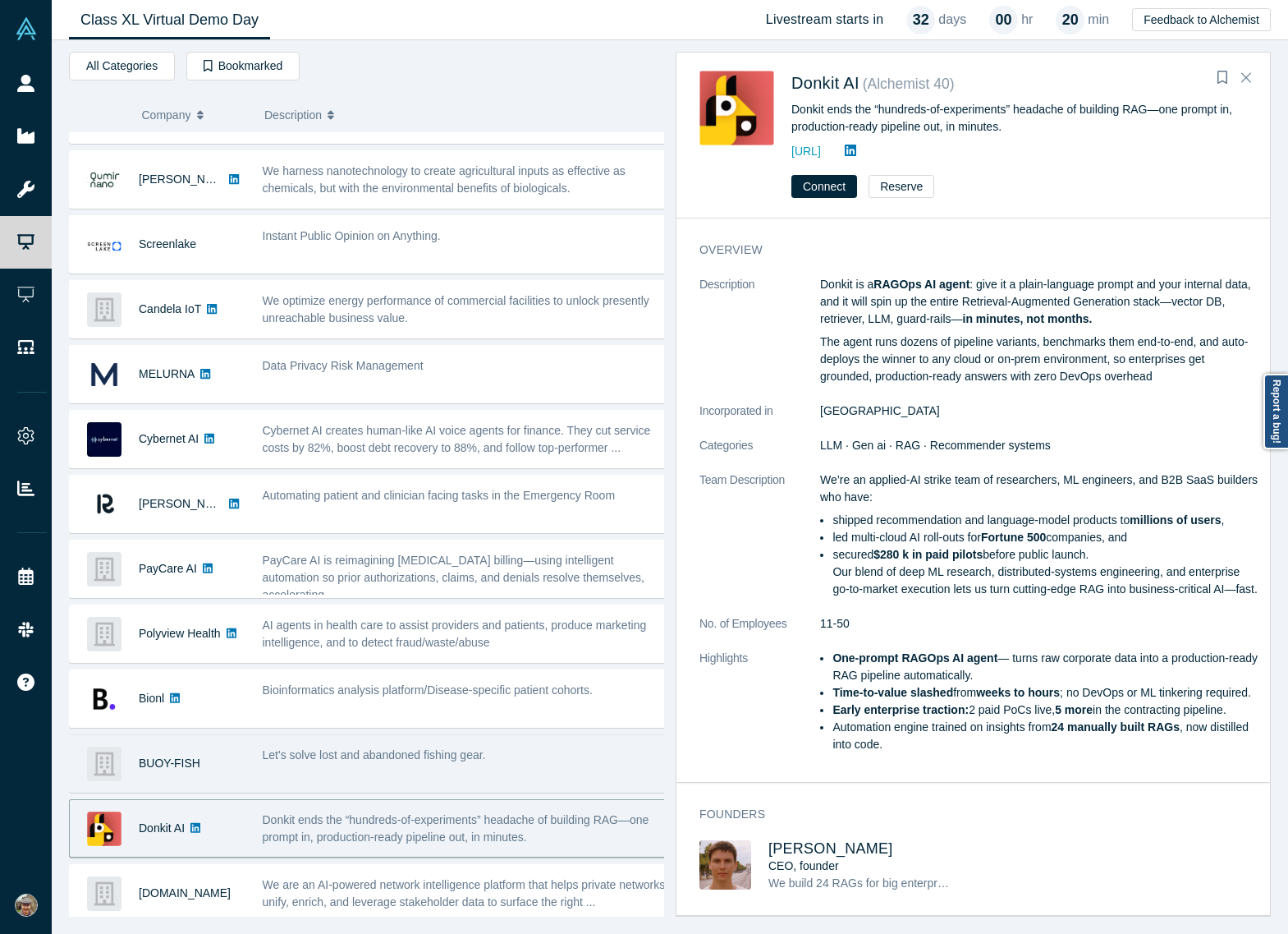
click at [446, 749] on span "Let's solve lost and abandoned fishing gear." at bounding box center [374, 754] width 223 height 13
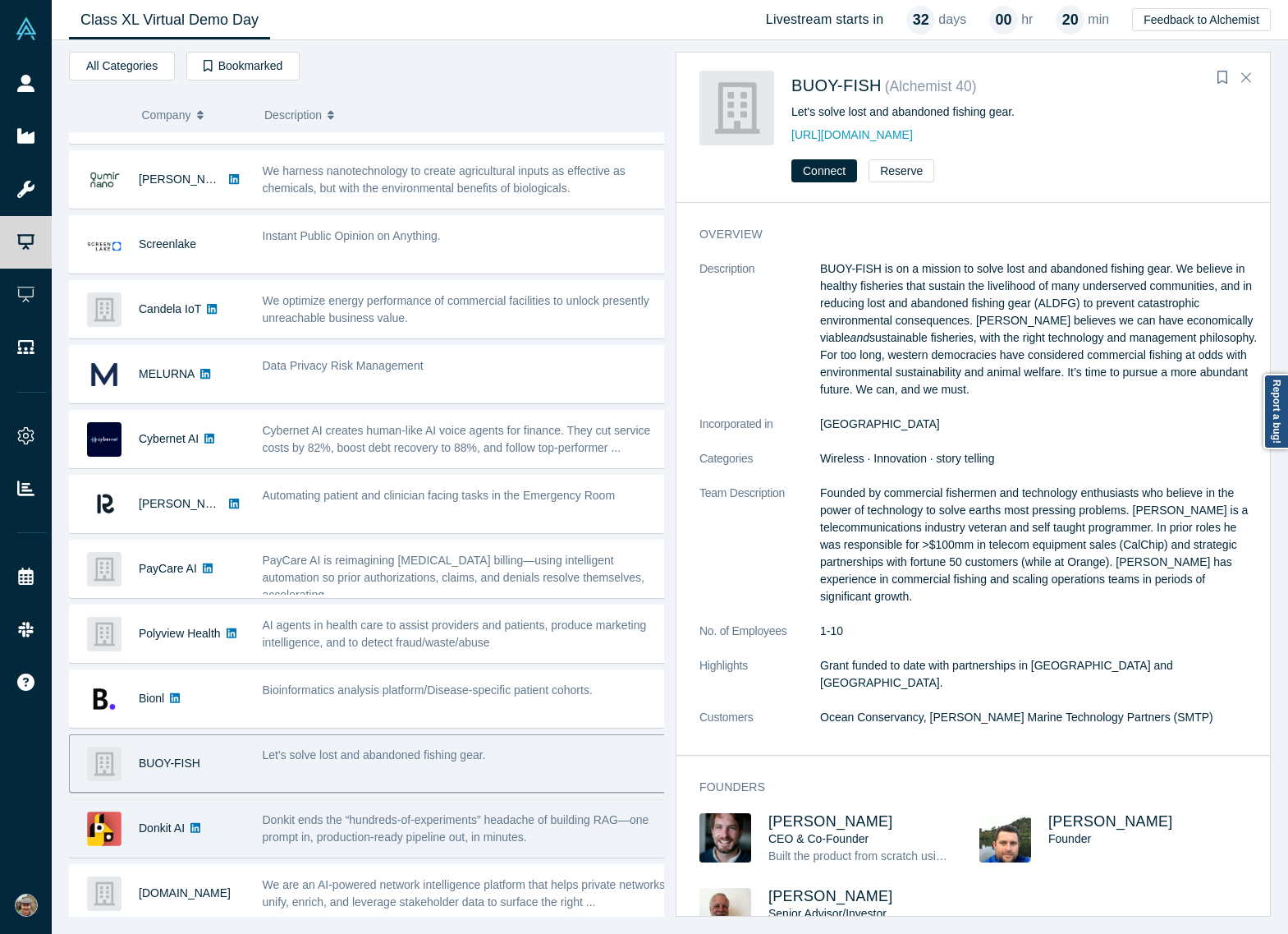
click at [428, 813] on span "Donkit ends the “hundreds-of-experiments” headache of building RAG—one prompt i…" at bounding box center [456, 829] width 387 height 31
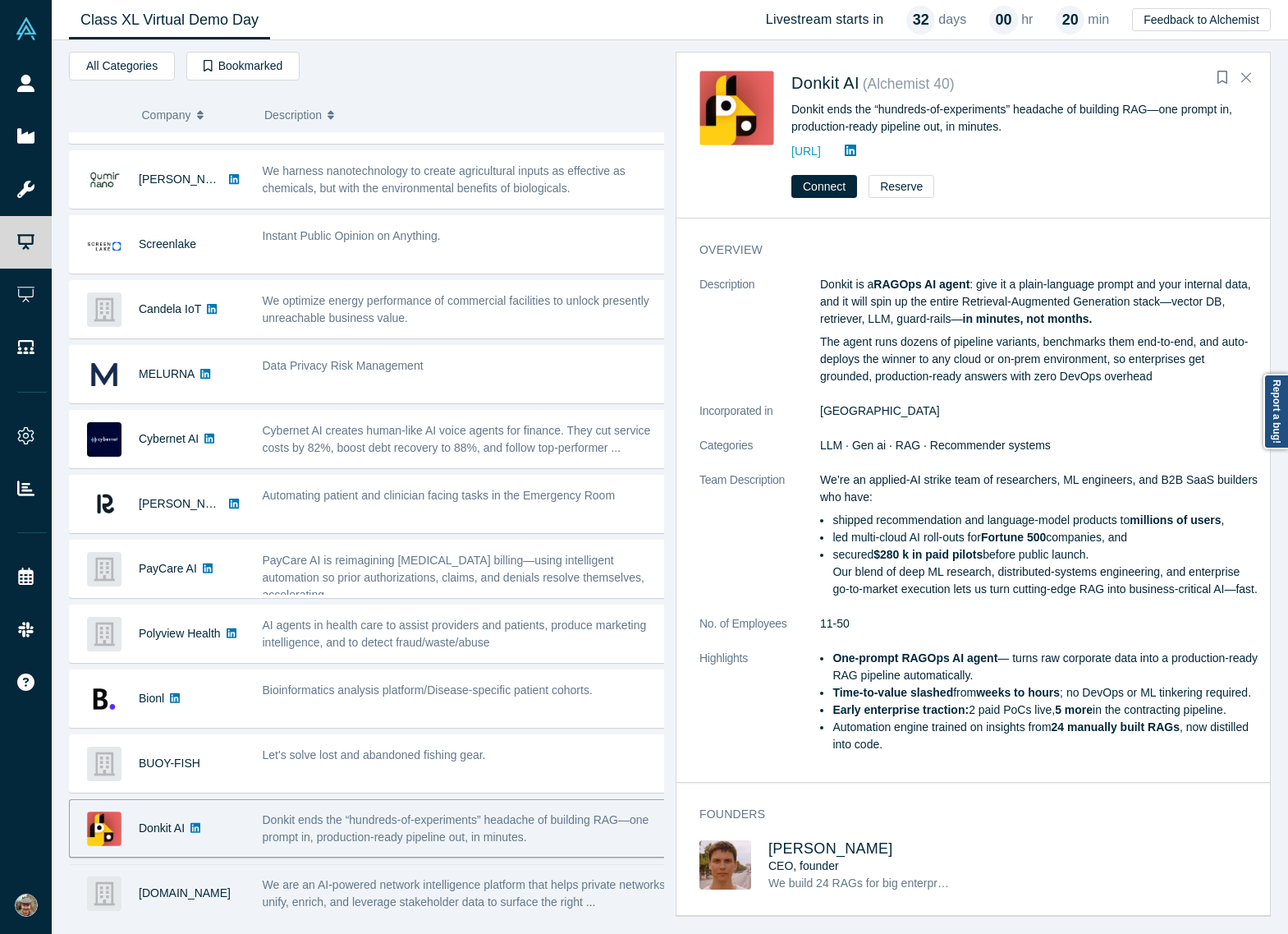
click at [373, 867] on div "We are an AI-powered network intelligence platform that helps private networks …" at bounding box center [465, 893] width 422 height 51
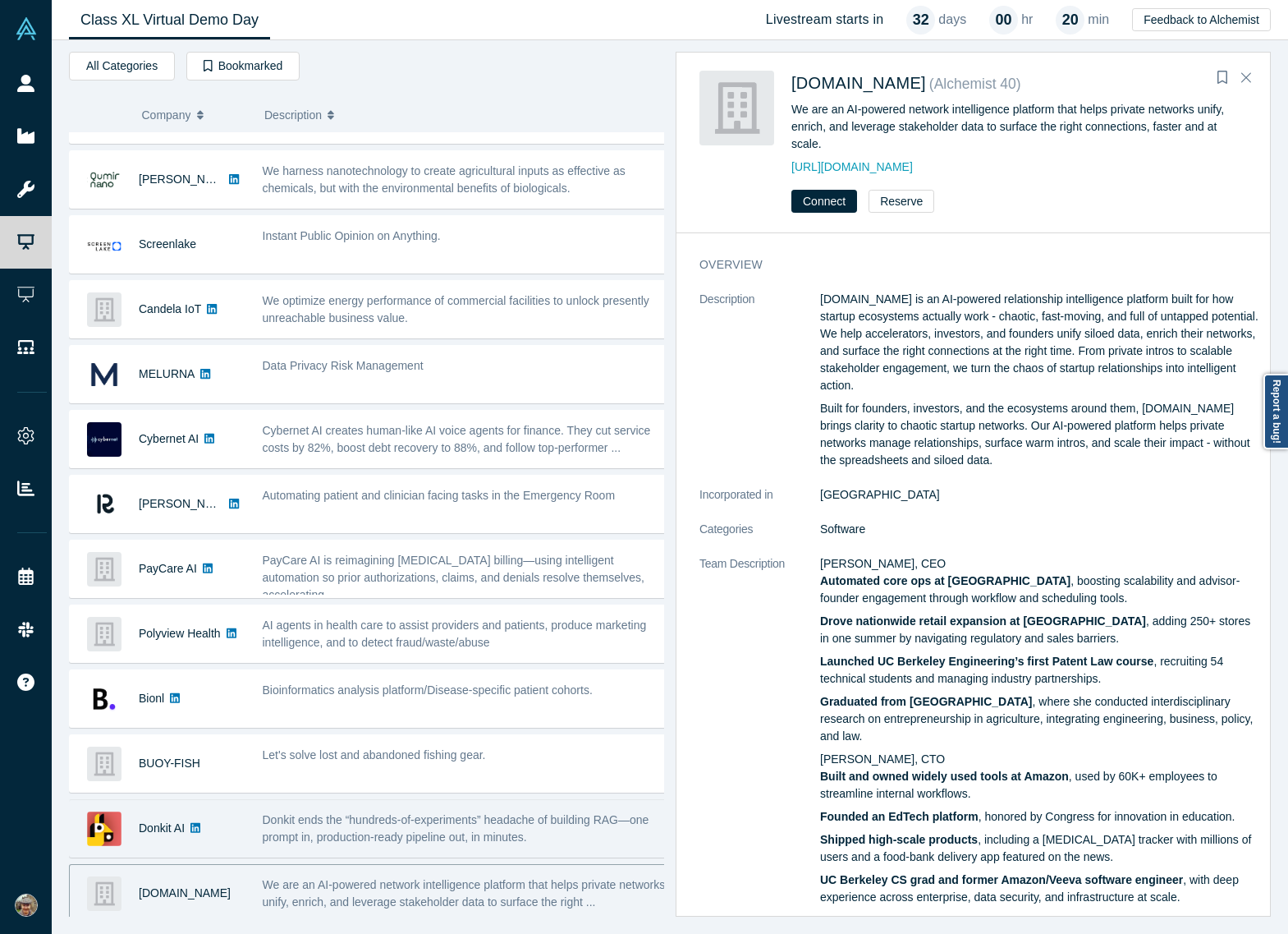
click at [394, 813] on span "Donkit ends the “hundreds-of-experiments” headache of building RAG—one prompt i…" at bounding box center [456, 829] width 387 height 31
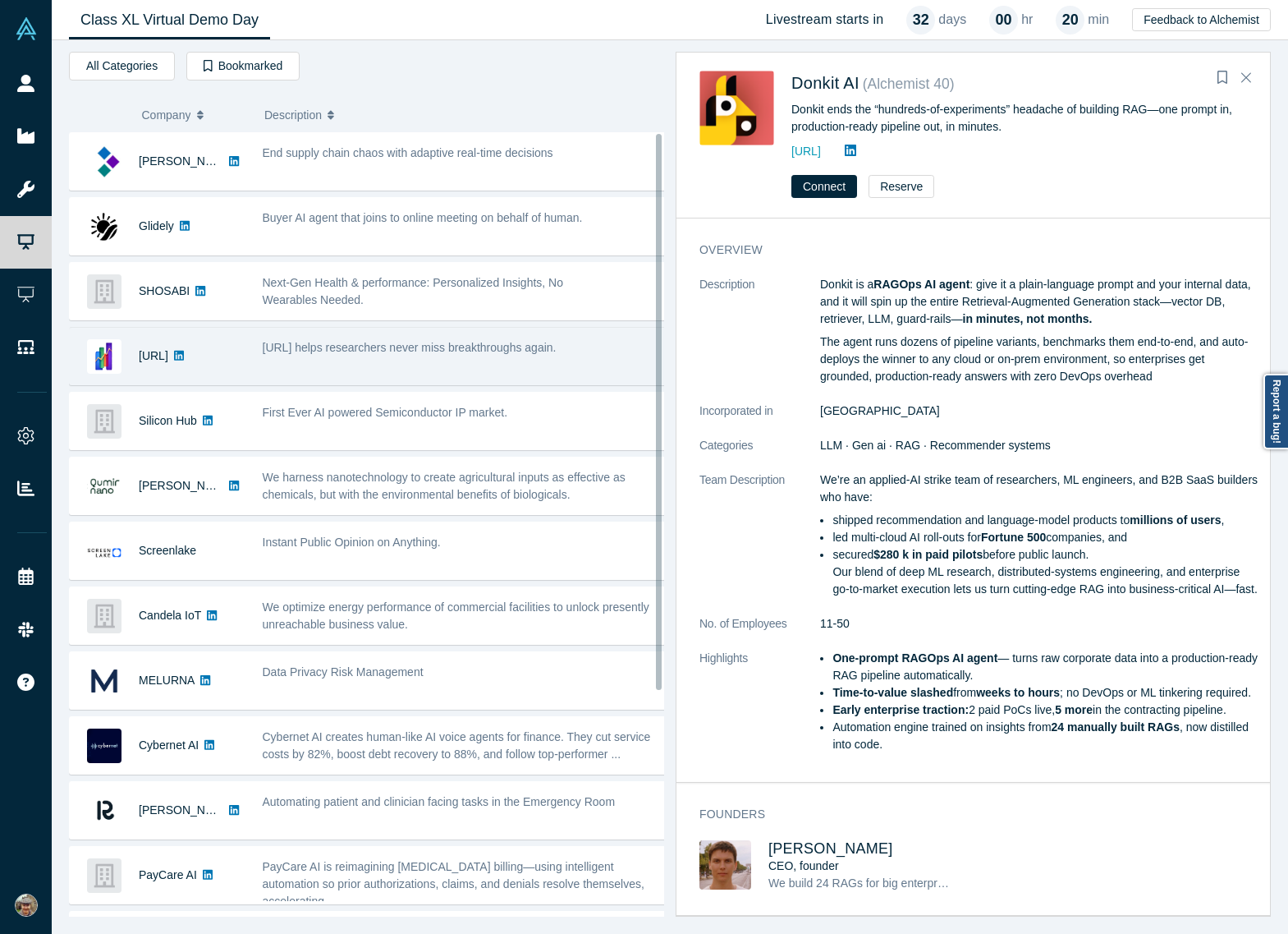
click at [321, 373] on div "[URL] helps researchers never miss breakthroughs again." at bounding box center [465, 356] width 422 height 51
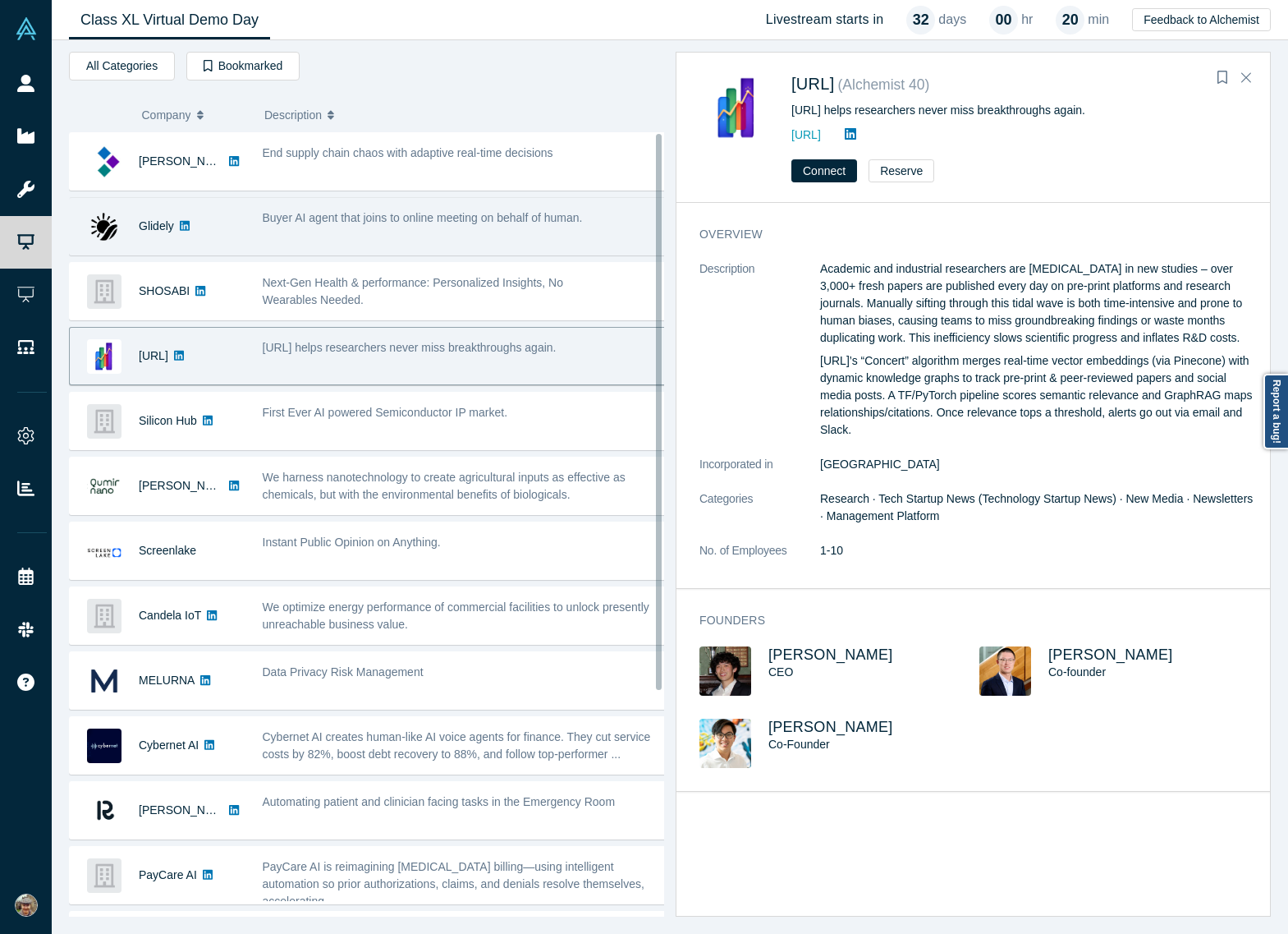
click at [338, 233] on div "Buyer AI agent that joins to online meeting on behalf of human." at bounding box center [465, 226] width 422 height 51
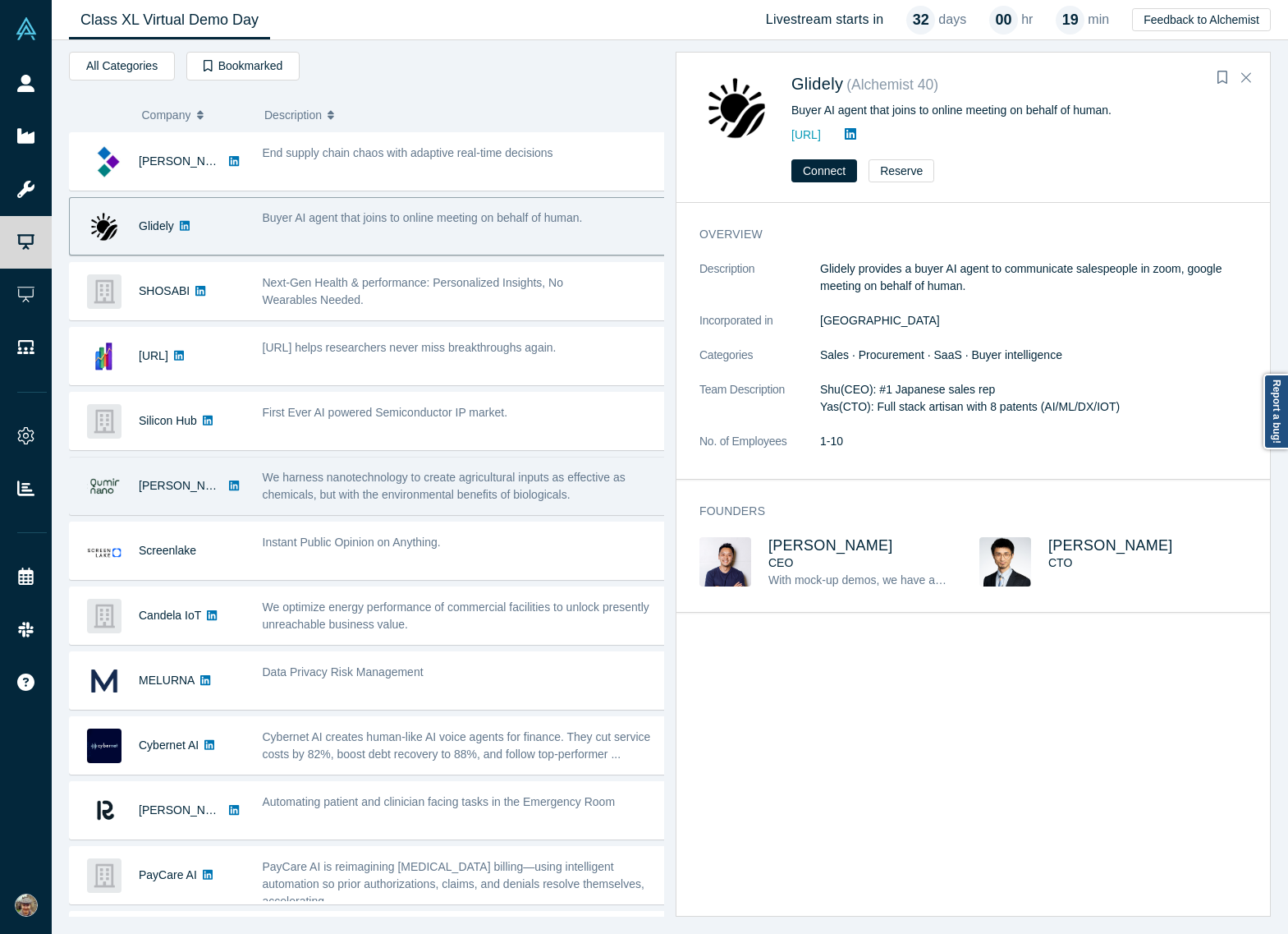
click at [417, 499] on span "We harness nanotechnology to create agricultural inputs as effective as chemica…" at bounding box center [444, 486] width 363 height 31
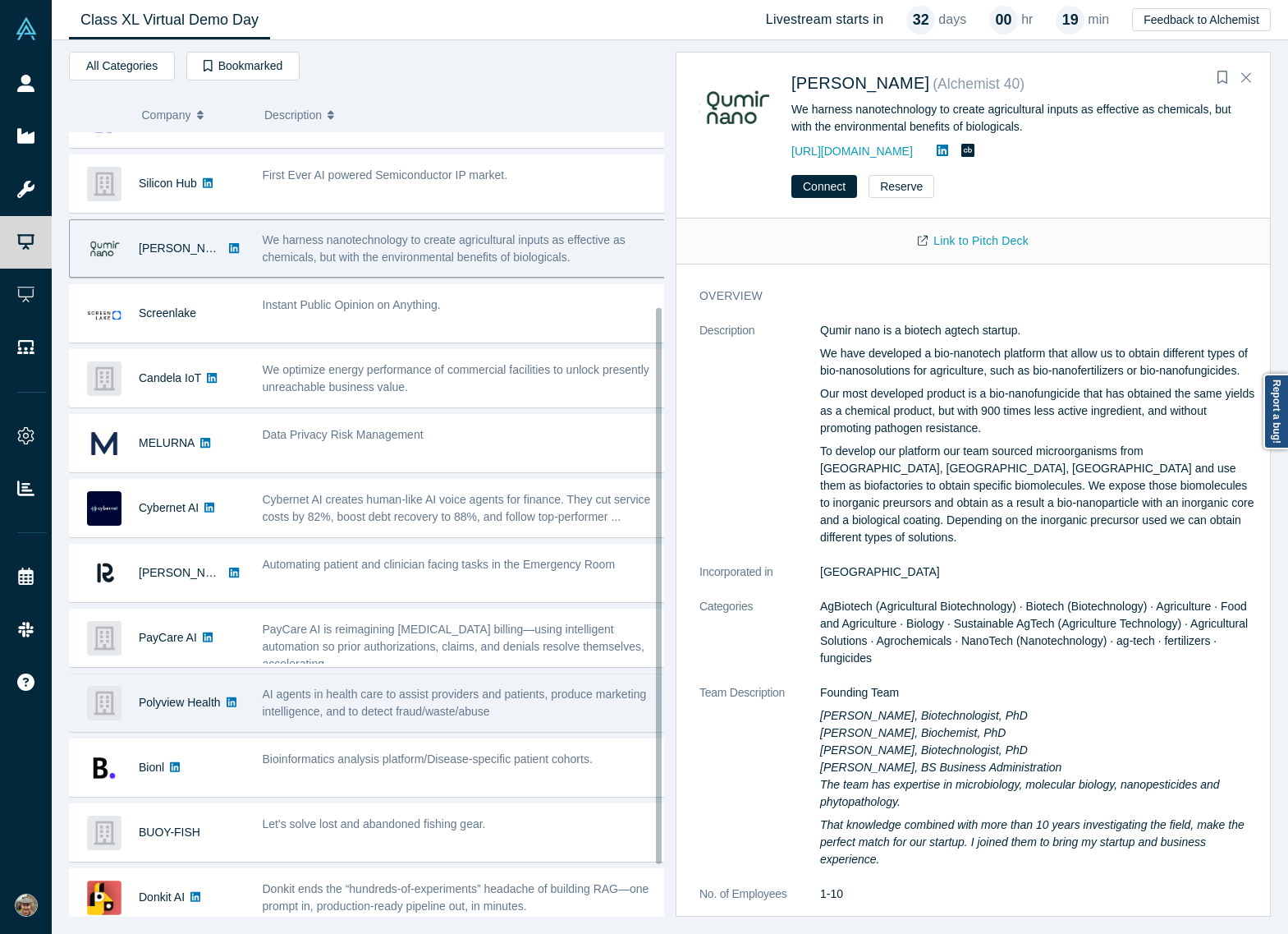
scroll to position [246, 0]
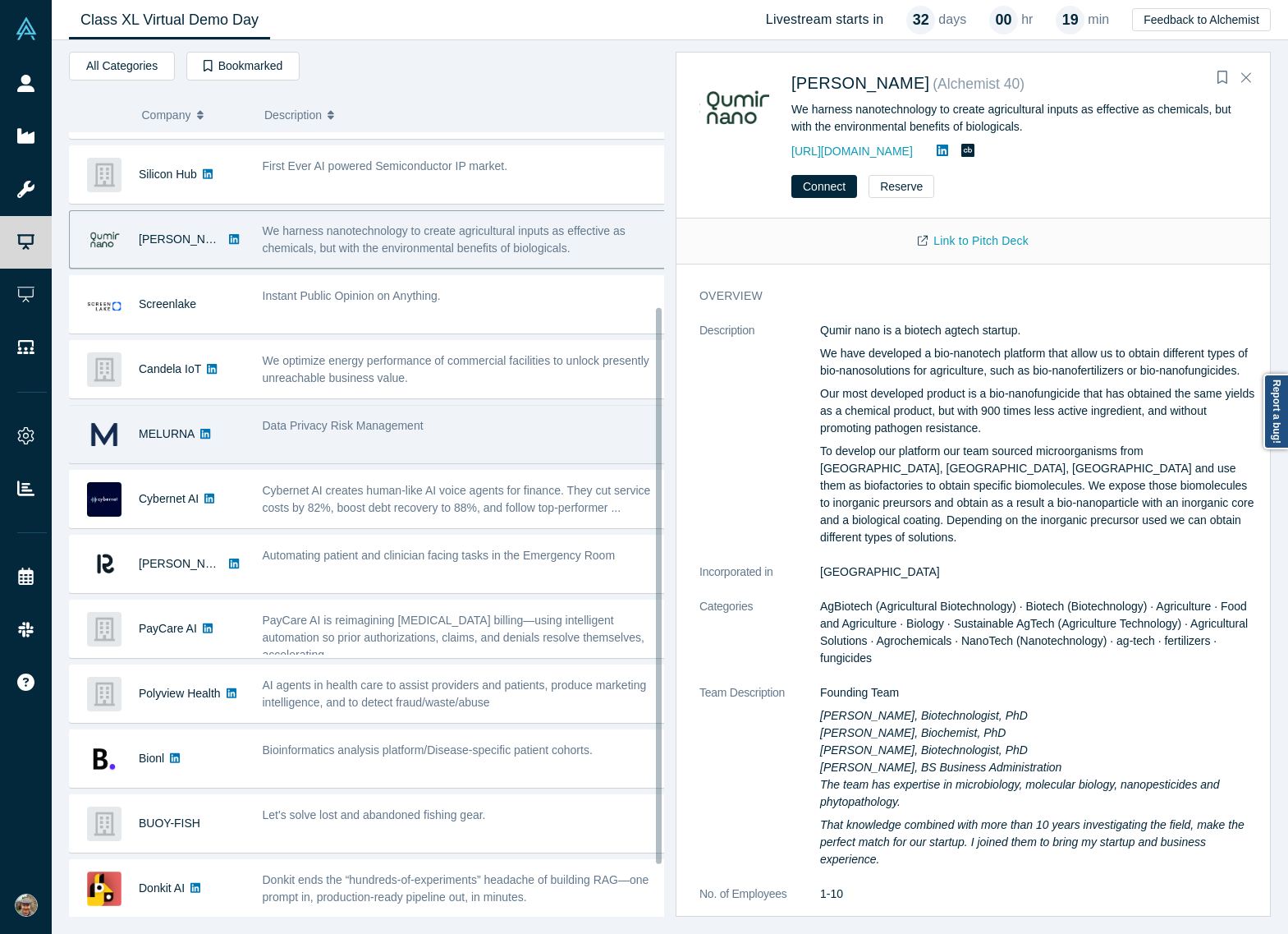
click at [392, 438] on div "Data Privacy Risk Management" at bounding box center [465, 434] width 422 height 51
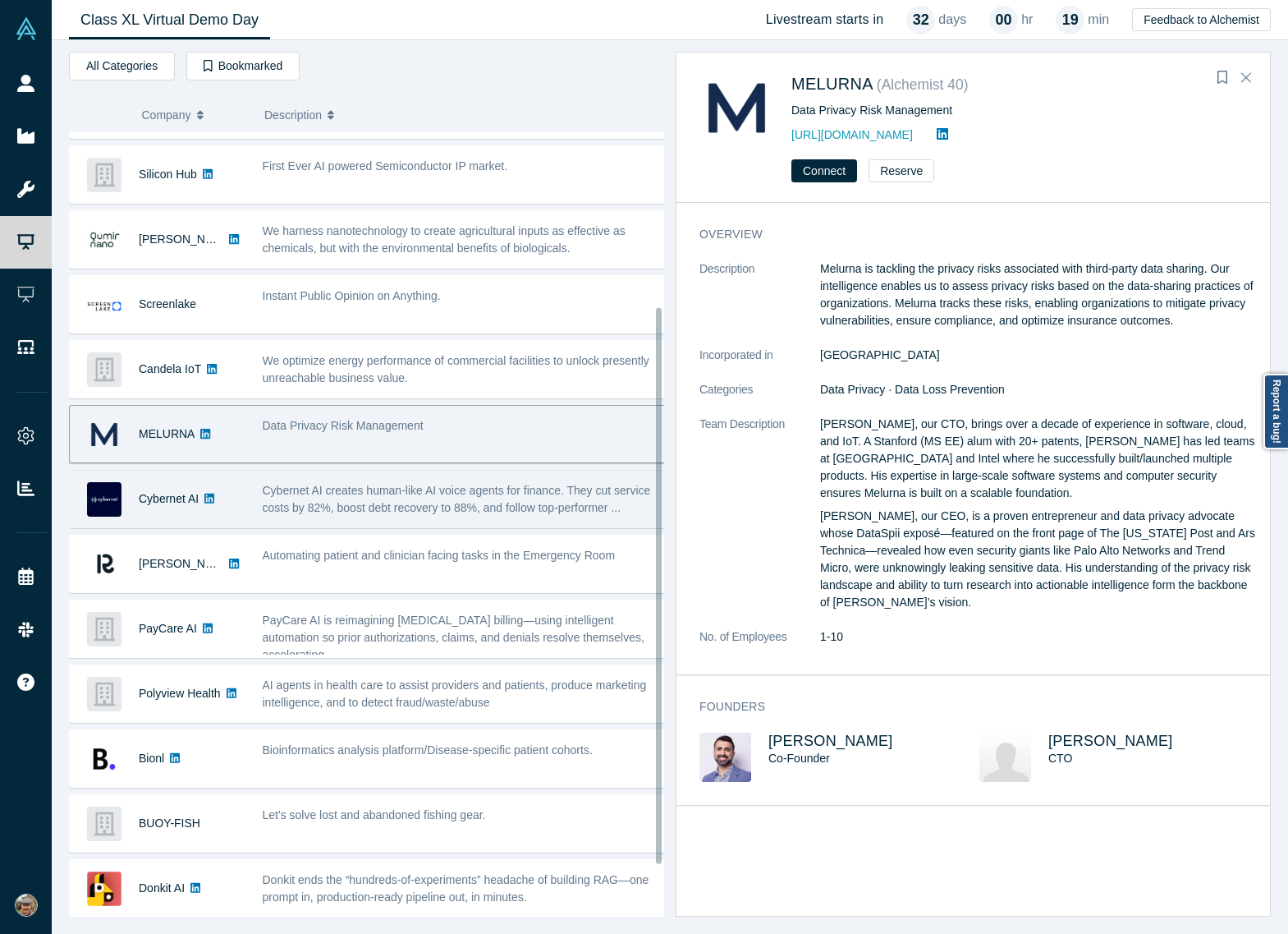
click at [411, 500] on span "Cybernet AI creates human-like AI voice agents for finance. They cut service co…" at bounding box center [457, 500] width 388 height 31
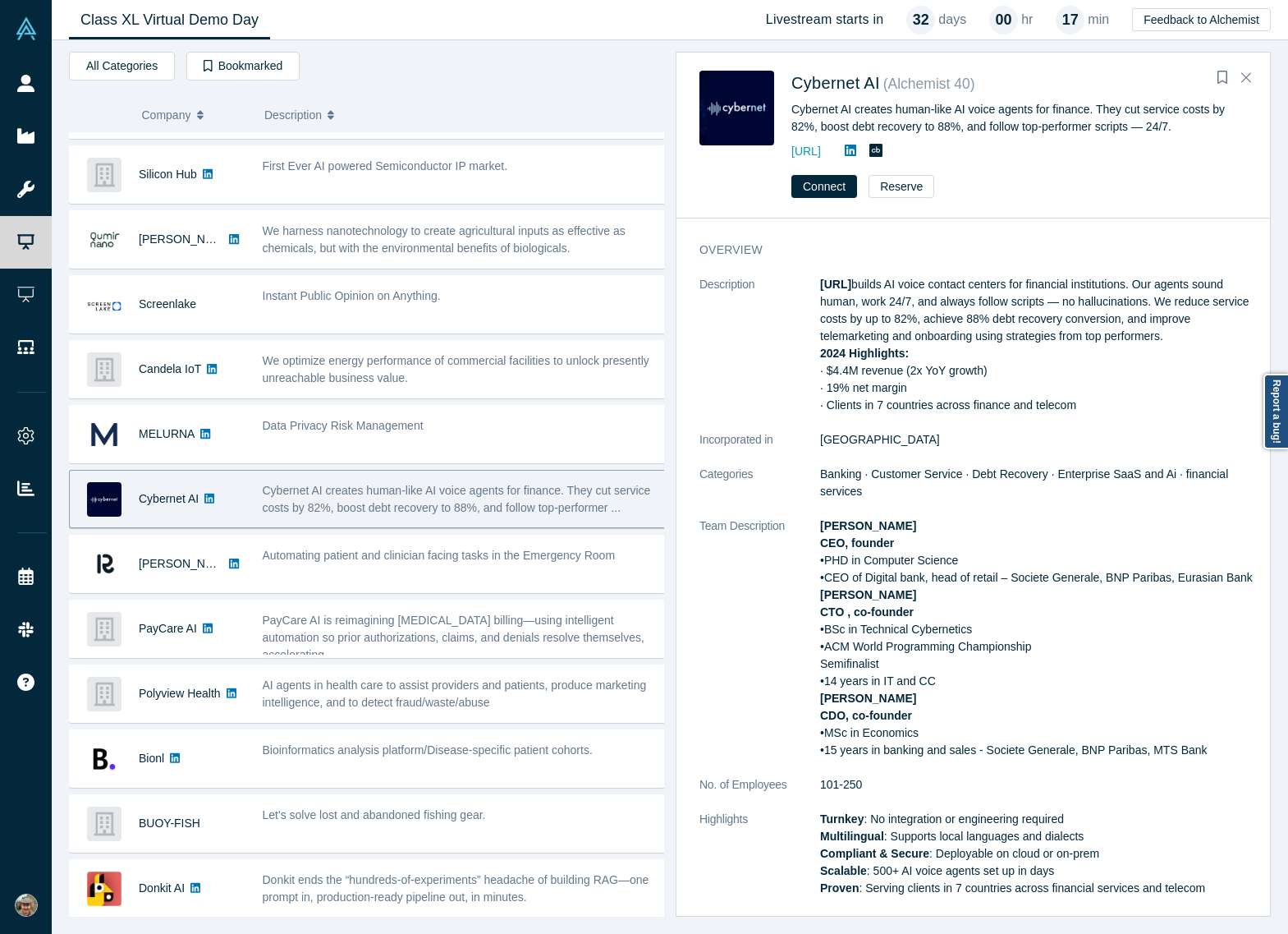
click at [405, 21] on div "Class XL Virtual Demo Day Livestream starts [DATE] 00 hr 17 min Feedback to Alc…" at bounding box center [670, 20] width 1237 height 40
